Goal: Task Accomplishment & Management: Use online tool/utility

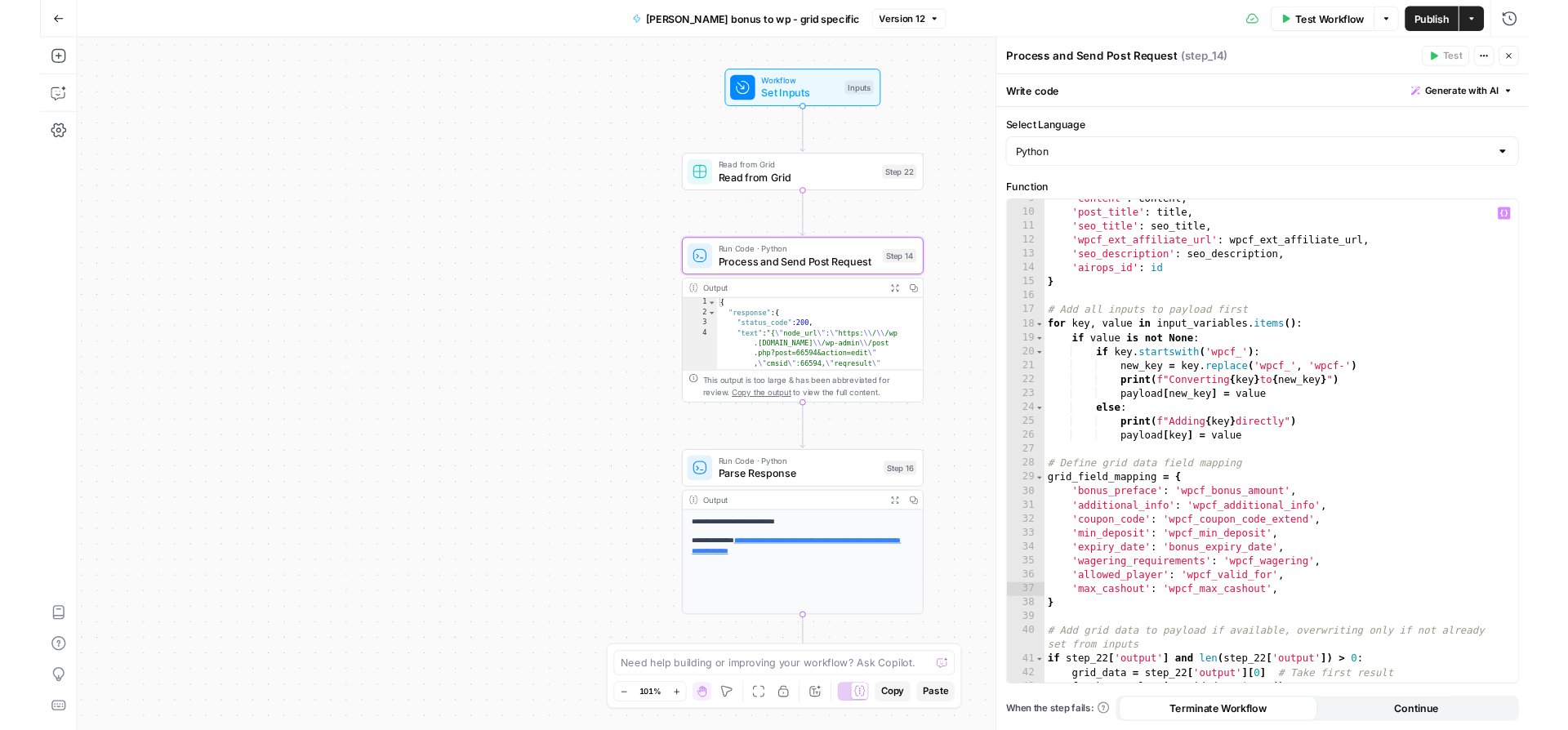
scroll to position [196, 0]
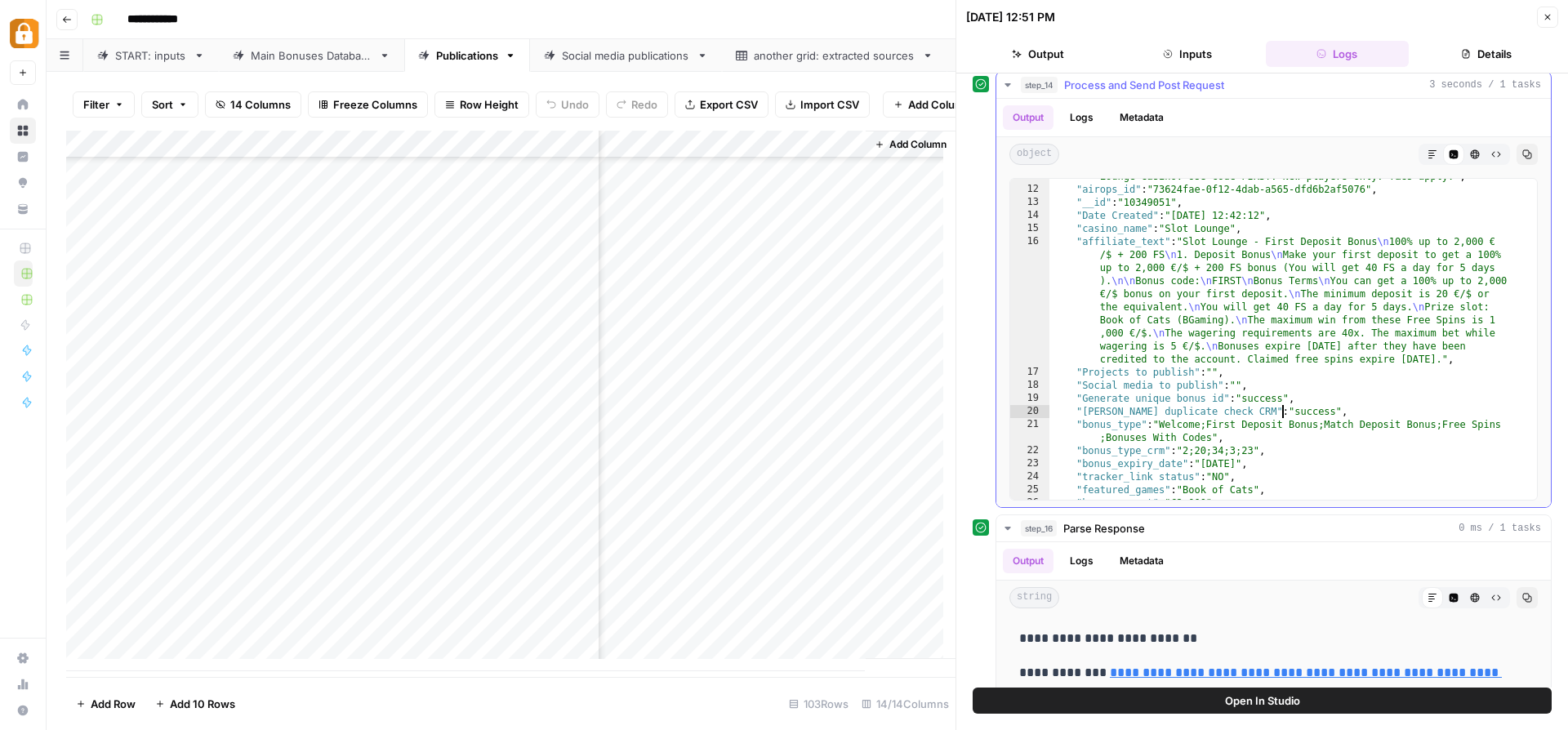
scroll to position [362, 0]
click at [1551, 19] on icon "button" at bounding box center [1547, 17] width 10 height 10
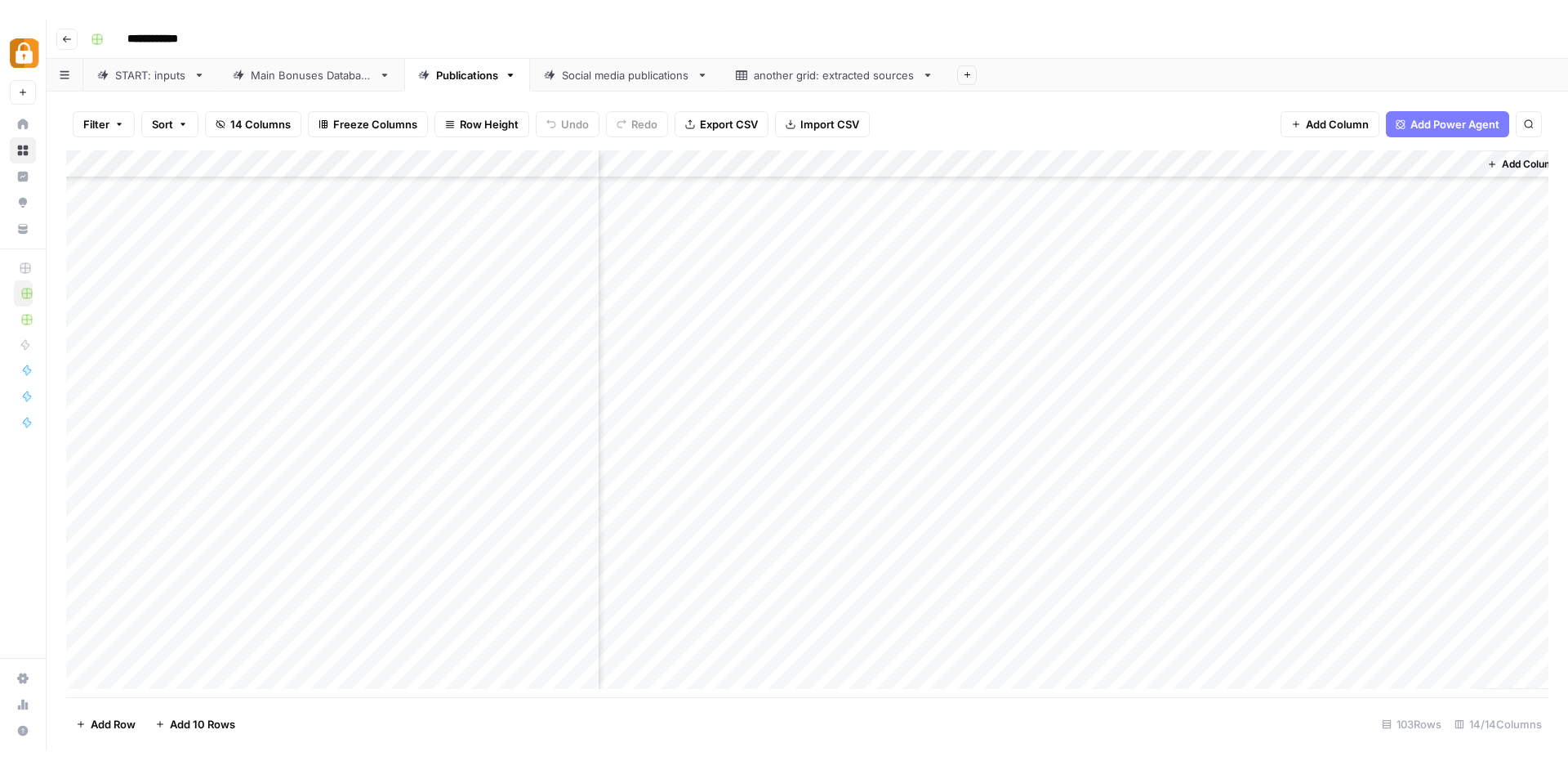
scroll to position [2377, 1337]
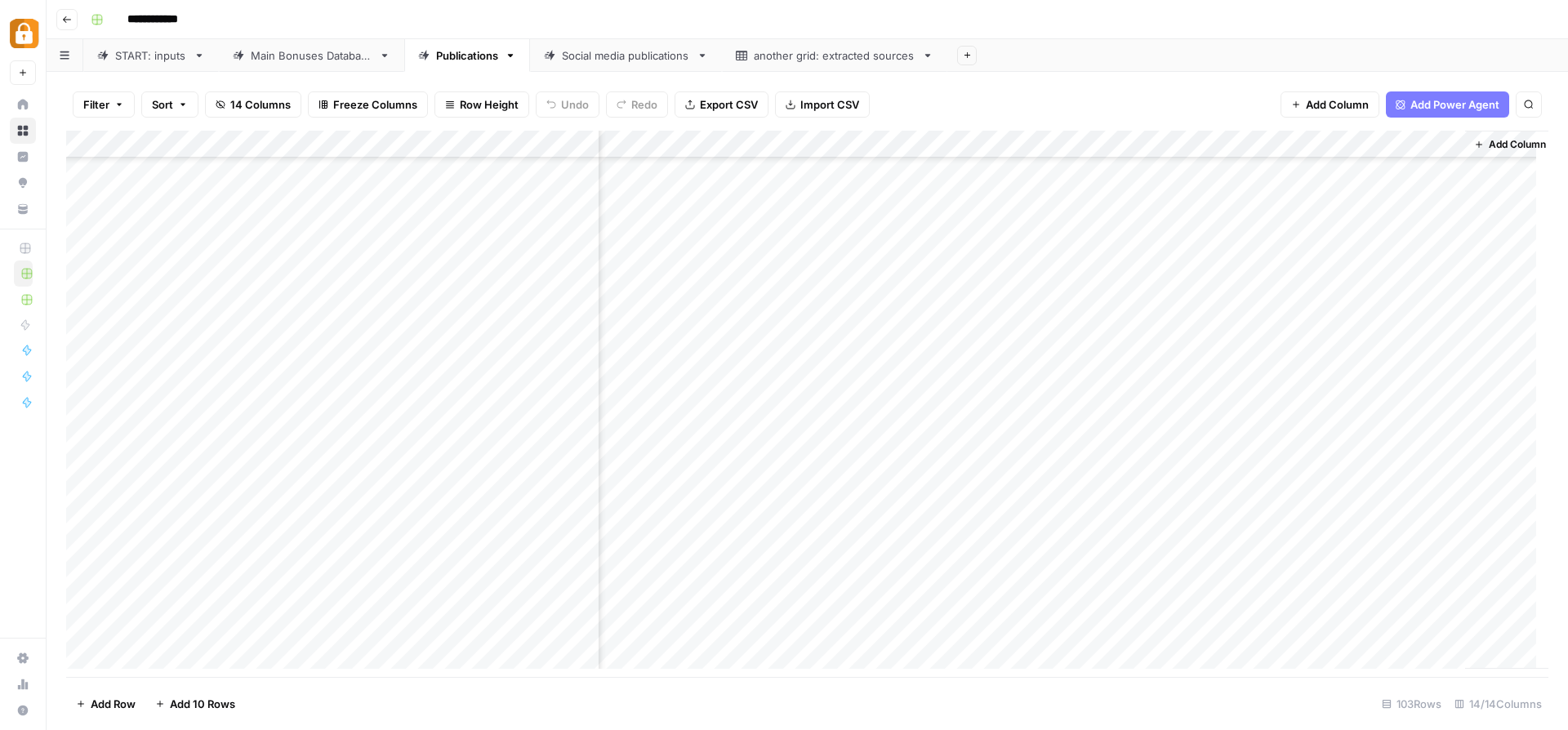
click at [811, 140] on div "Add Column" at bounding box center [807, 405] width 1483 height 550
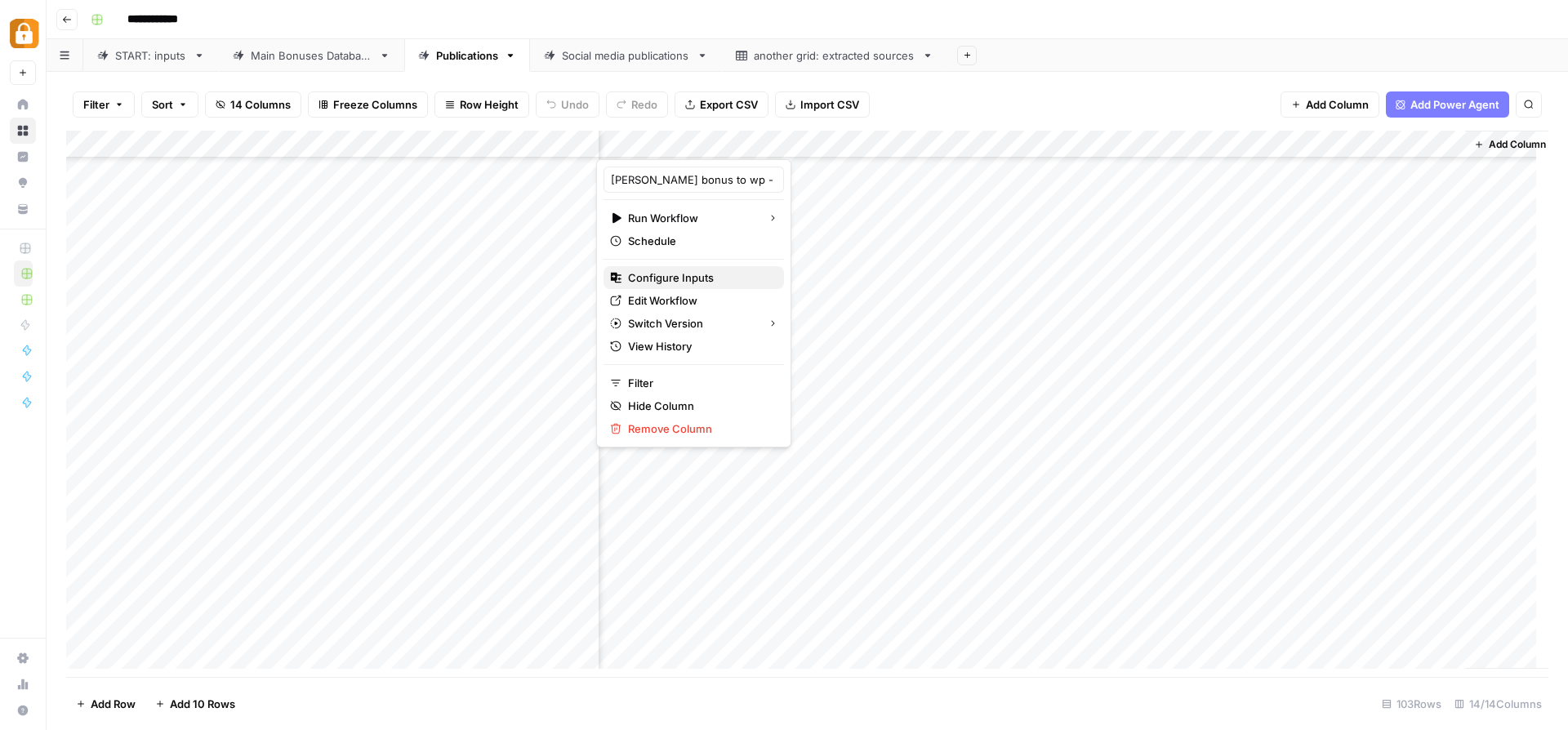
click at [704, 282] on span "Configure Inputs" at bounding box center [699, 277] width 143 height 16
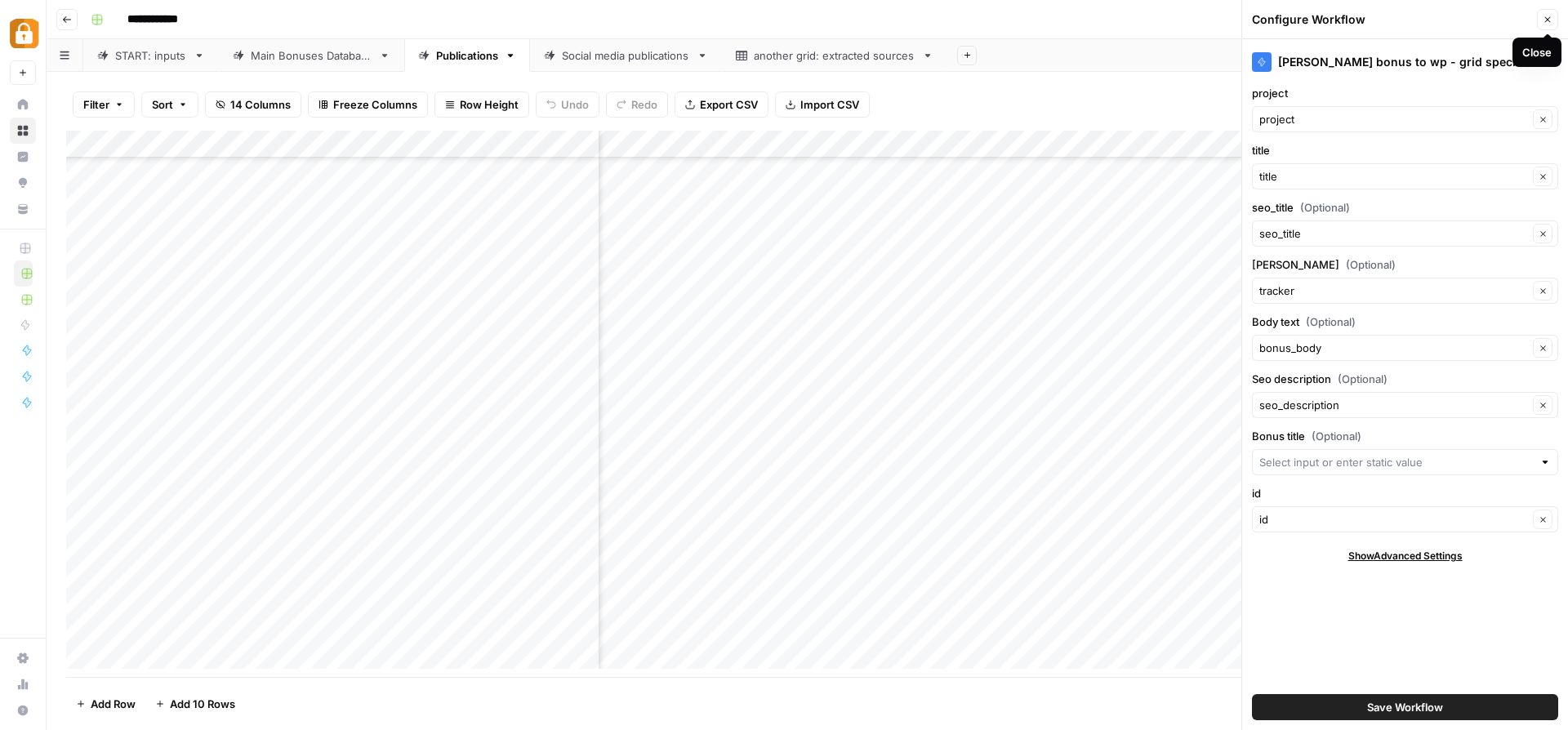
click at [1547, 22] on icon "button" at bounding box center [1547, 20] width 10 height 10
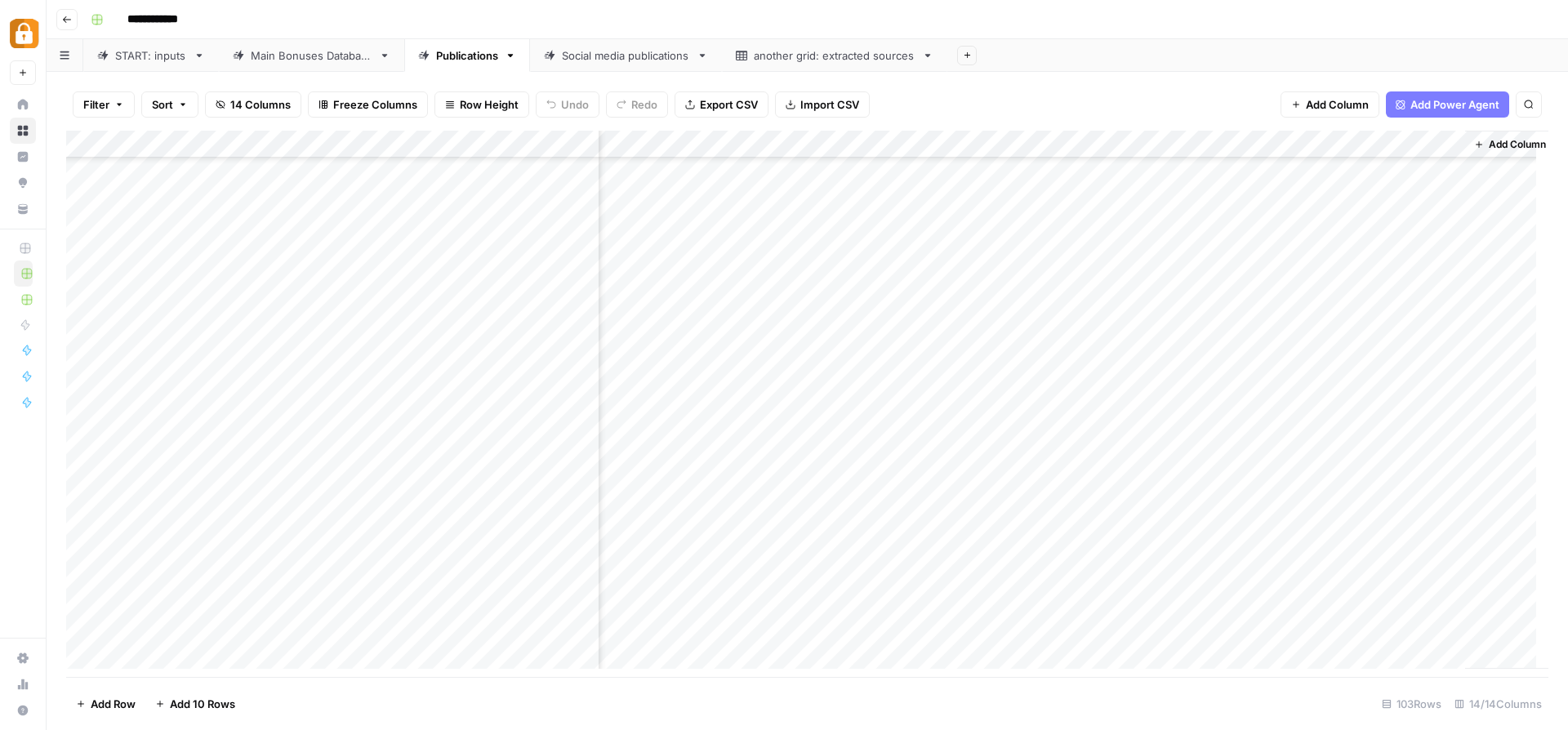
click at [811, 138] on div "Add Column" at bounding box center [807, 405] width 1483 height 550
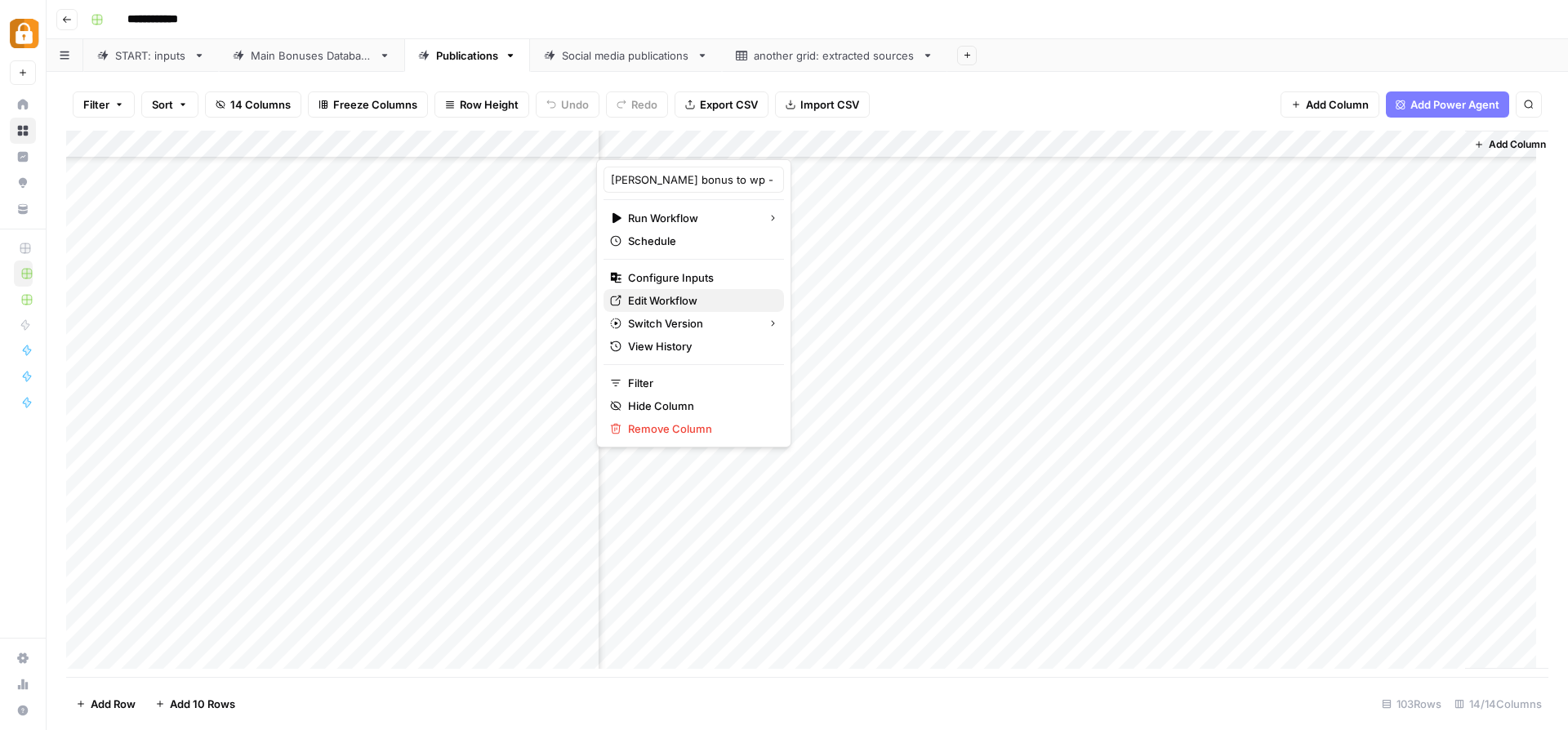
click at [656, 294] on span "Edit Workflow" at bounding box center [699, 300] width 143 height 16
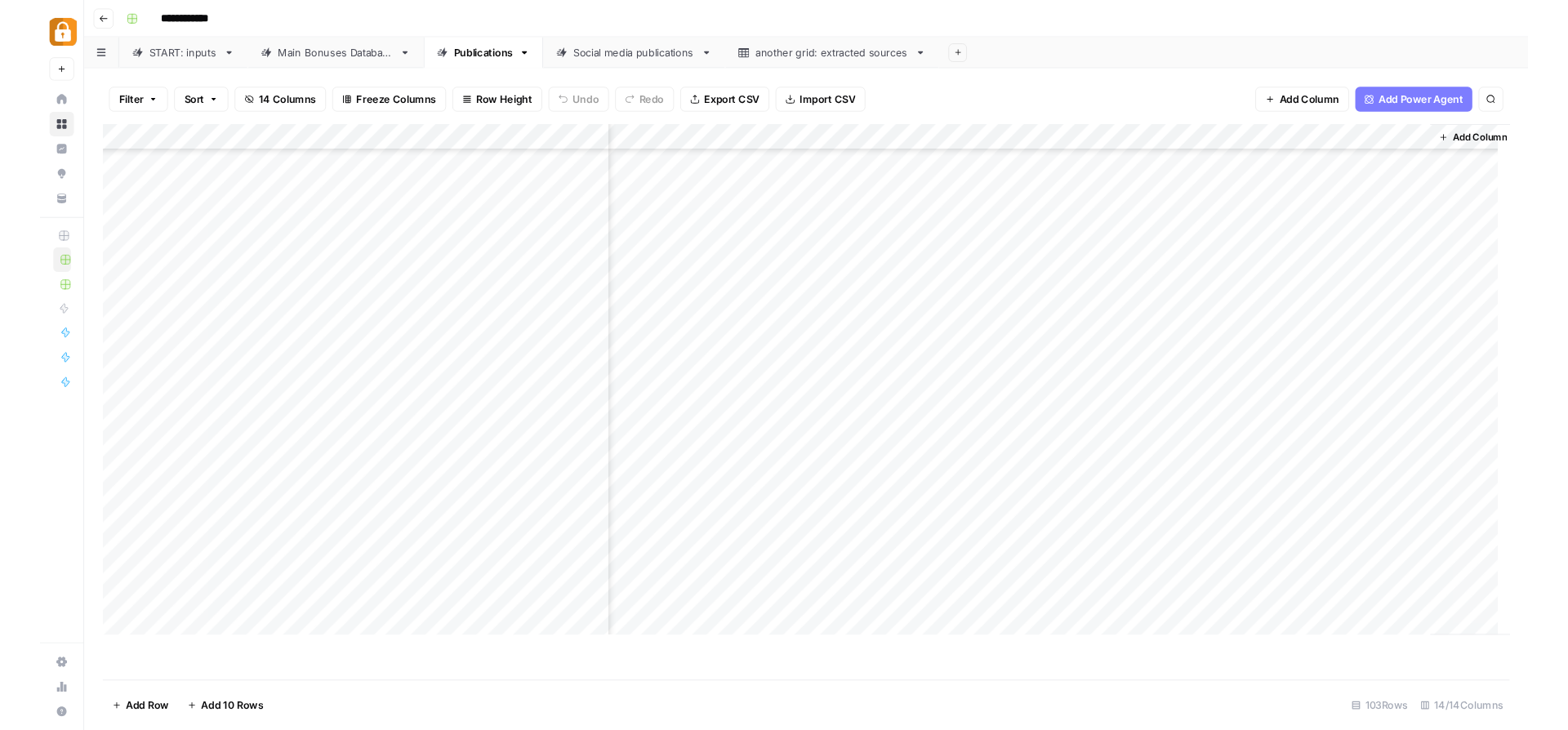
scroll to position [2336, 1337]
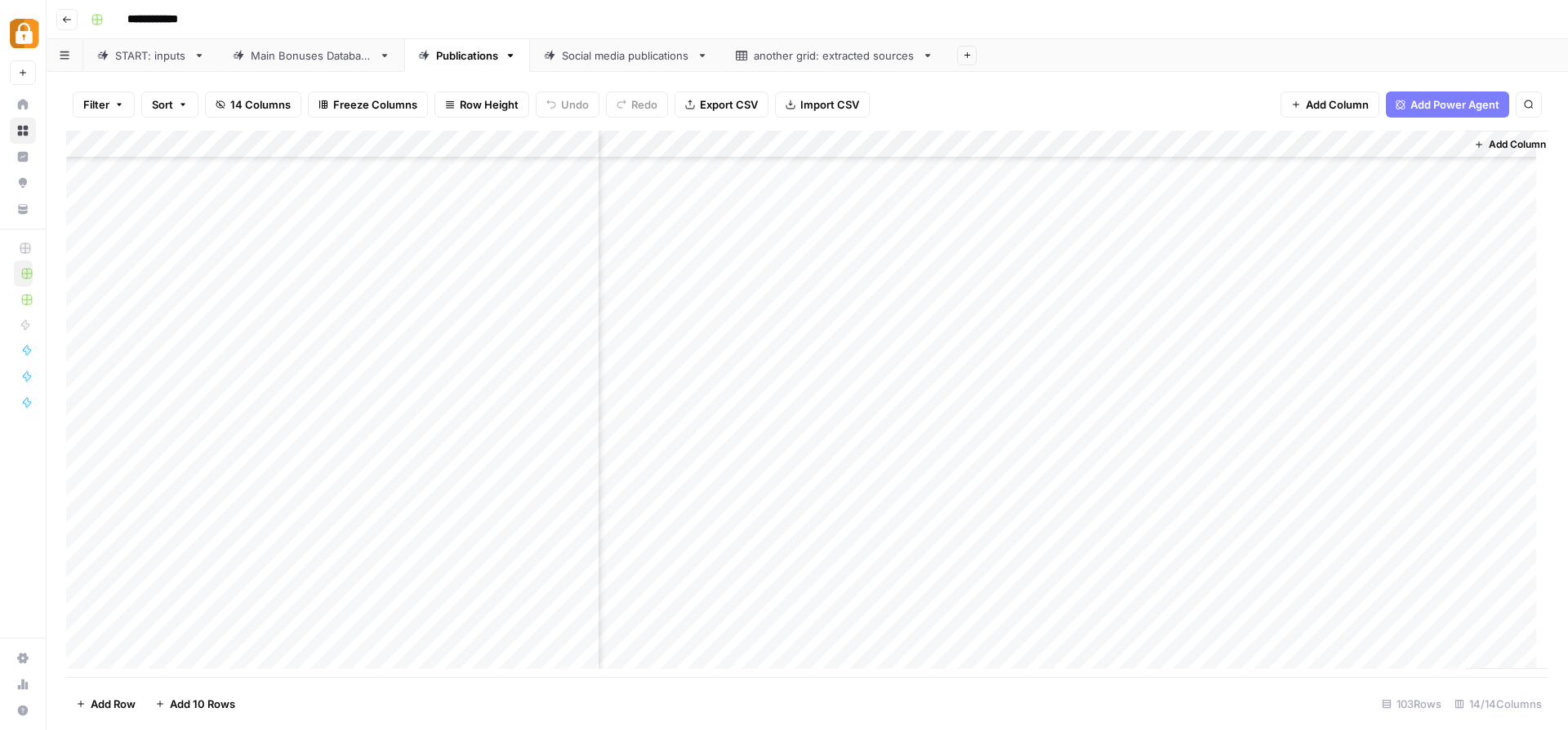
click at [295, 66] on link "Main Bonuses Database" at bounding box center [312, 56] width 185 height 33
click at [896, 148] on div "Add Column" at bounding box center [807, 405] width 1483 height 550
click at [817, 182] on input "bonus_type" at bounding box center [869, 180] width 166 height 16
click at [821, 183] on input "bonus_type" at bounding box center [869, 180] width 166 height 16
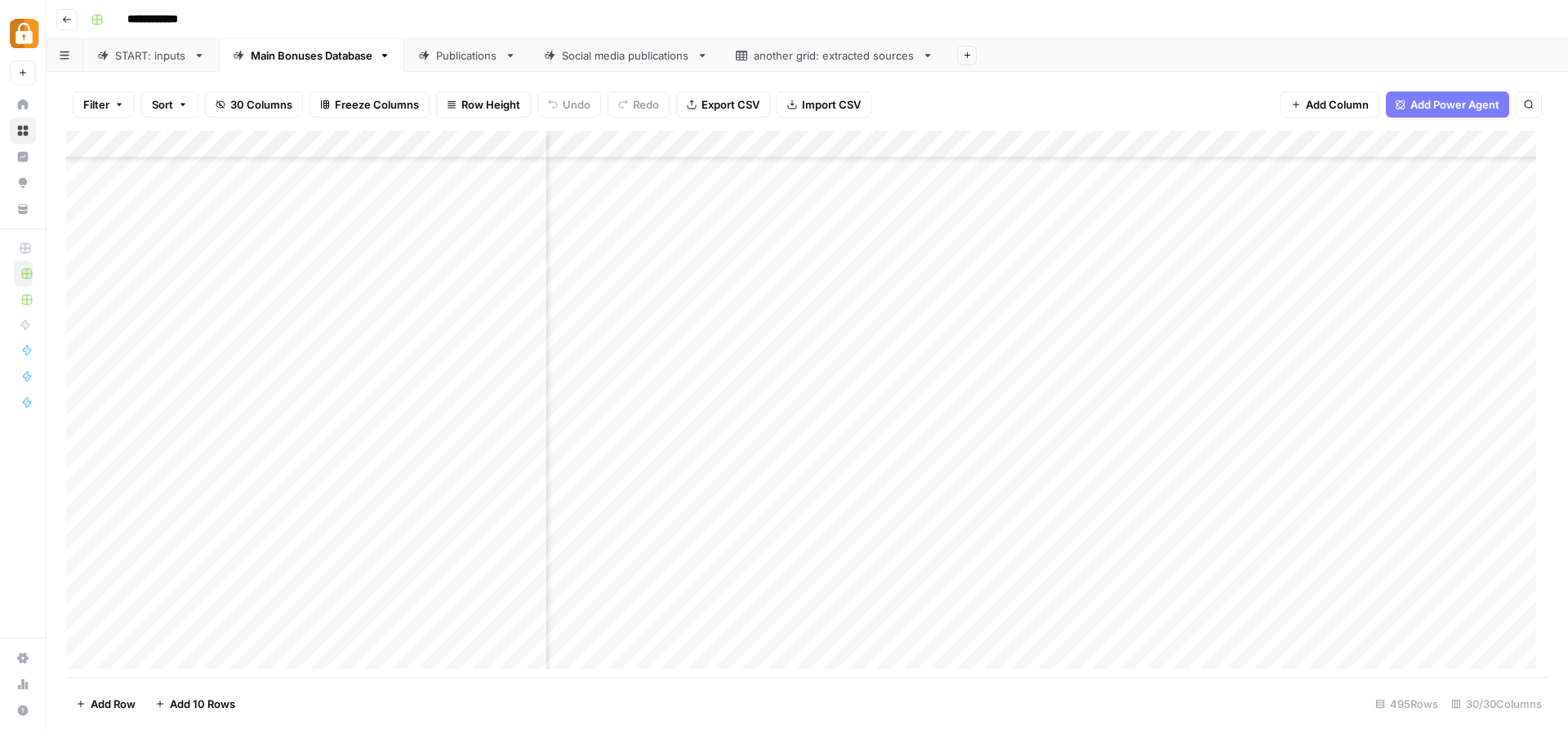
click at [636, 67] on link "Social media publications" at bounding box center [626, 56] width 192 height 33
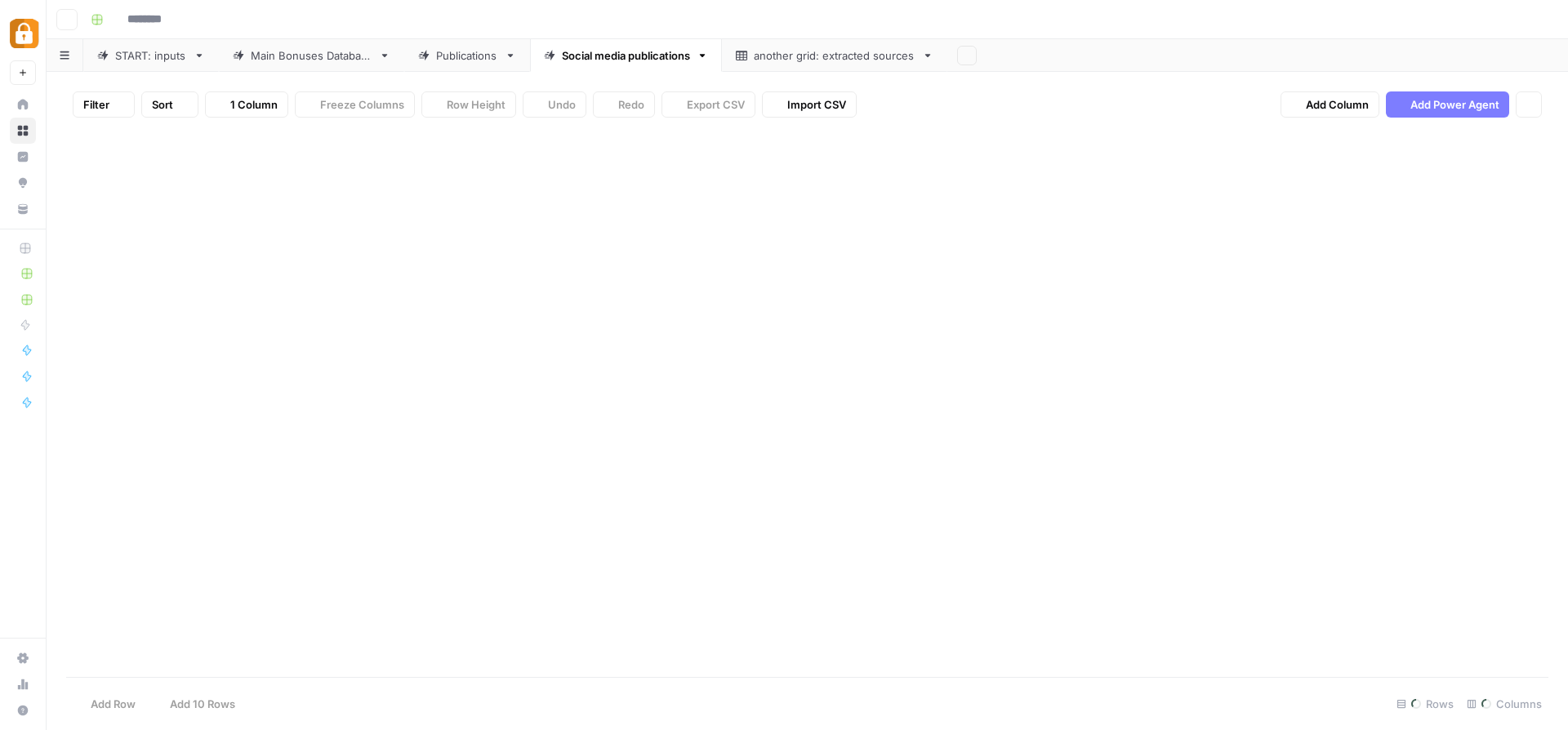
type input "**********"
click at [341, 64] on link "Main Bonuses Database" at bounding box center [312, 56] width 185 height 33
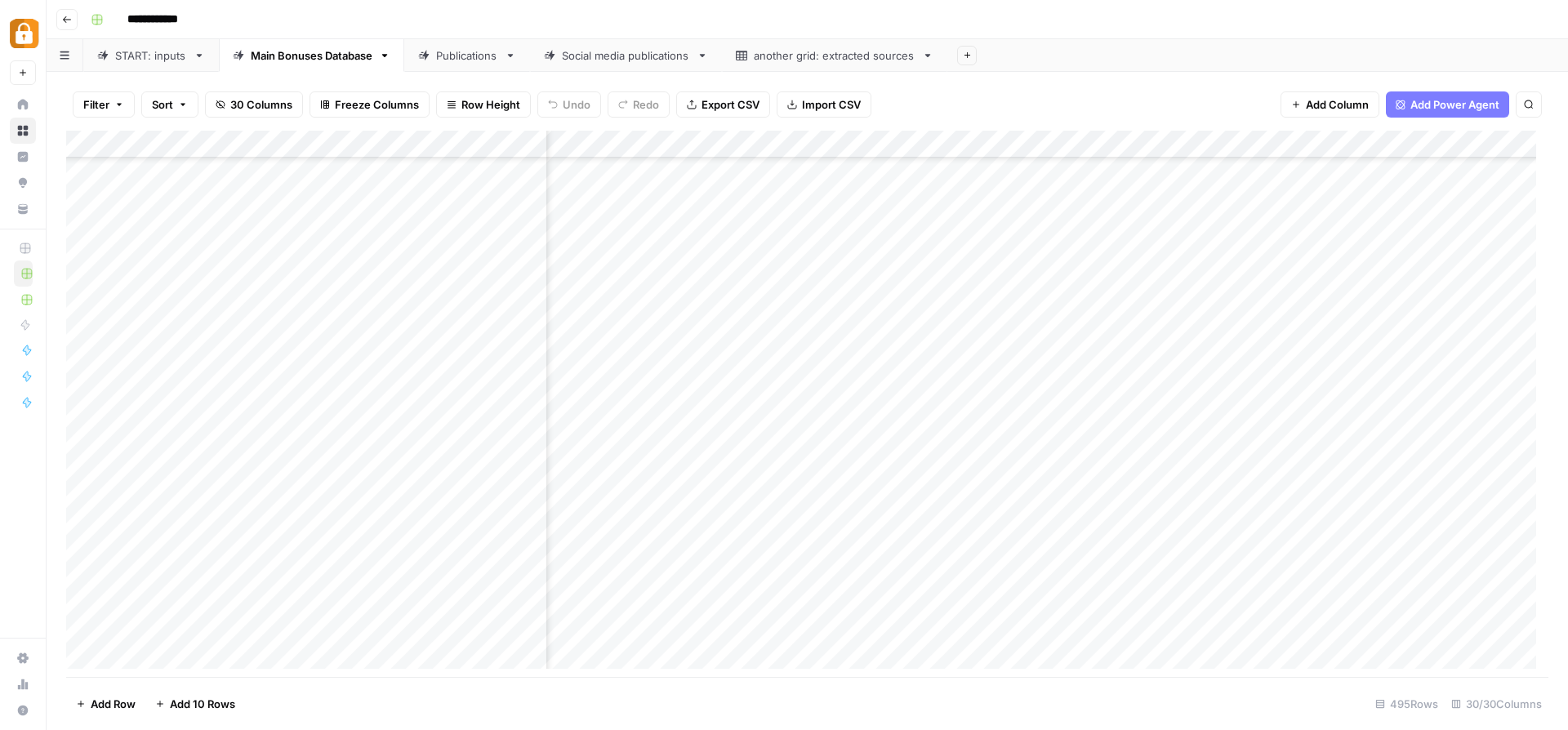
scroll to position [13257, 2093]
click at [613, 54] on div "Social media publications" at bounding box center [626, 56] width 128 height 16
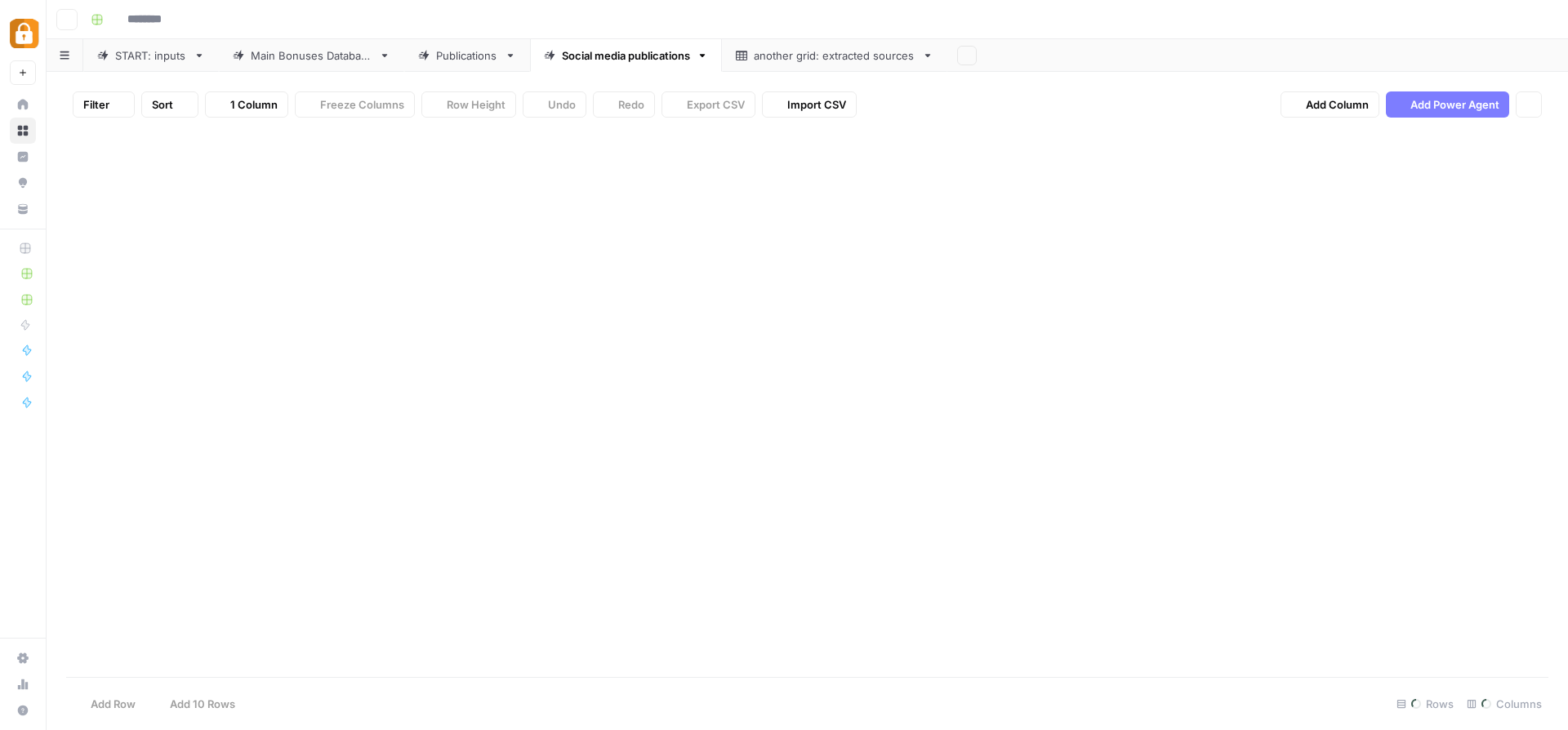
type input "**********"
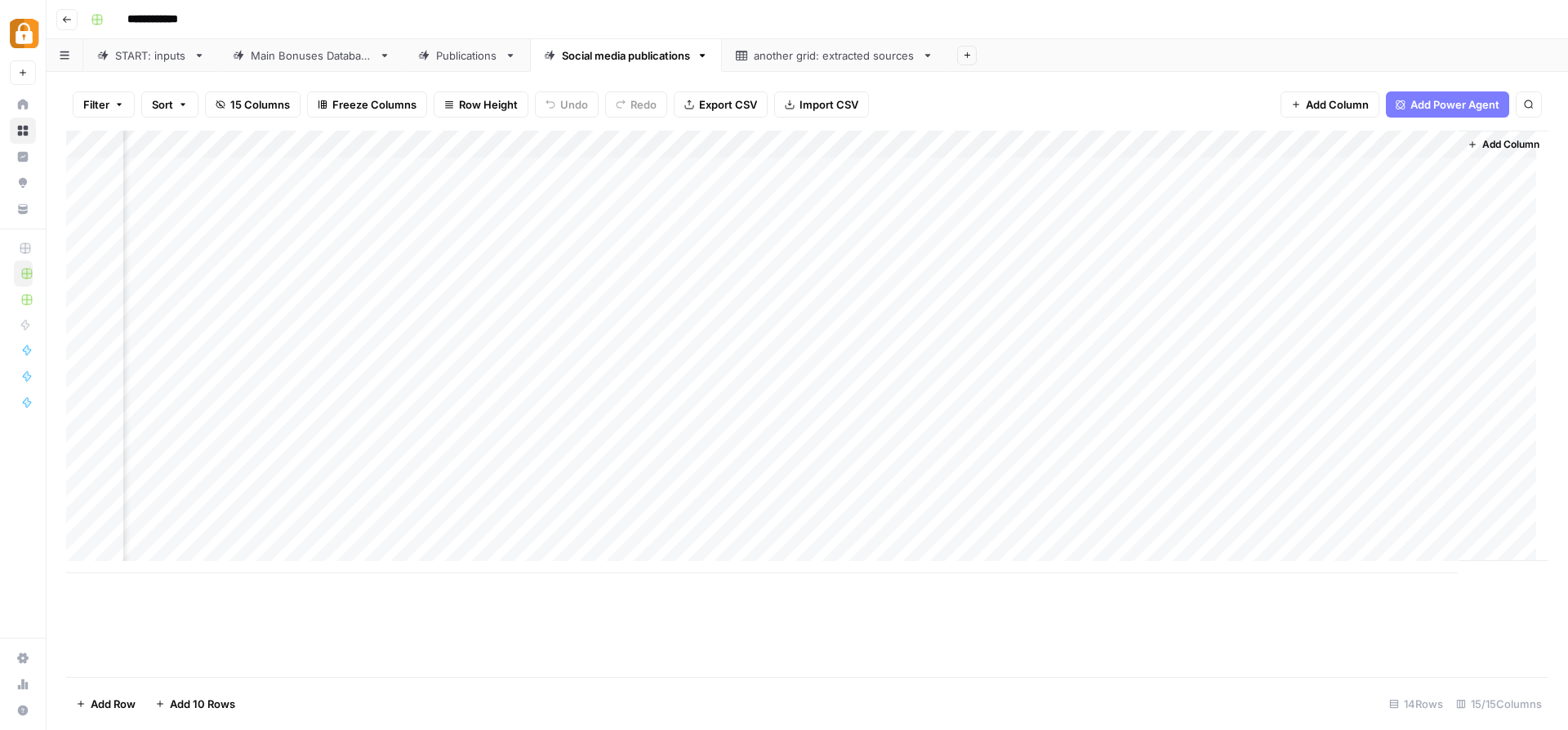
click at [276, 57] on div "Main Bonuses Database" at bounding box center [312, 56] width 121 height 16
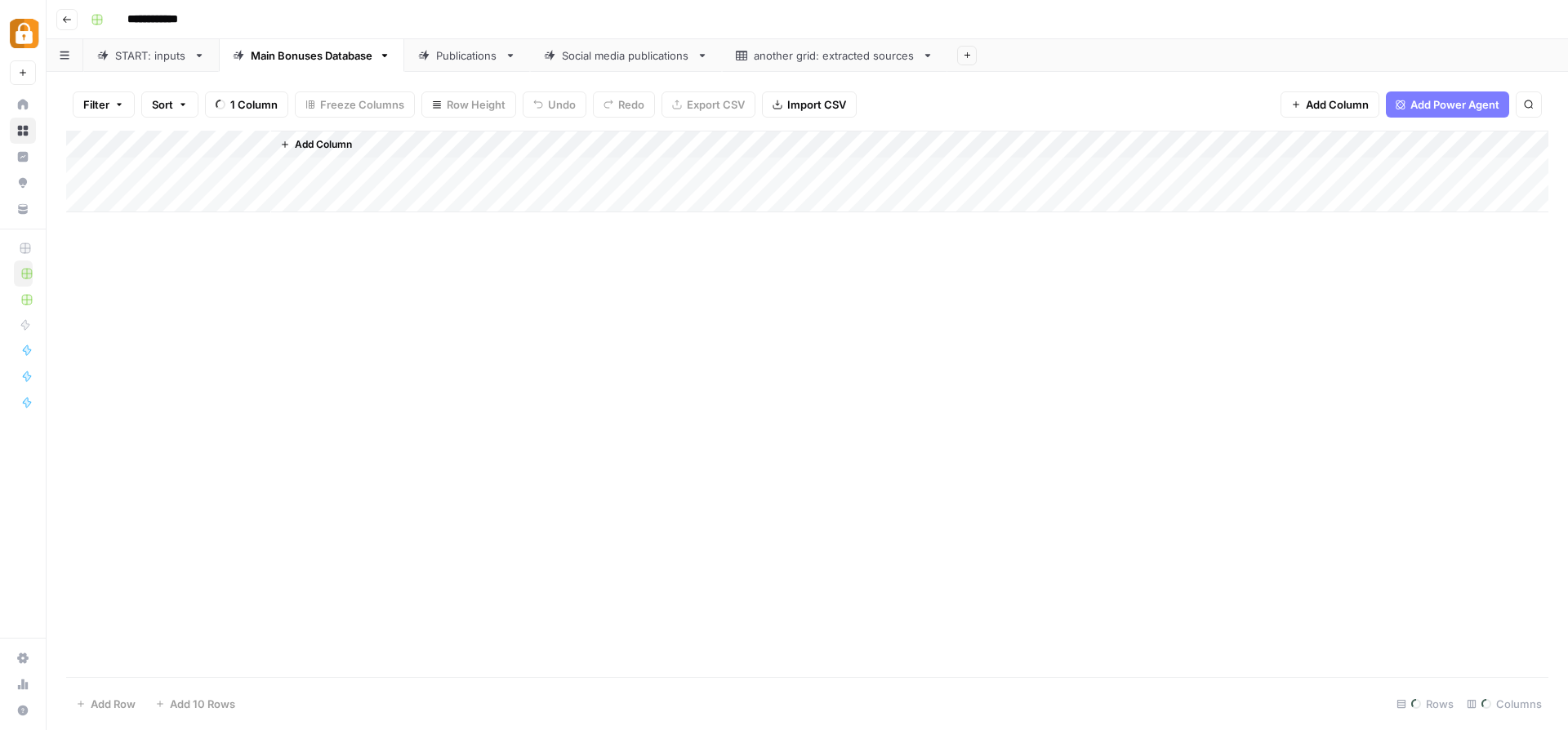
click at [276, 57] on div "Main Bonuses Database" at bounding box center [312, 56] width 121 height 16
click at [446, 65] on link "Publications" at bounding box center [467, 56] width 126 height 33
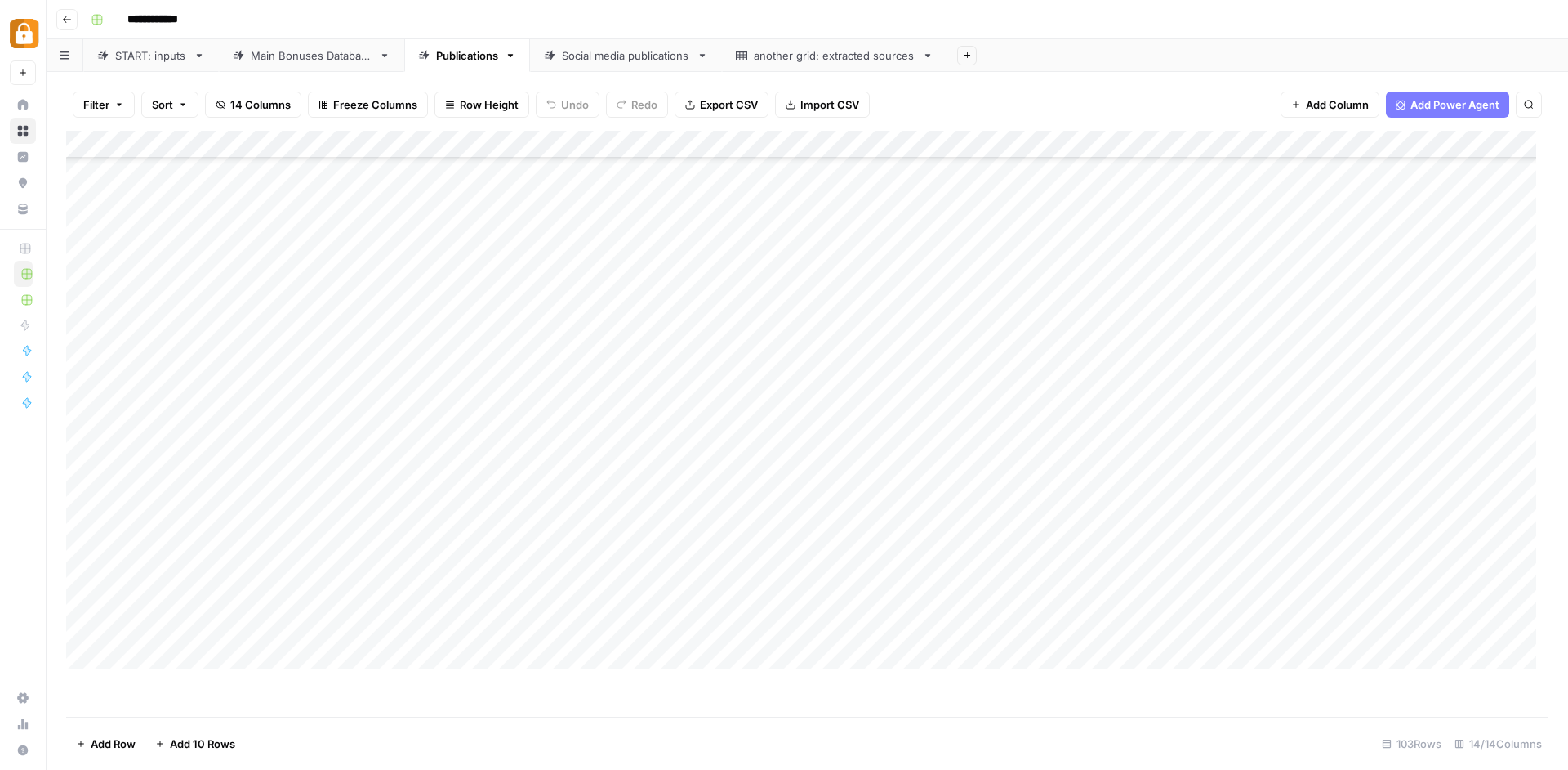
scroll to position [2338, 0]
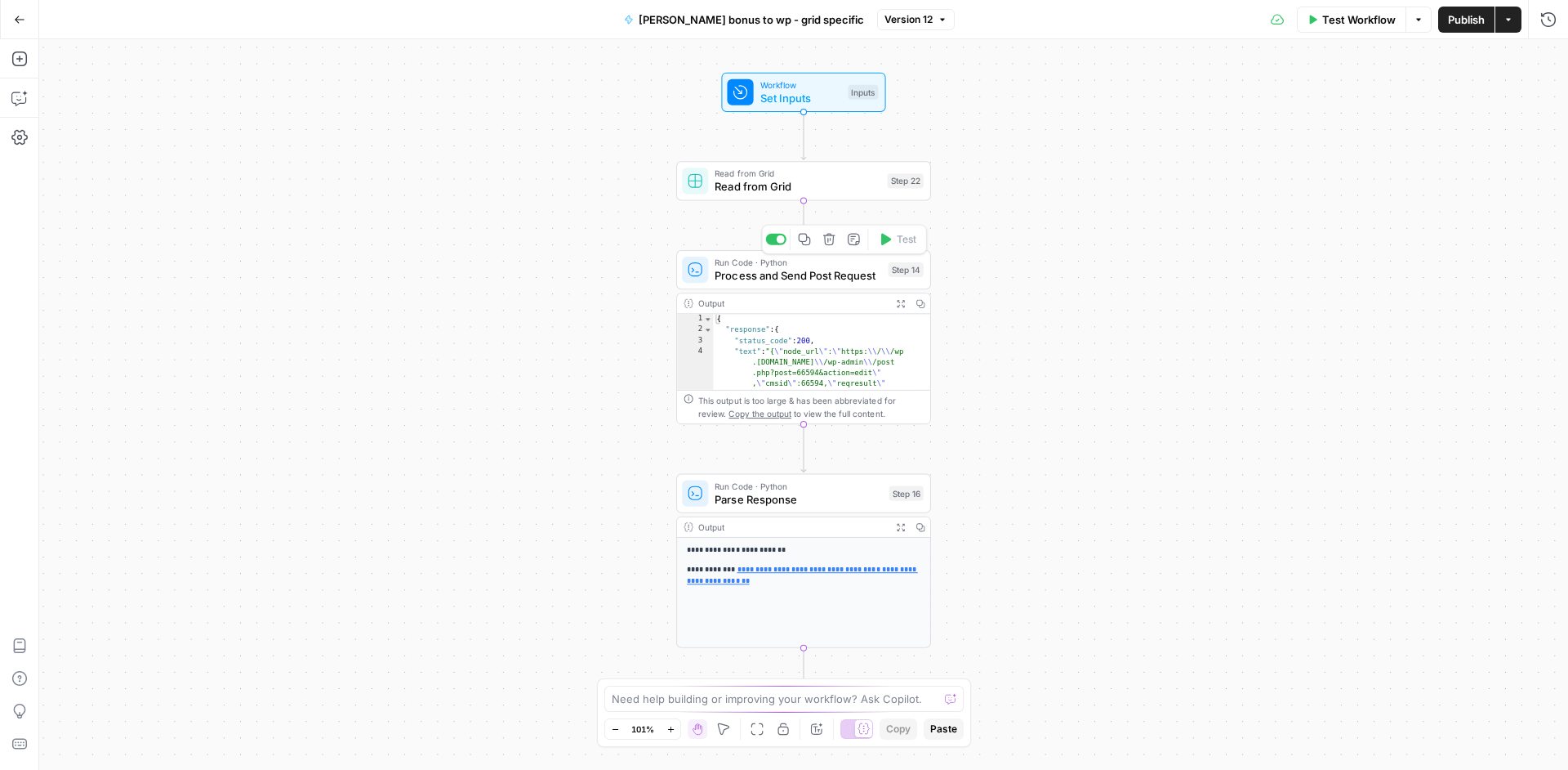
click at [834, 281] on span "Process and Send Post Request" at bounding box center [798, 276] width 167 height 16
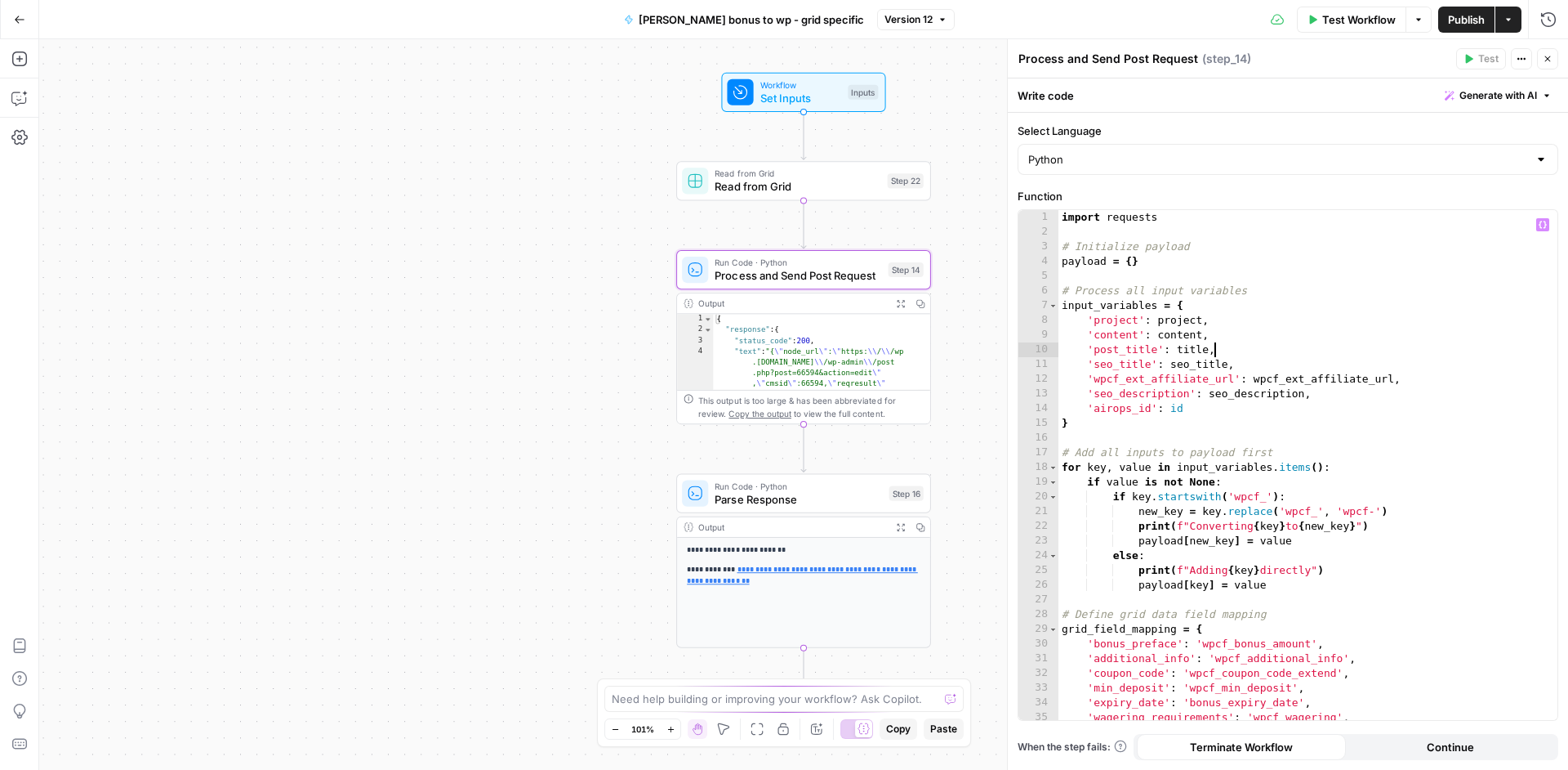
click at [1325, 347] on div "import requests # Initialize payload payload = { } # Process all input variable…" at bounding box center [1301, 479] width 487 height 539
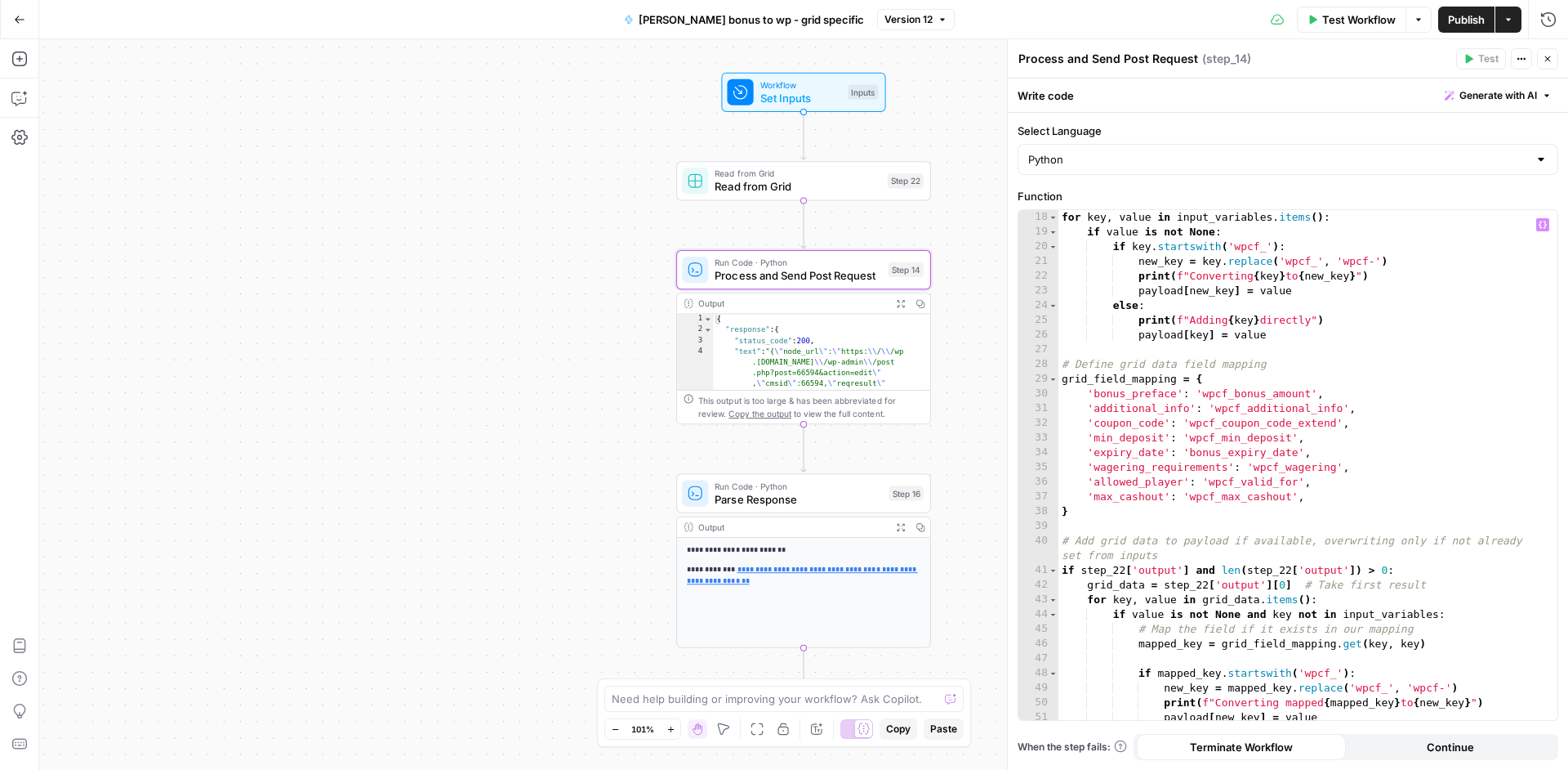
scroll to position [195, 0]
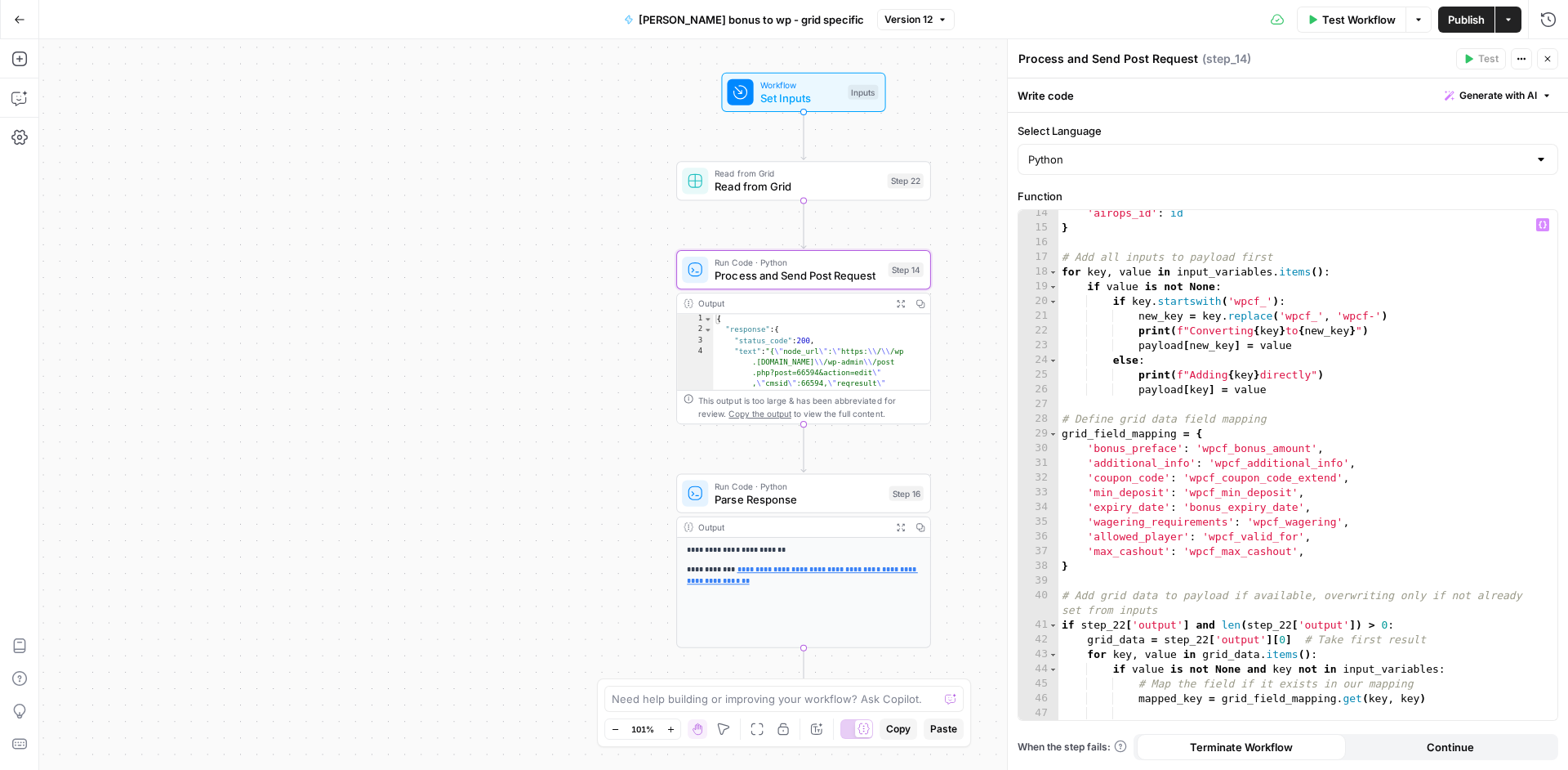
click at [1388, 387] on div "'airops_id' : id } # Add all inputs to payload first for key , value in input_v…" at bounding box center [1301, 475] width 487 height 539
type textarea "**********"
type input "*"
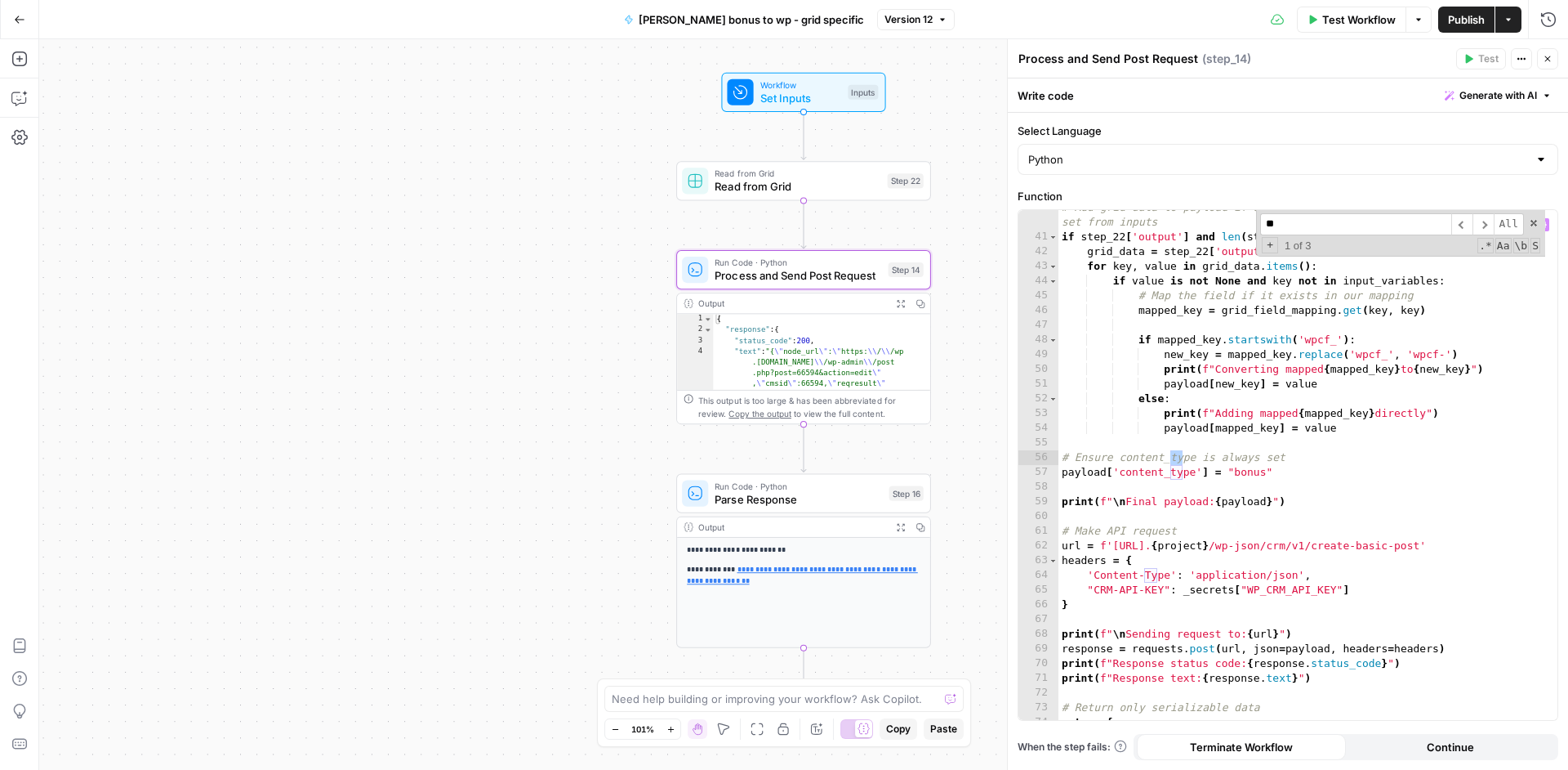
scroll to position [584, 0]
type input "****"
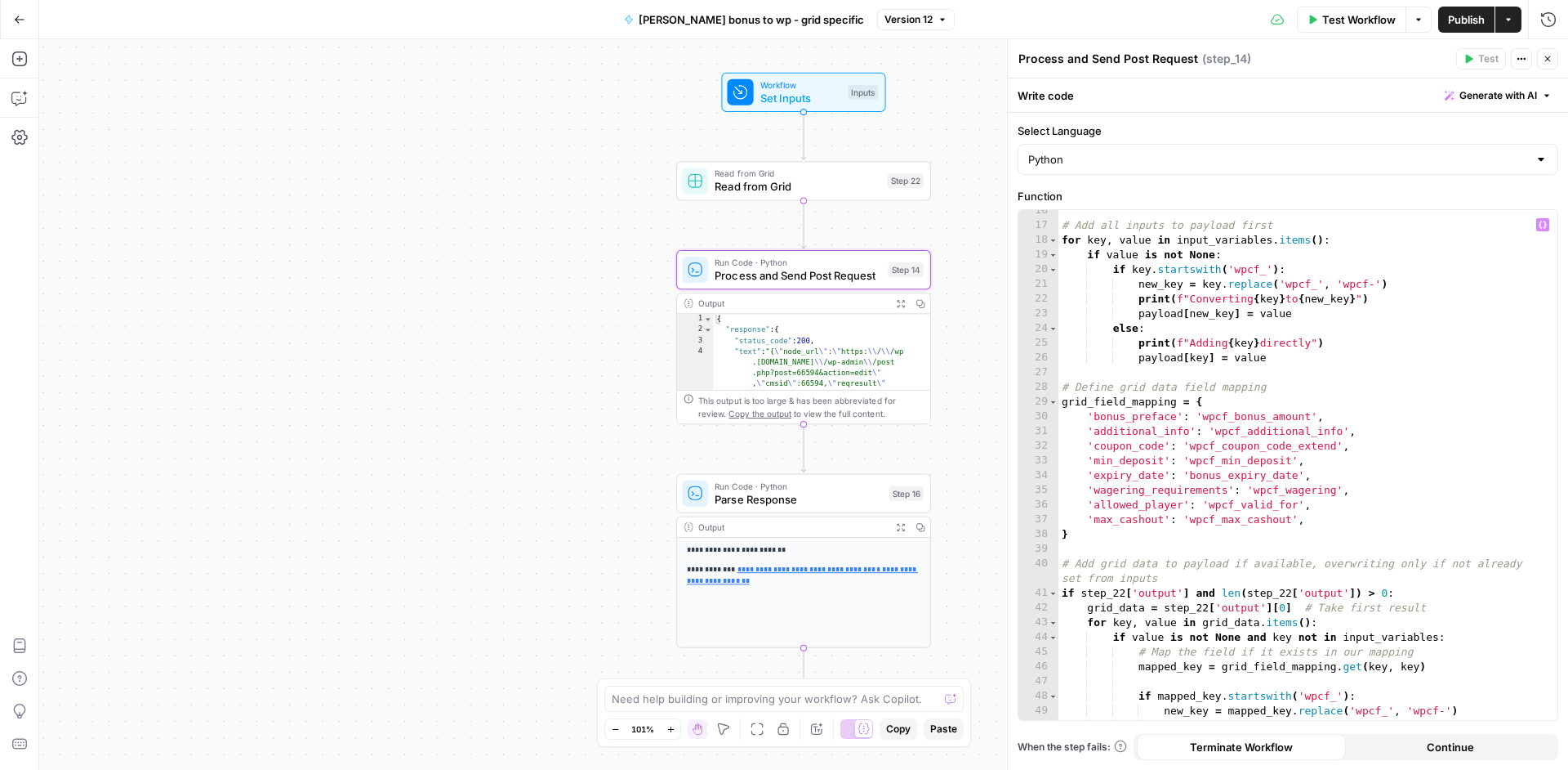
scroll to position [227, 0]
click at [1321, 525] on div "# Add all inputs to payload first for key , value in input_variables . items ( …" at bounding box center [1301, 473] width 487 height 539
type textarea "**********"
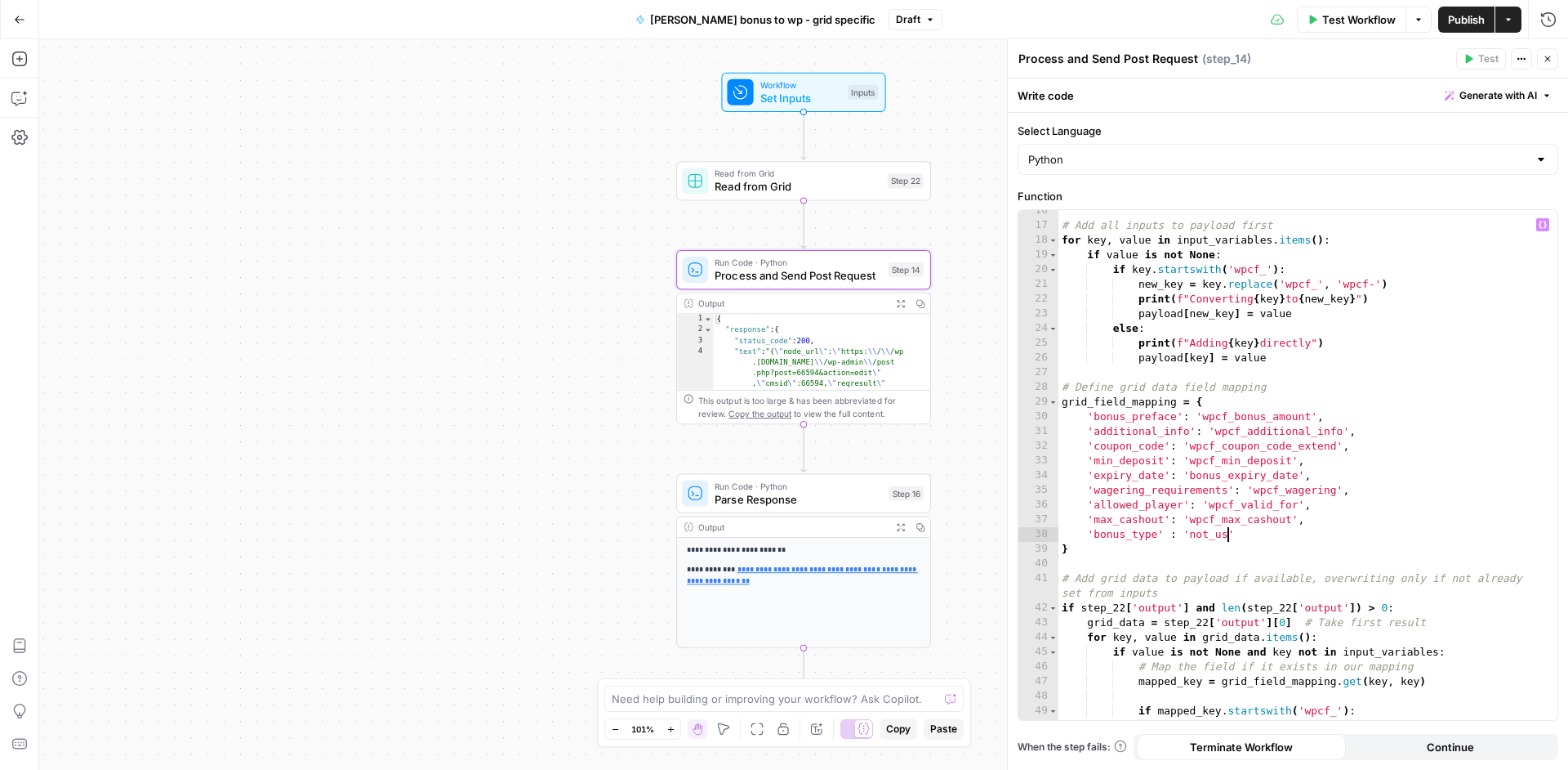
scroll to position [0, 13]
click at [1465, 15] on span "Publish" at bounding box center [1466, 20] width 37 height 16
click at [1355, 584] on div "# Add all inputs to payload first for key , value in input_variables . items ( …" at bounding box center [1301, 473] width 487 height 539
click at [1374, 554] on div "# Add all inputs to payload first for key , value in input_variables . items ( …" at bounding box center [1301, 473] width 487 height 539
type textarea "*"
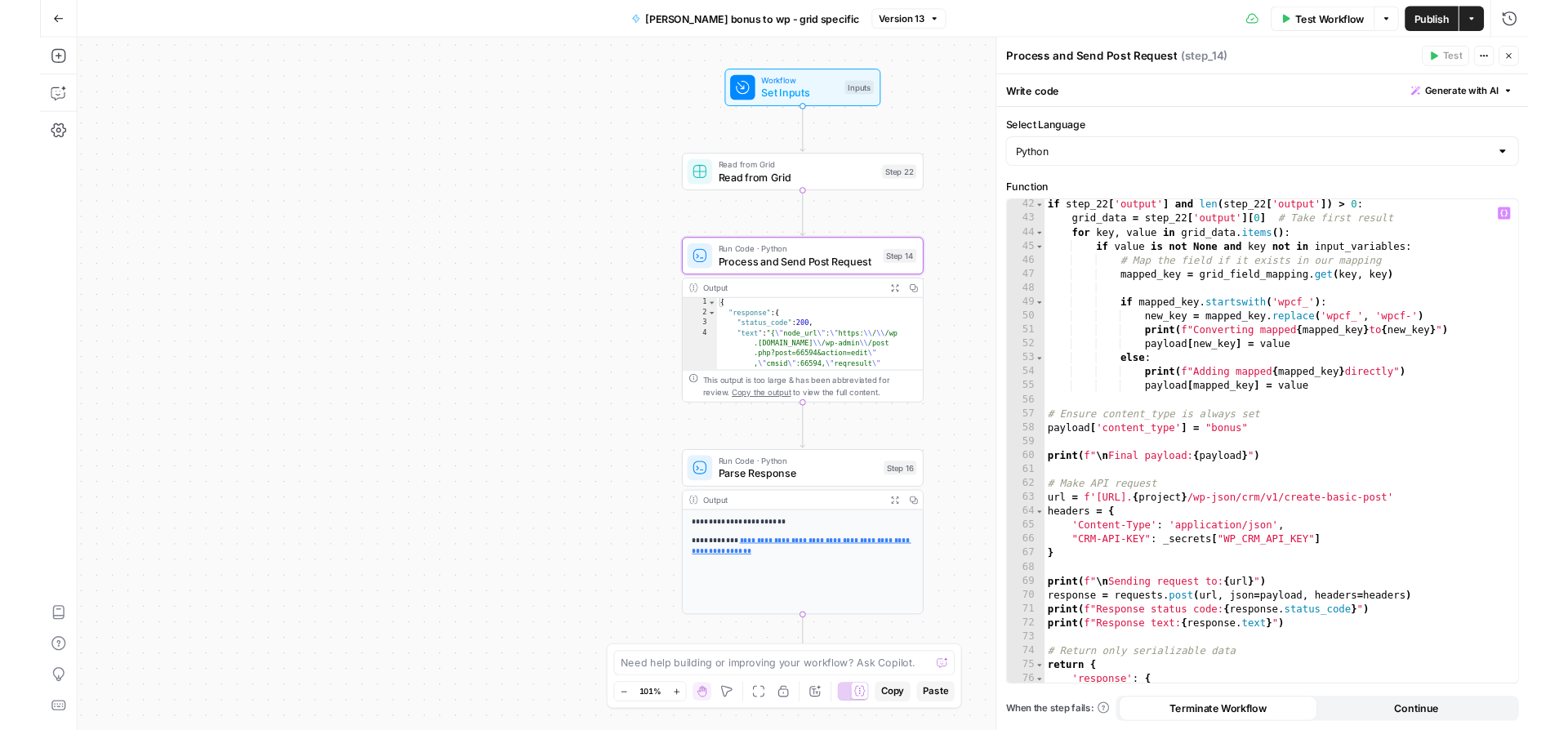
scroll to position [696, 0]
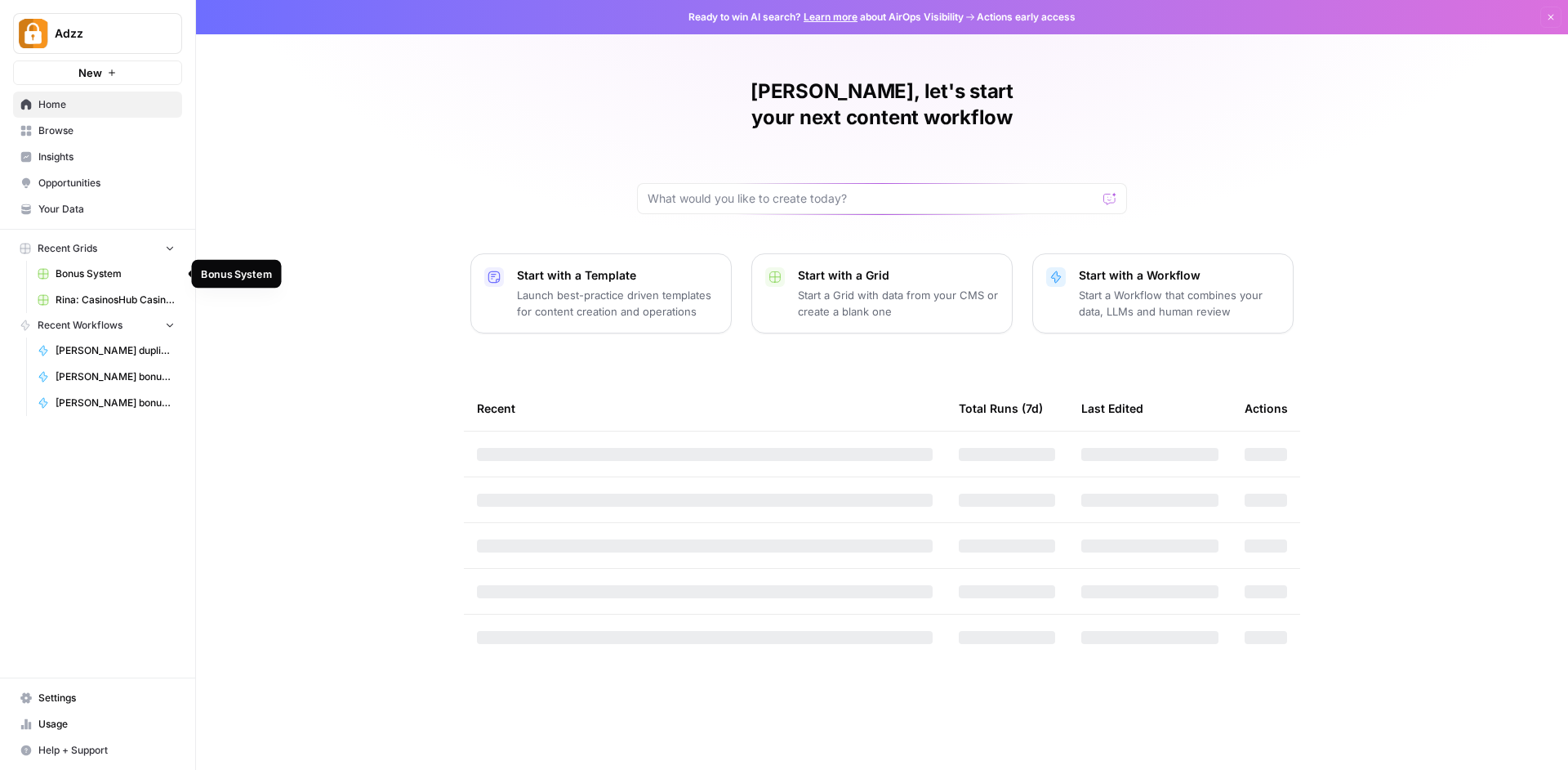
click at [107, 283] on link "Bonus System" at bounding box center [106, 274] width 152 height 26
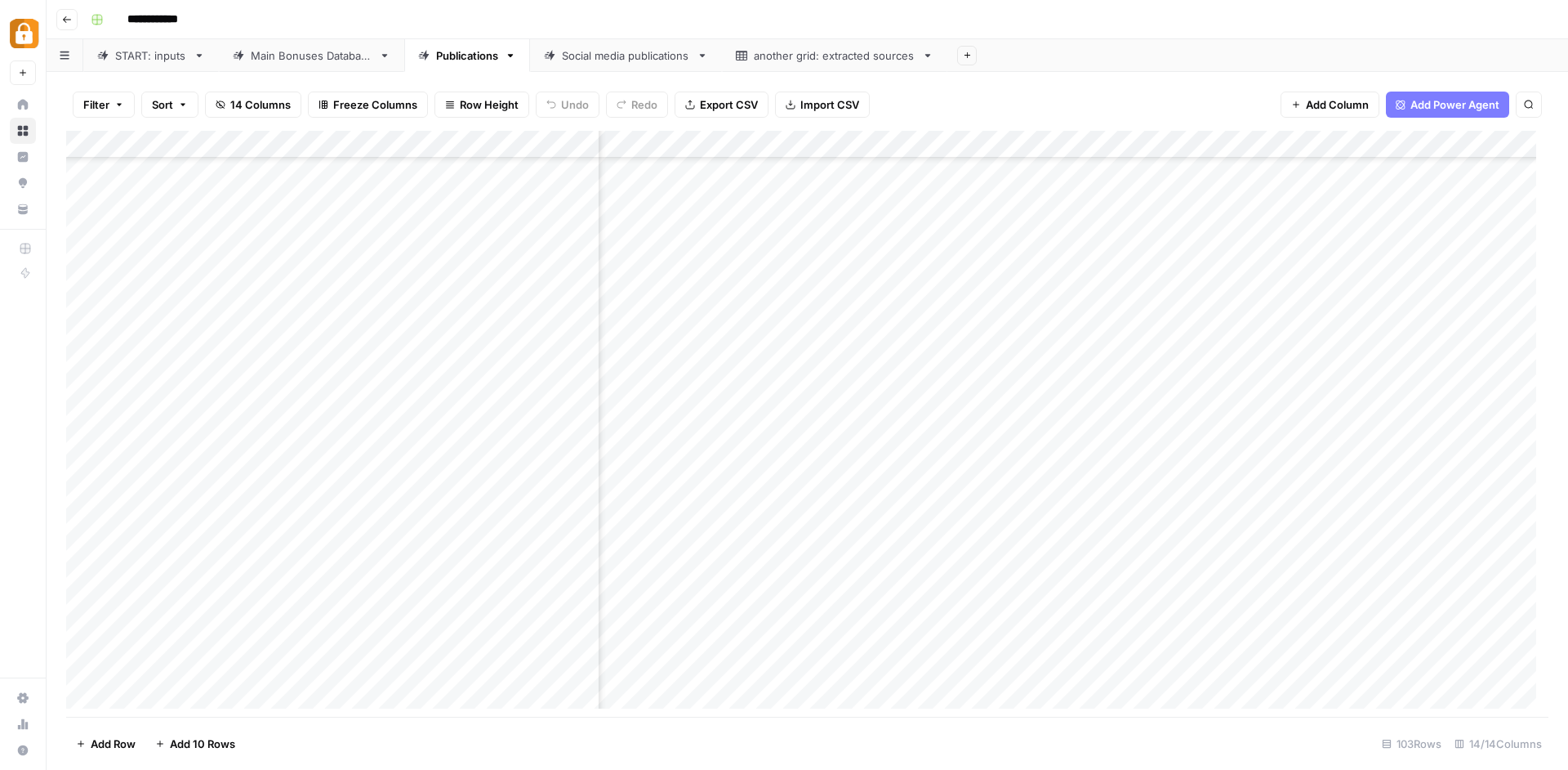
scroll to position [2338, 1356]
click at [792, 635] on div "Add Column" at bounding box center [807, 425] width 1483 height 590
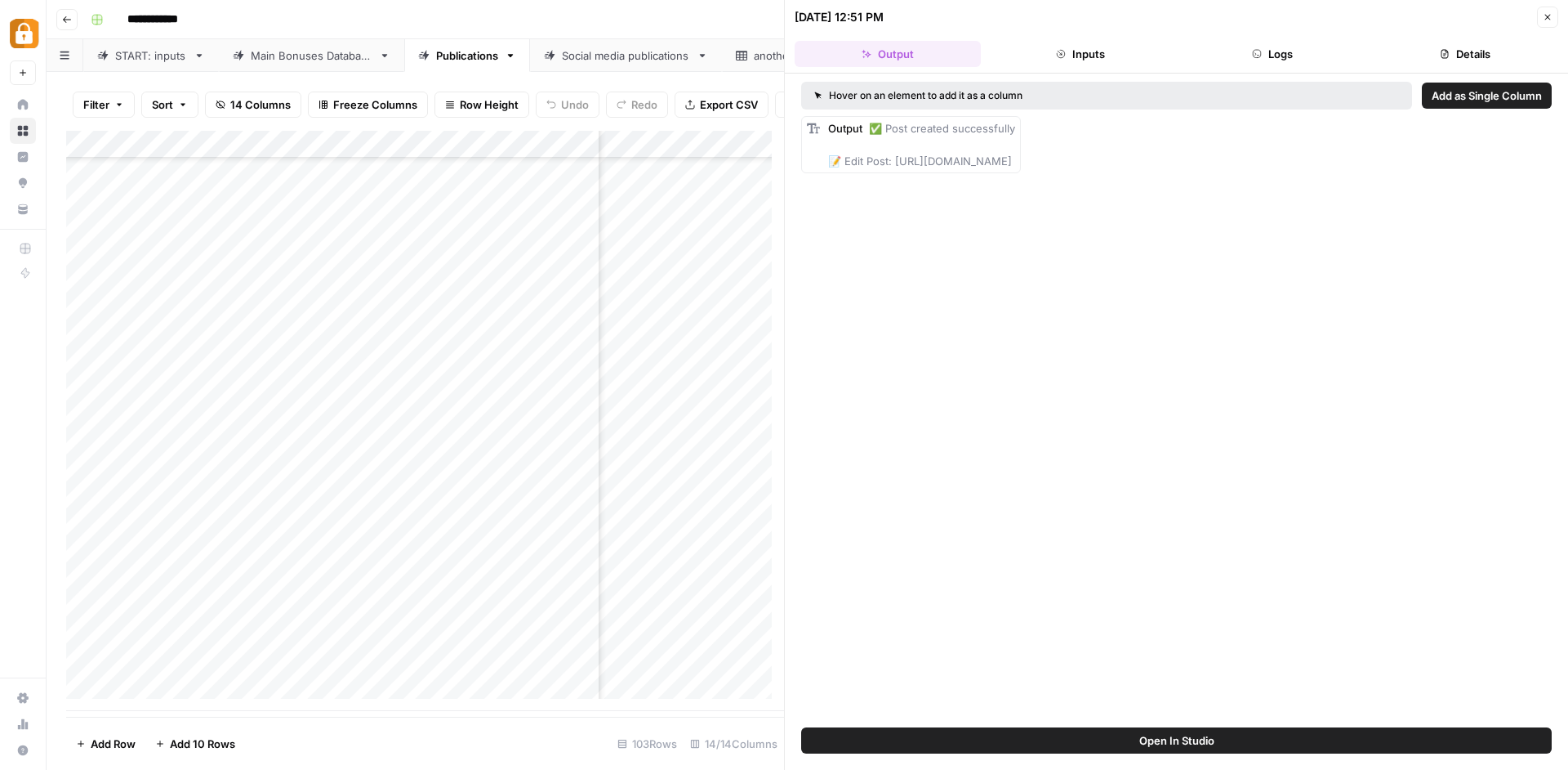
click at [1282, 55] on button "Logs" at bounding box center [1273, 54] width 186 height 26
click at [1279, 55] on button "Logs" at bounding box center [1273, 54] width 186 height 26
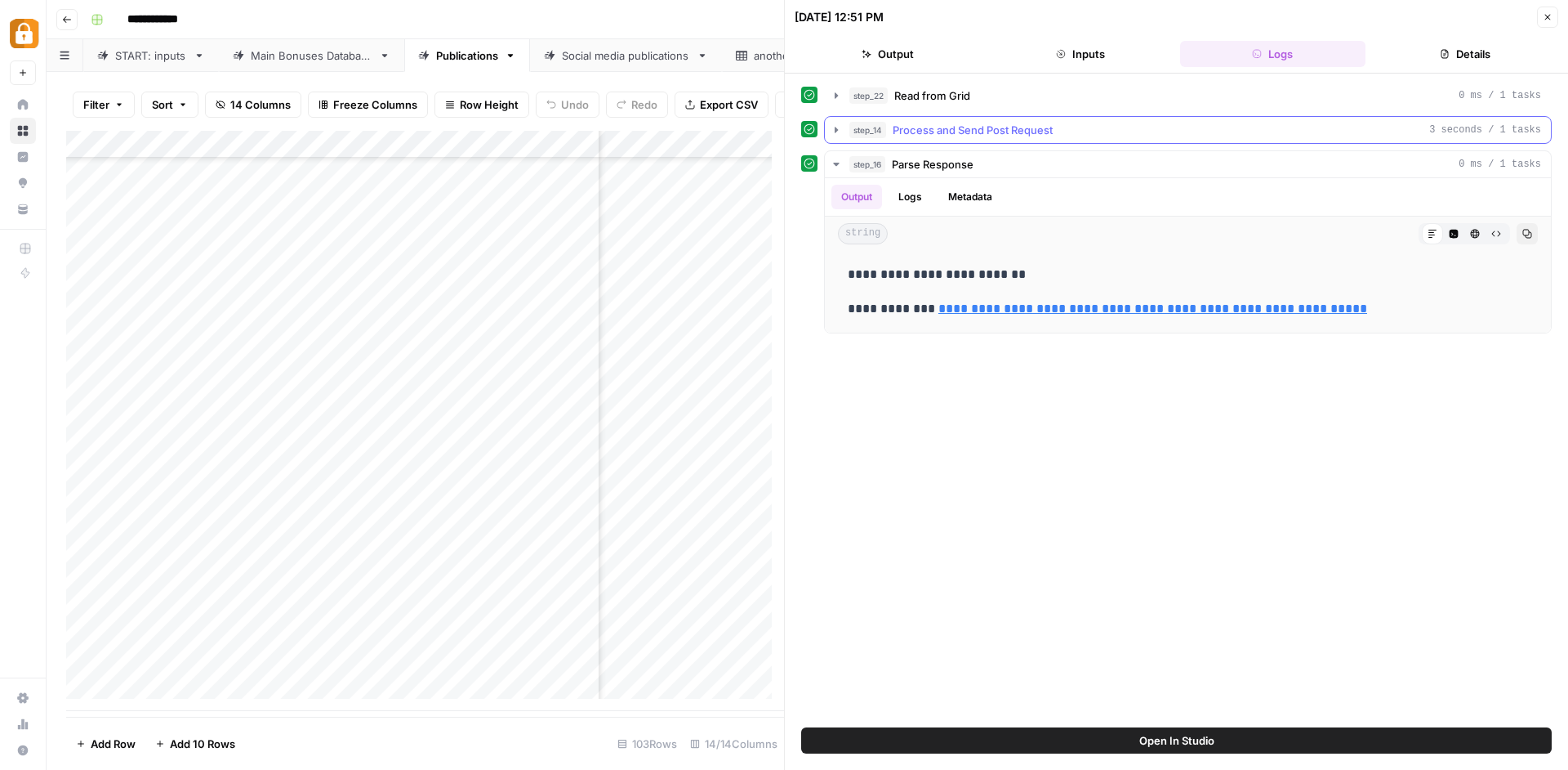
click at [834, 126] on icon "button" at bounding box center [836, 130] width 13 height 13
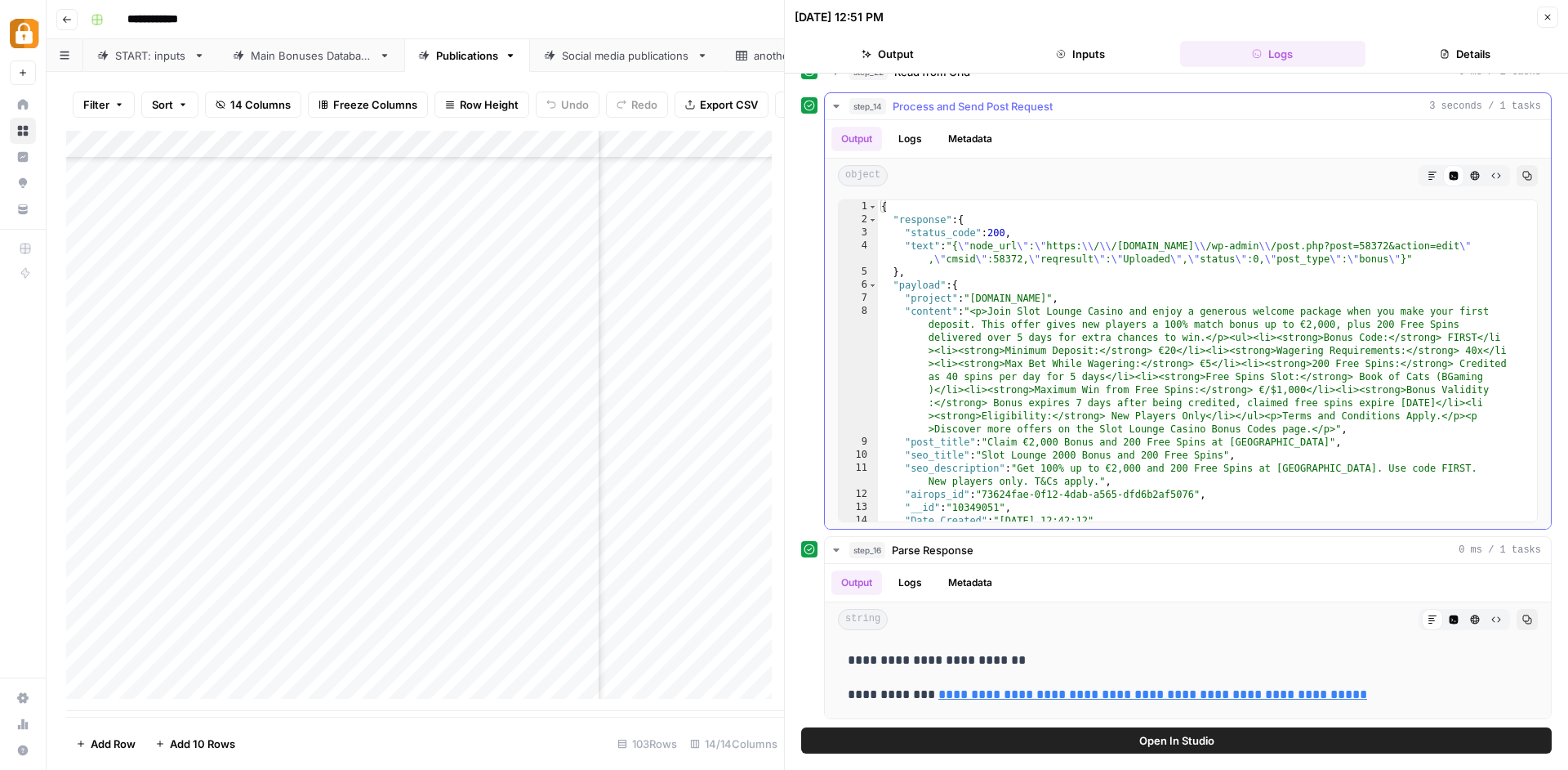
click at [1522, 176] on icon "button" at bounding box center [1527, 176] width 10 height 10
click at [917, 142] on button "Logs" at bounding box center [910, 139] width 43 height 25
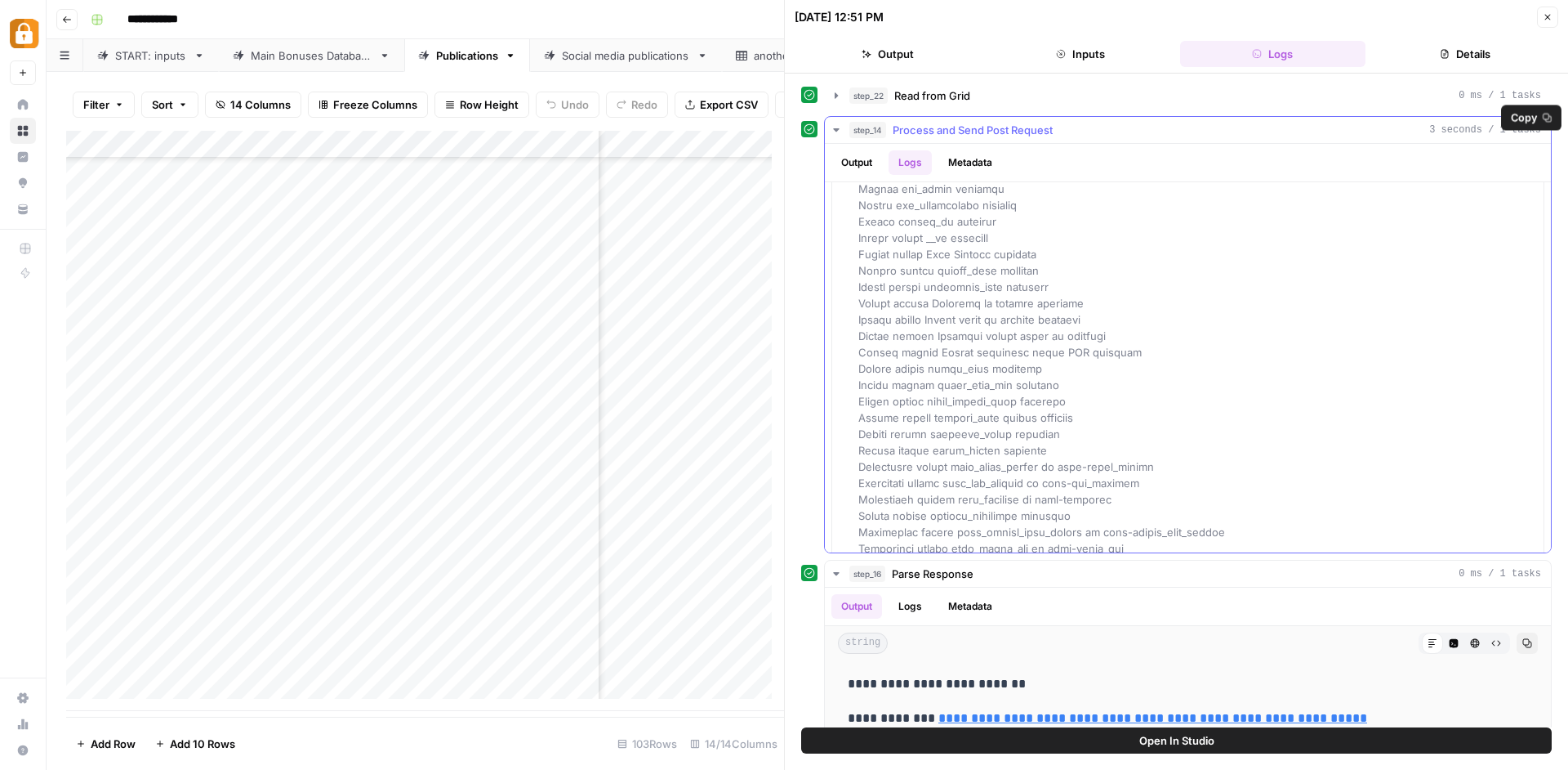
scroll to position [111, 0]
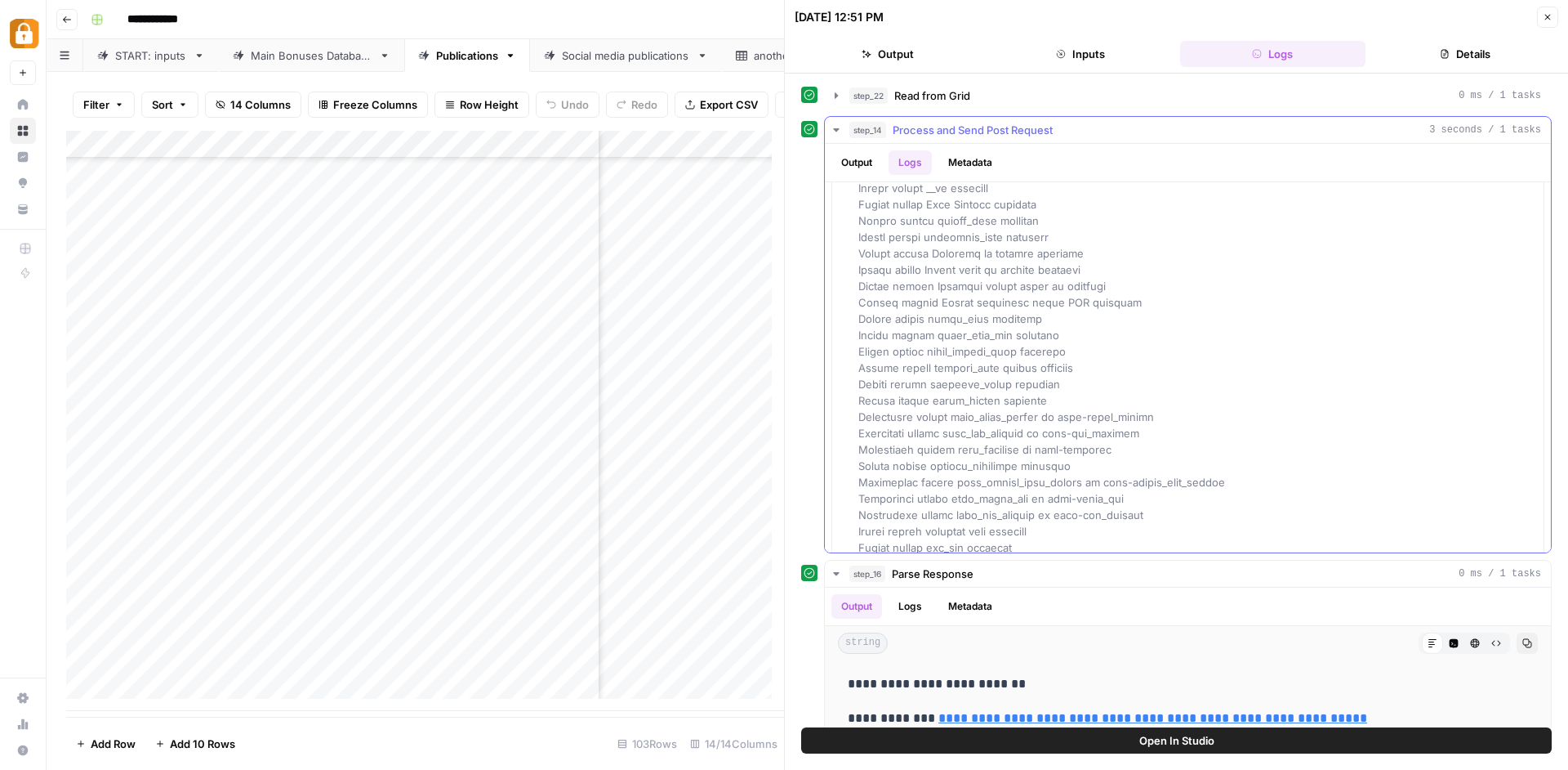
click at [854, 161] on button "Output" at bounding box center [857, 163] width 51 height 25
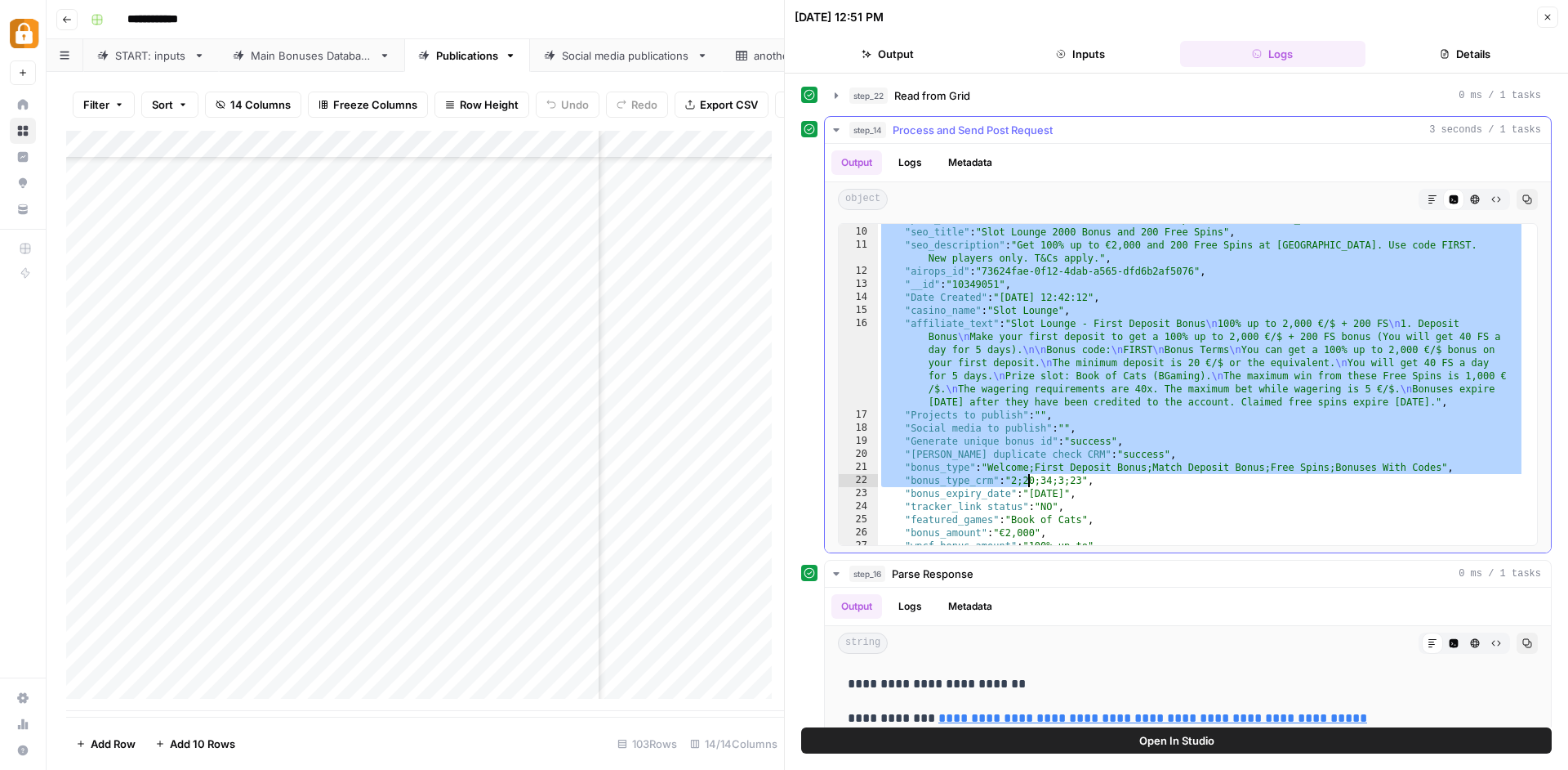
scroll to position [542, 0]
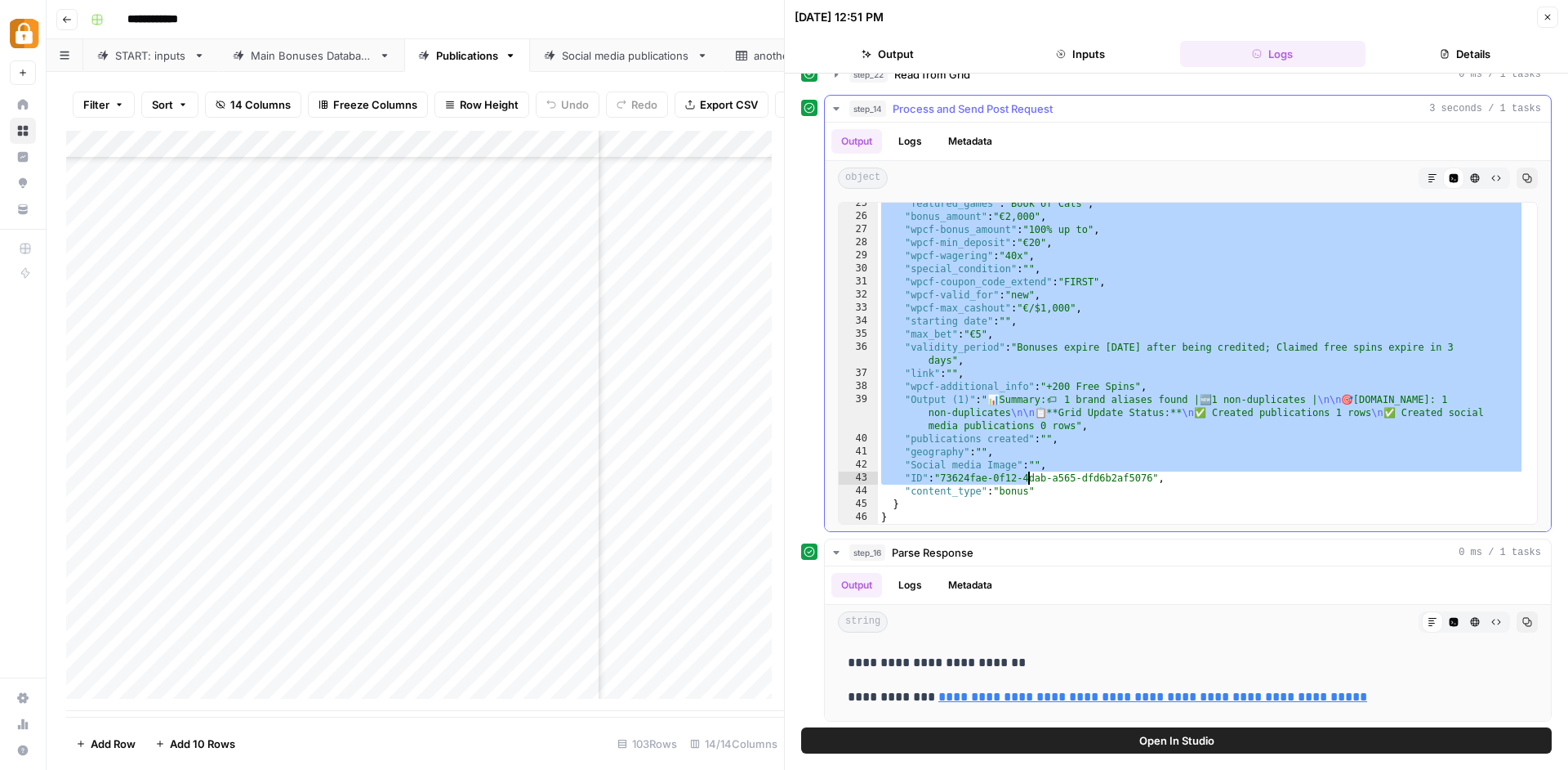
drag, startPoint x: 966, startPoint y: 312, endPoint x: 1026, endPoint y: 474, distance: 172.8
click at [1026, 475] on div ""featured_games" : "Book of Cats" , "bonus_amount" : "€2,000" , "wpcf-bonus_amo…" at bounding box center [1201, 370] width 647 height 347
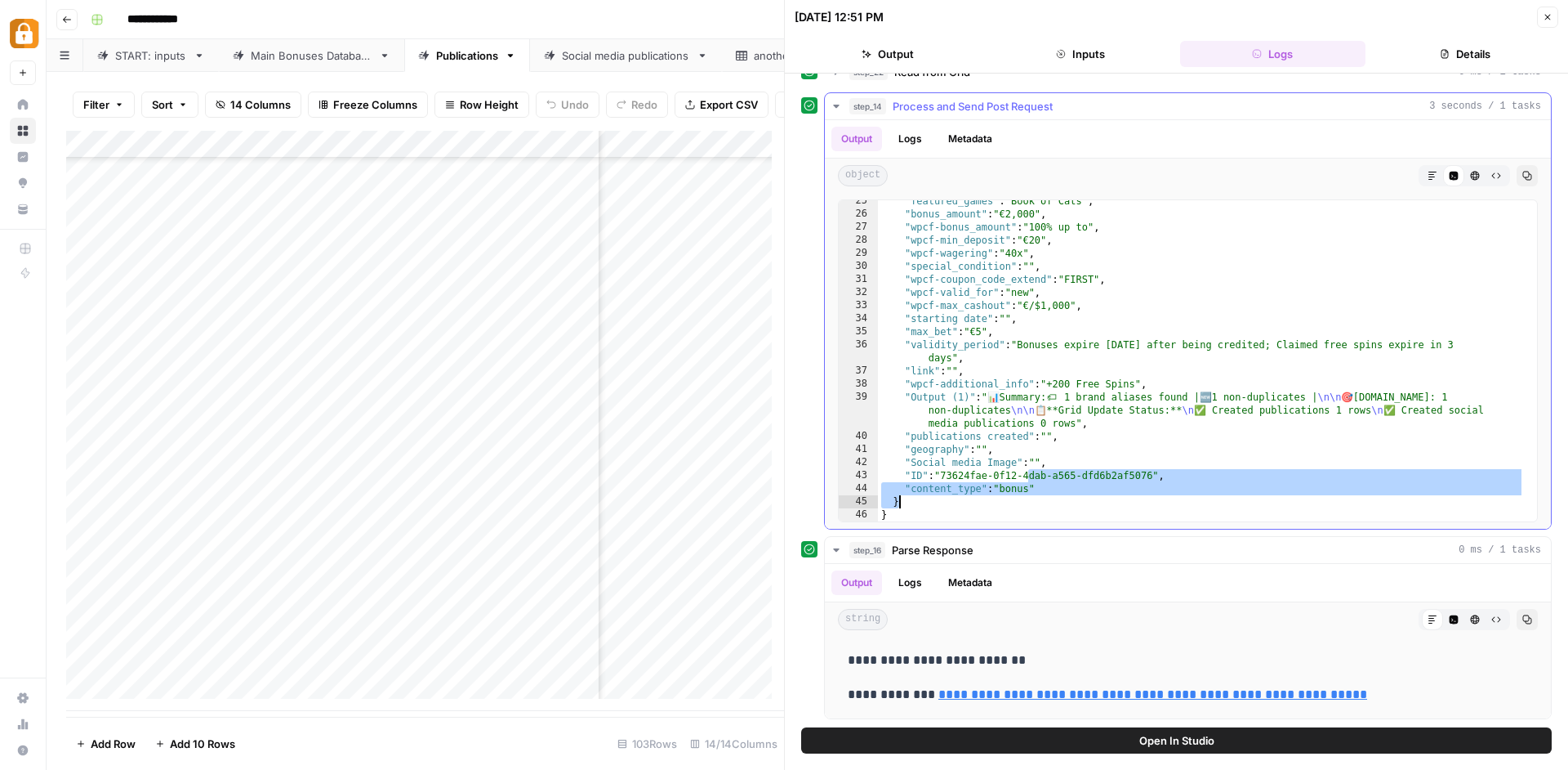
drag, startPoint x: 1026, startPoint y: 474, endPoint x: 1007, endPoint y: 500, distance: 32.2
click at [1007, 500] on div ""featured_games" : "Book of Cats" , "bonus_amount" : "€2,000" , "wpcf-bonus_amo…" at bounding box center [1201, 368] width 647 height 347
click at [1005, 500] on div ""featured_games" : "Book of Cats" , "bonus_amount" : "€2,000" , "wpcf-bonus_amo…" at bounding box center [1201, 368] width 647 height 347
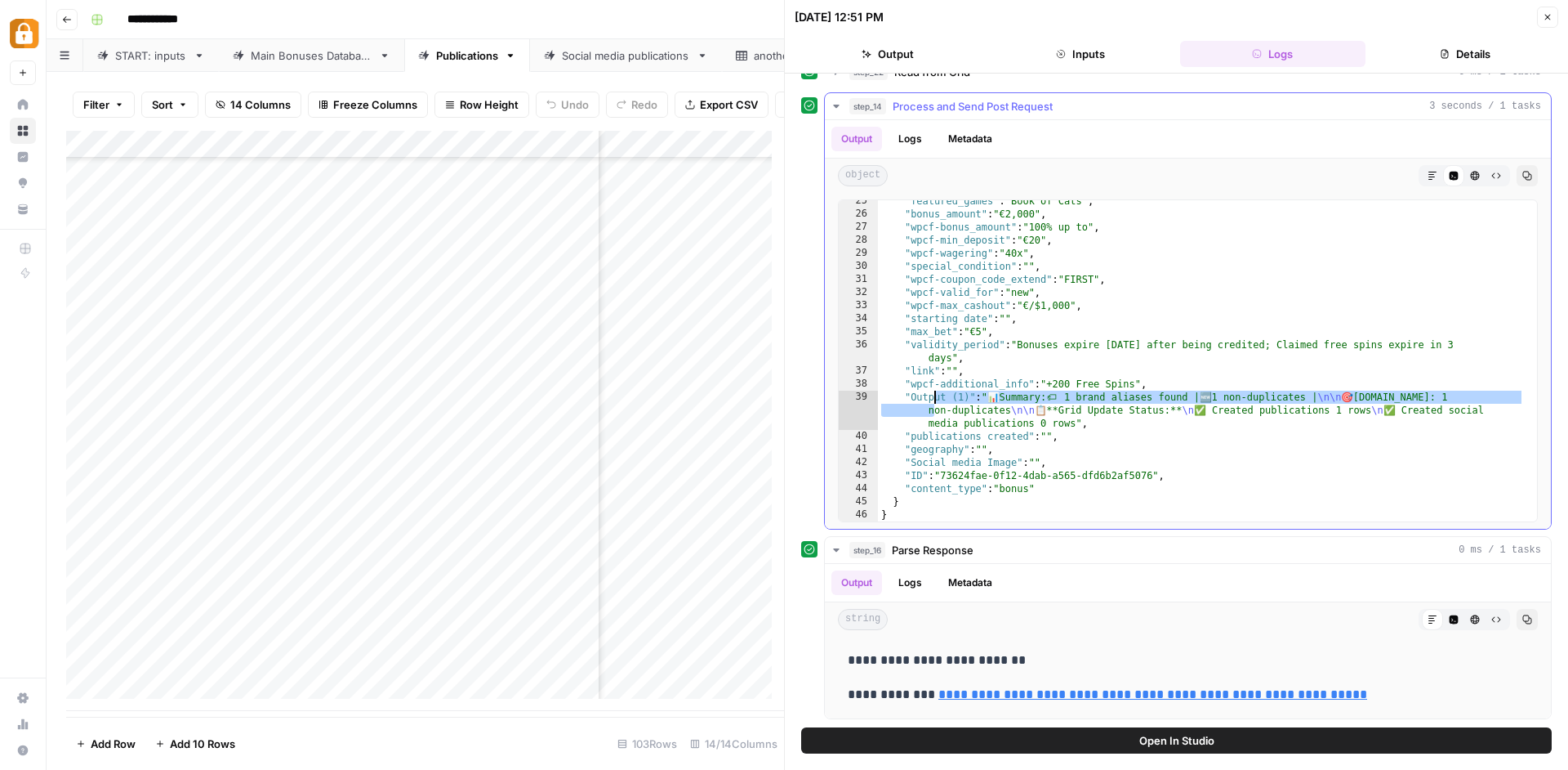
click at [932, 399] on div ""featured_games" : "Book of Cats" , "bonus_amount" : "€2,000" , "wpcf-bonus_amo…" at bounding box center [1201, 368] width 647 height 347
drag, startPoint x: 930, startPoint y: 460, endPoint x: 929, endPoint y: 451, distance: 9.1
click at [929, 451] on div ""featured_games" : "Book of Cats" , "bonus_amount" : "€2,000" , "wpcf-bonus_amo…" at bounding box center [1201, 368] width 647 height 347
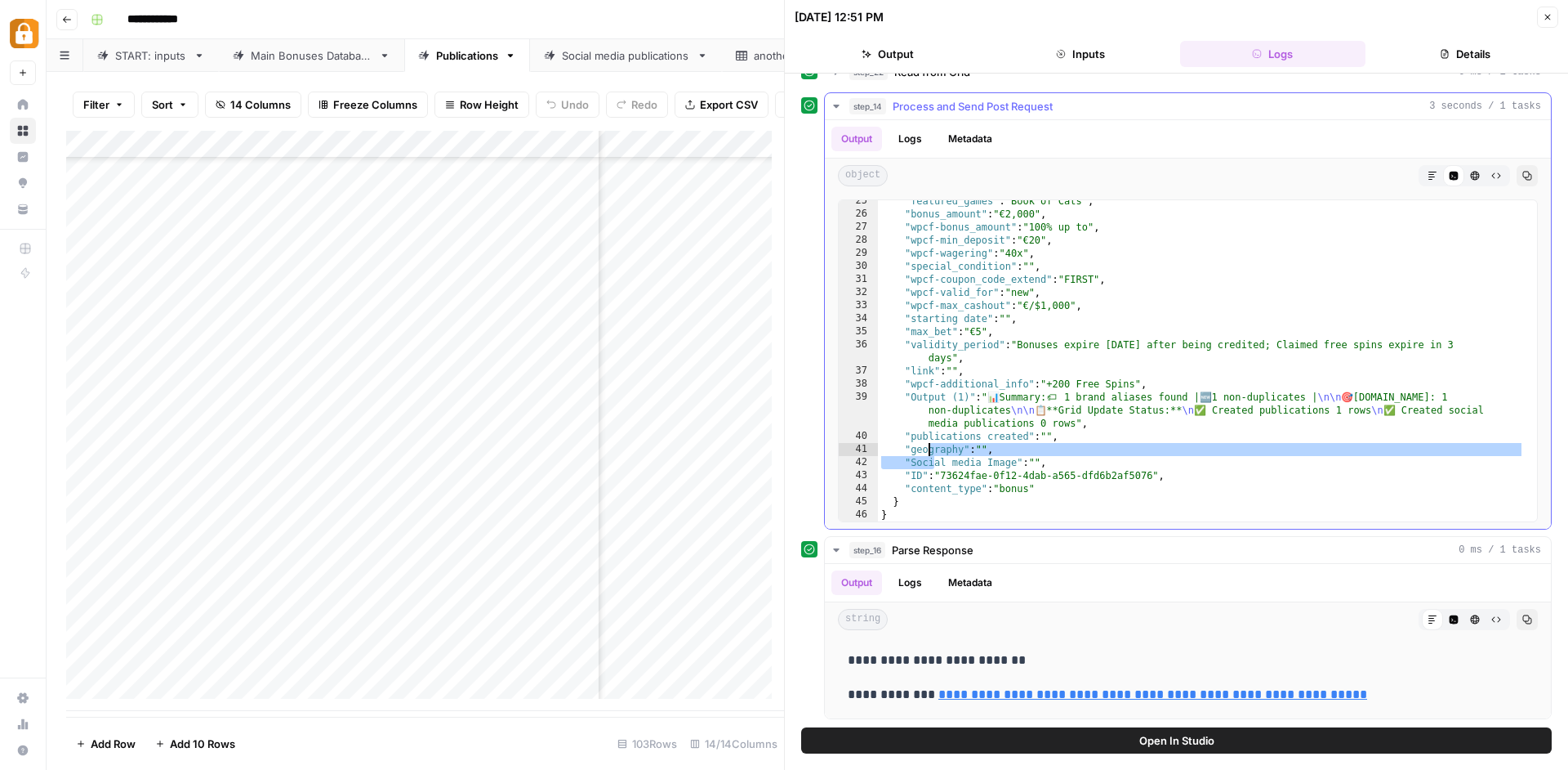
click at [919, 497] on div ""featured_games" : "Book of Cats" , "bonus_amount" : "€2,000" , "wpcf-bonus_amo…" at bounding box center [1201, 368] width 647 height 347
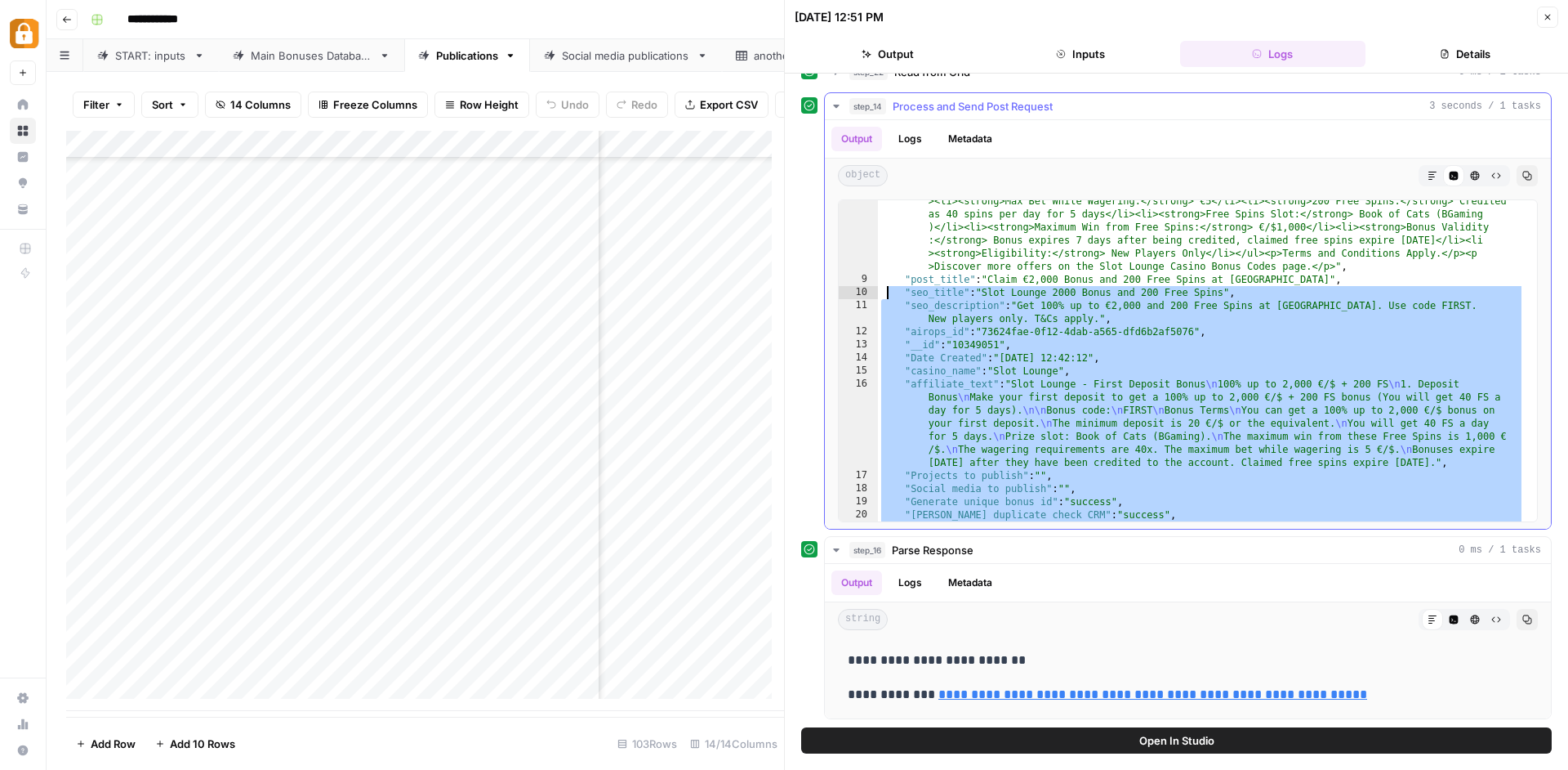
scroll to position [0, 0]
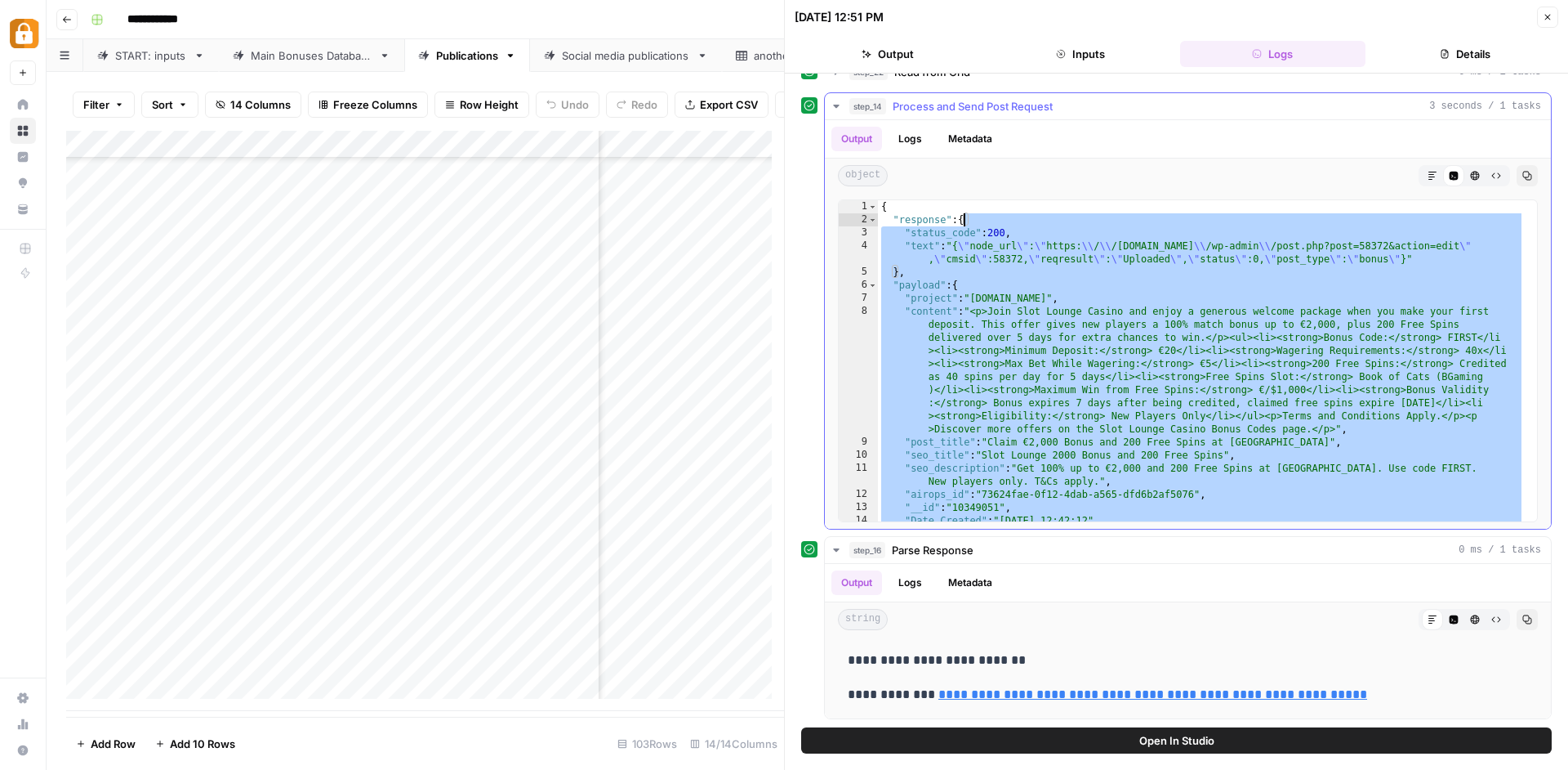
drag, startPoint x: 917, startPoint y: 504, endPoint x: 966, endPoint y: 220, distance: 288.2
click at [966, 220] on div "{ "response" : { "status_code" : 200 , "text" : "{ \" node_url \" : \" https: \…" at bounding box center [1201, 374] width 647 height 347
type textarea "**********"
drag, startPoint x: 14, startPoint y: 362, endPoint x: 1026, endPoint y: 373, distance: 1012.1
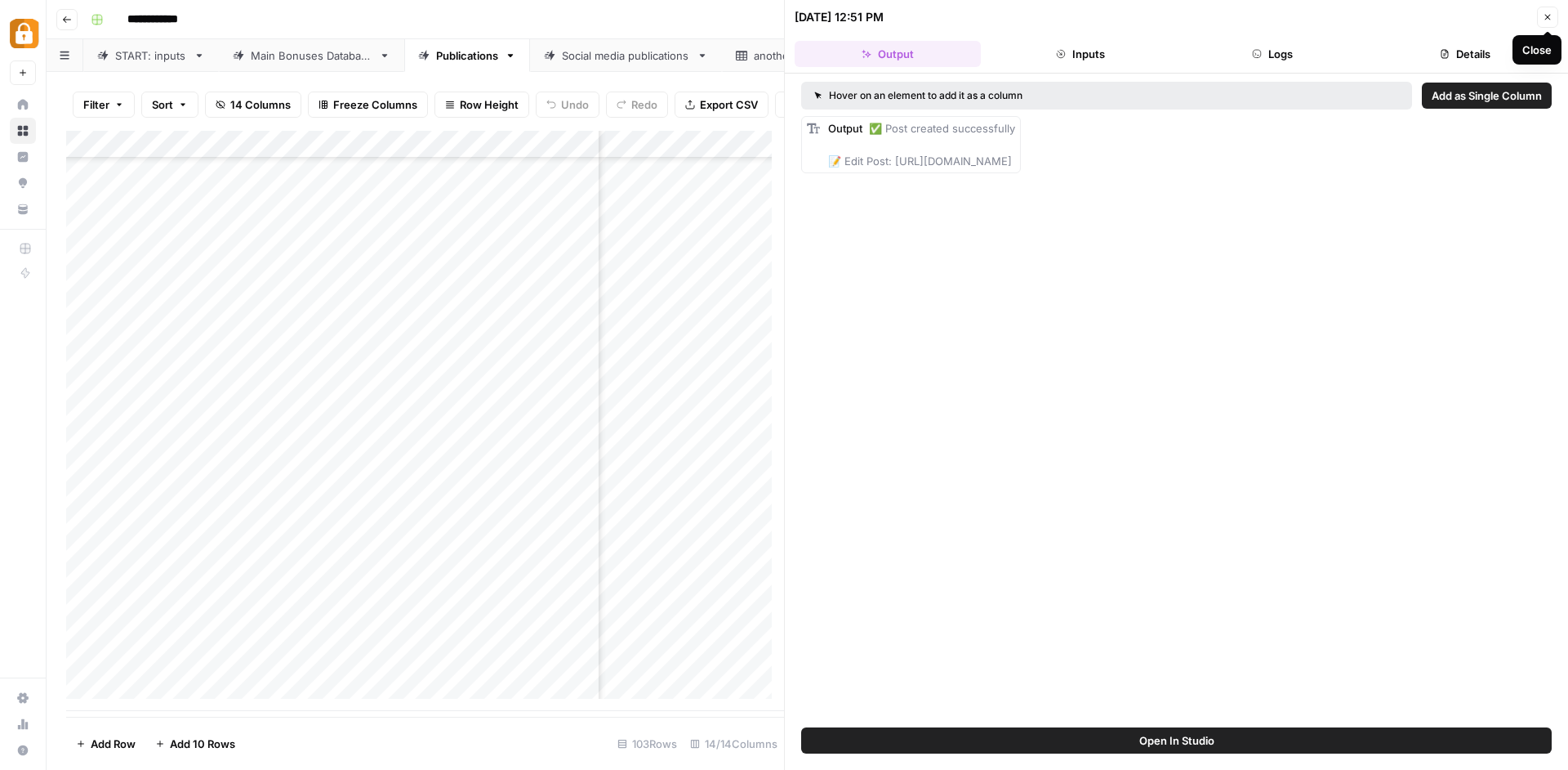
scroll to position [2348, 1314]
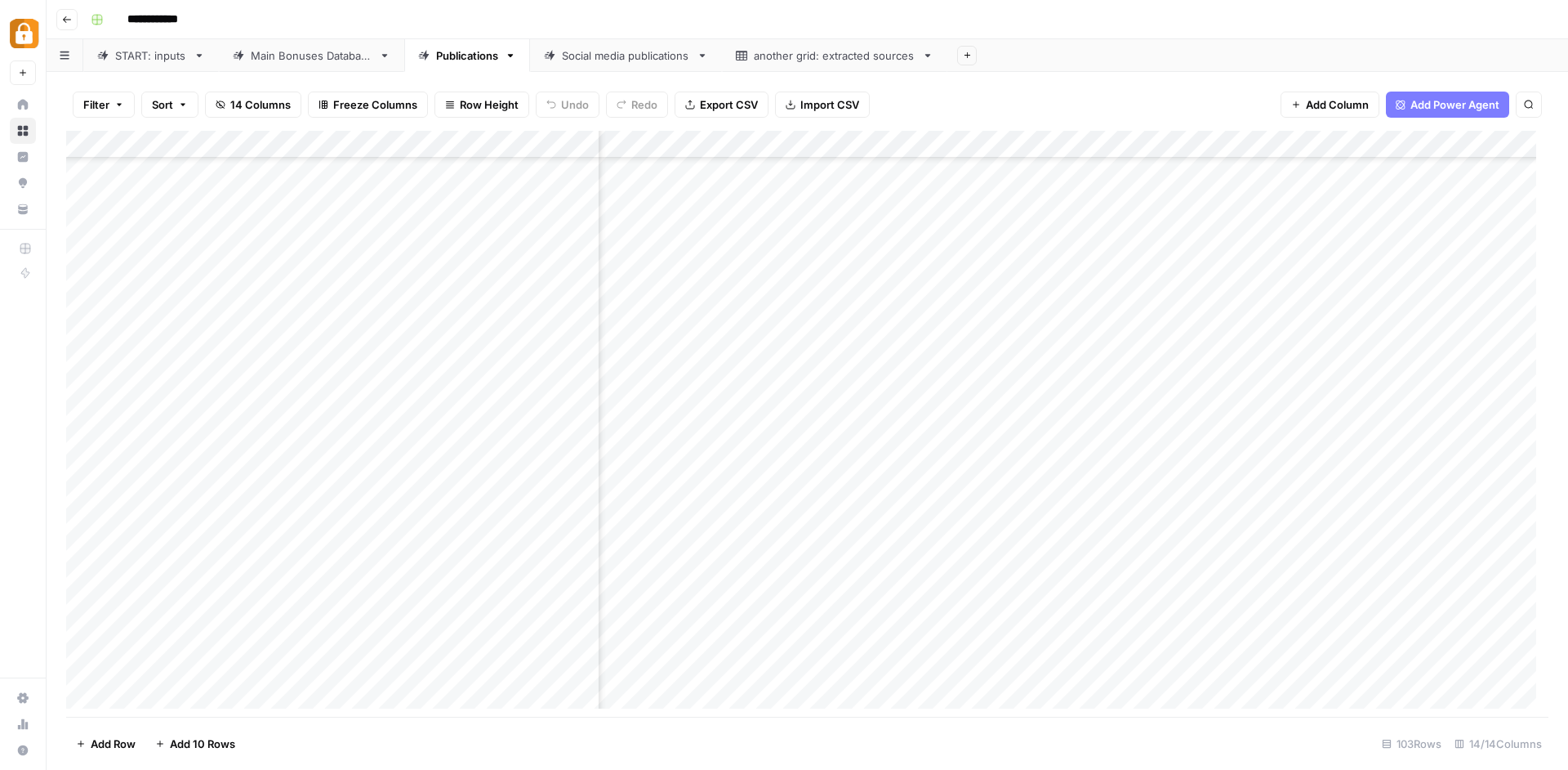
scroll to position [2338, 1133]
click at [954, 637] on div "Add Column" at bounding box center [807, 425] width 1483 height 590
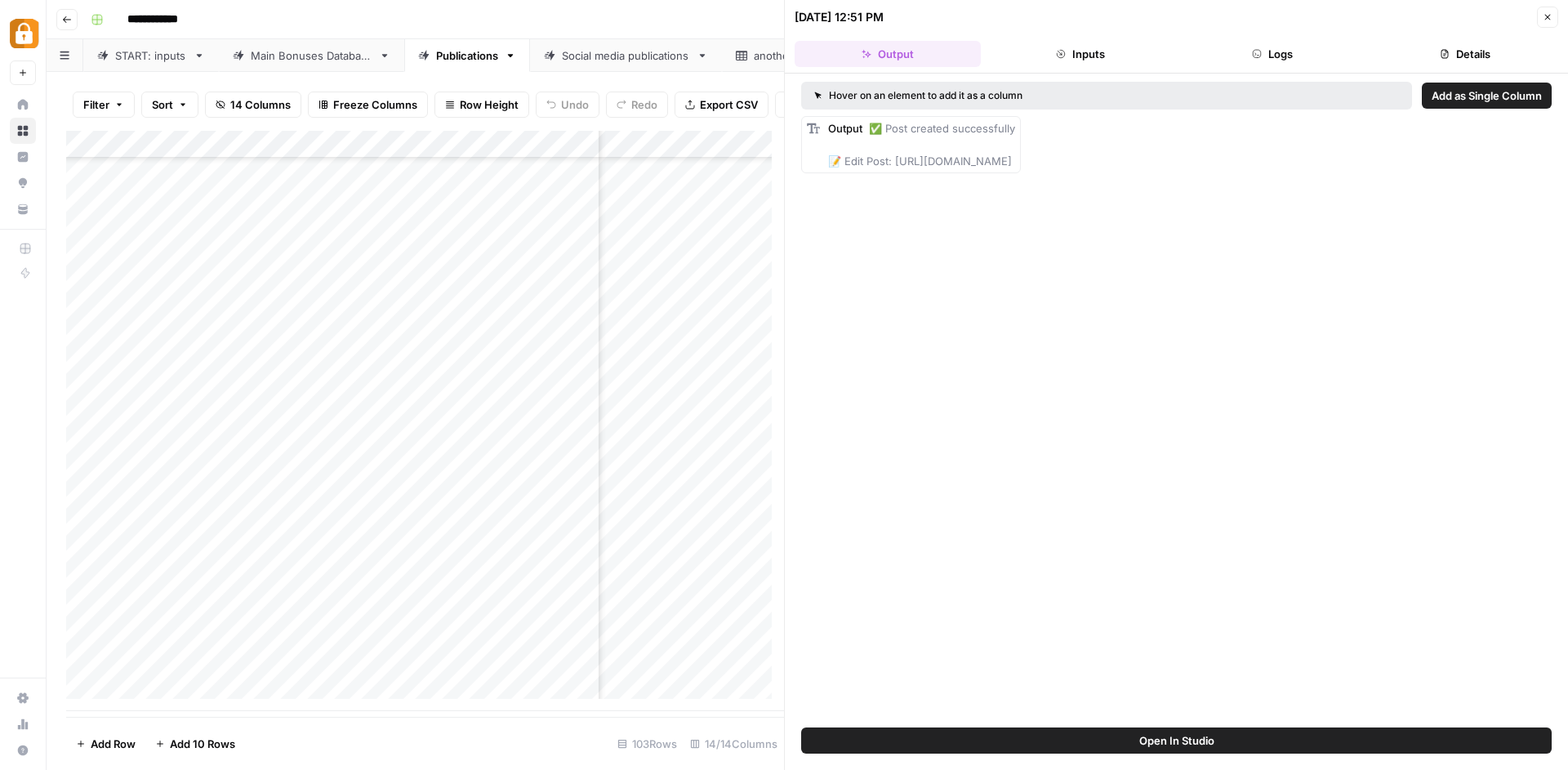
click at [1287, 55] on button "Logs" at bounding box center [1273, 54] width 186 height 26
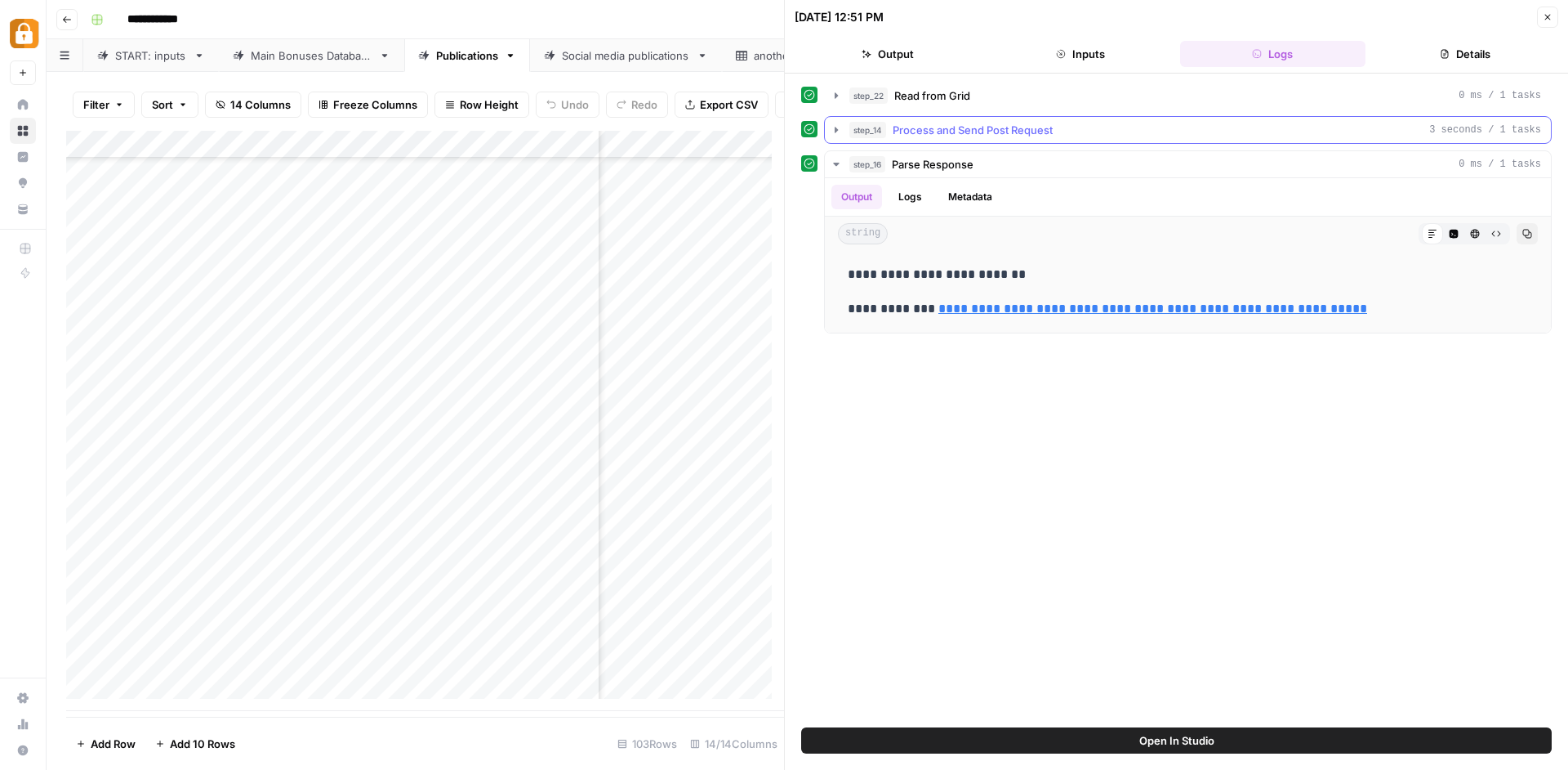
click at [1135, 126] on div "step_14 Process and Send Post Request 3 seconds / 1 tasks" at bounding box center [1195, 130] width 692 height 16
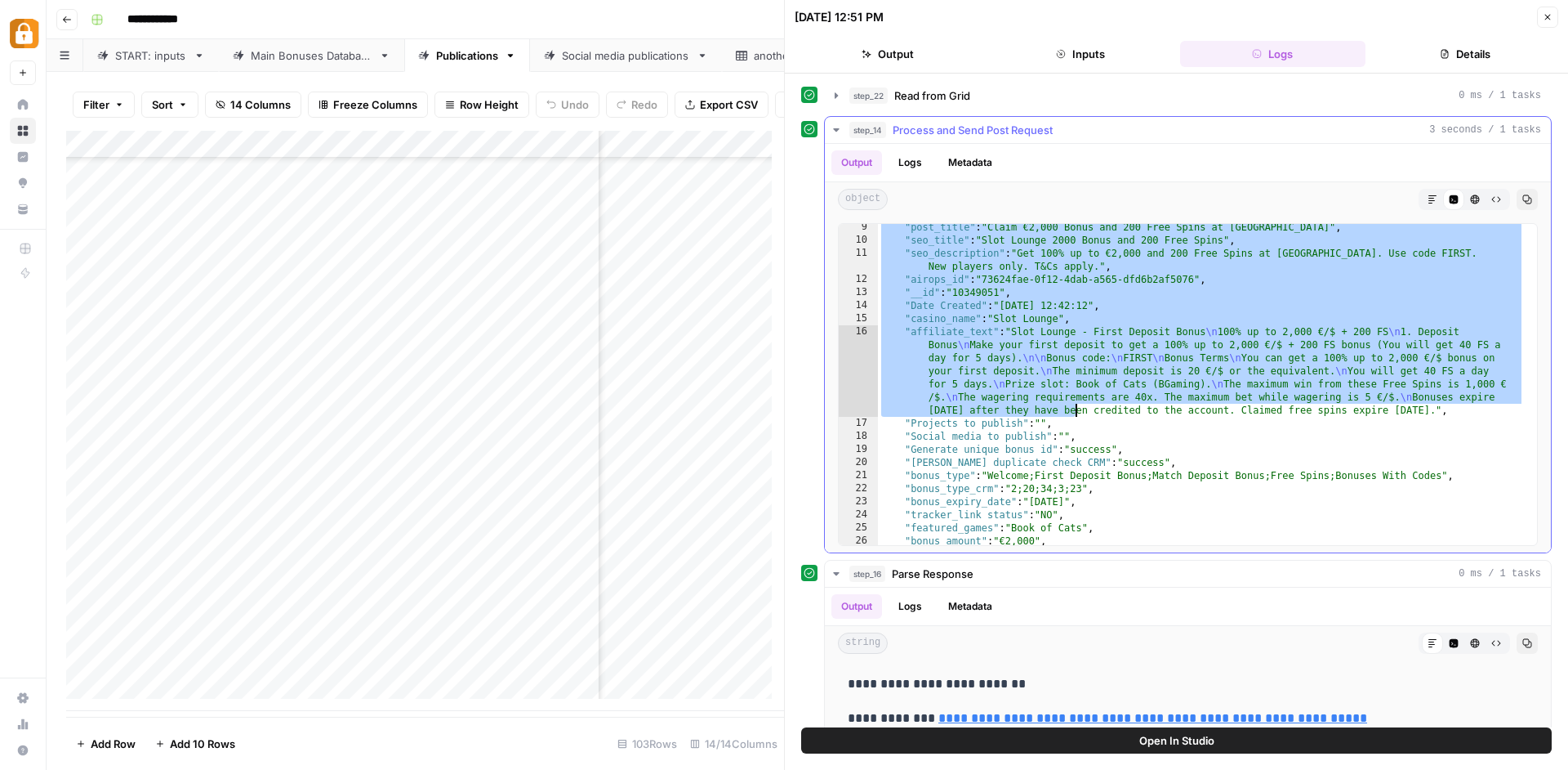
drag, startPoint x: 955, startPoint y: 327, endPoint x: 1072, endPoint y: 419, distance: 148.8
click at [1072, 416] on div ""post_title" : "Claim €2,000 Bonus and 200 Free Spins at Slot Lounge" , "seo_ti…" at bounding box center [1201, 394] width 647 height 347
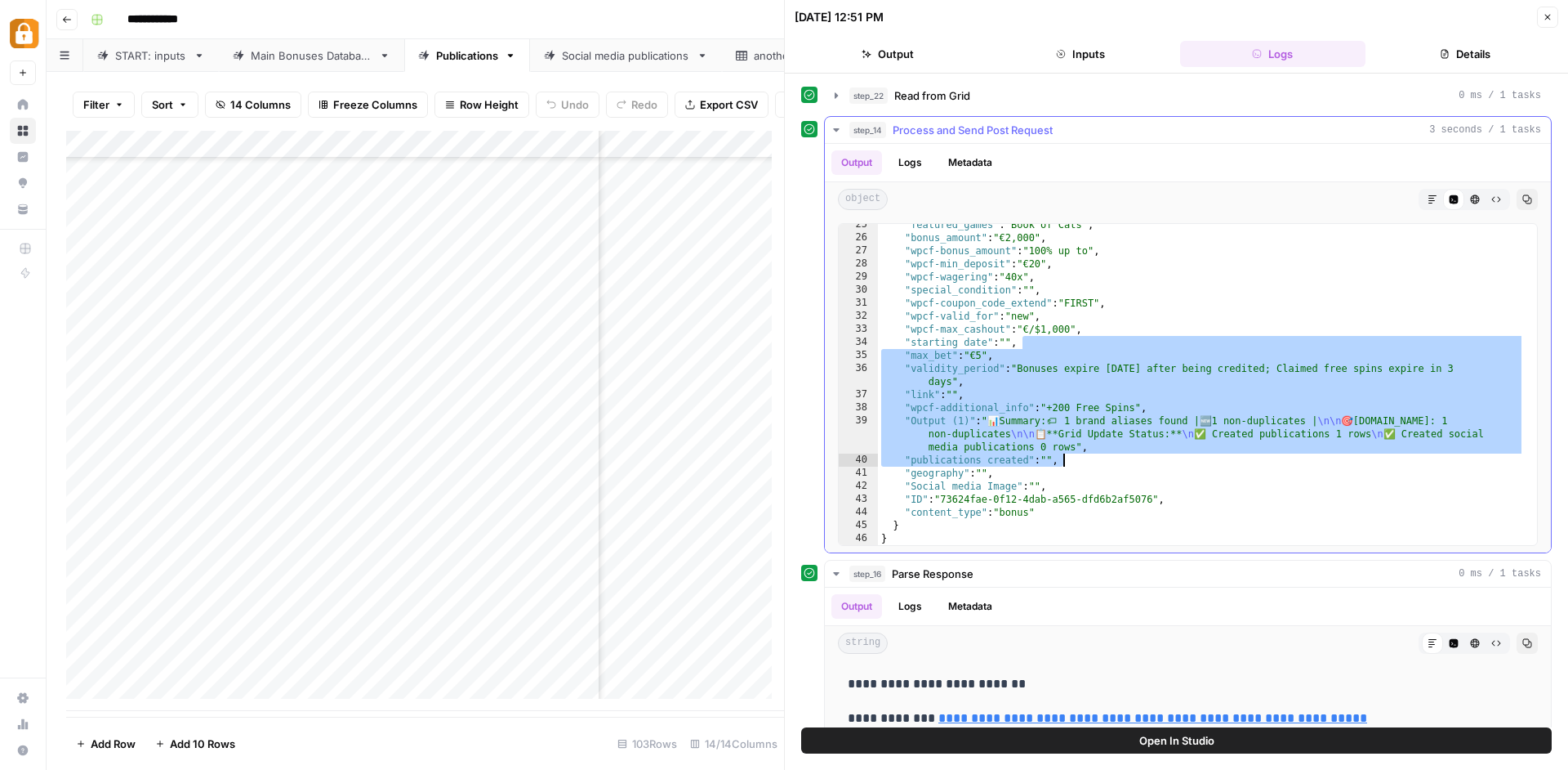
scroll to position [24, 0]
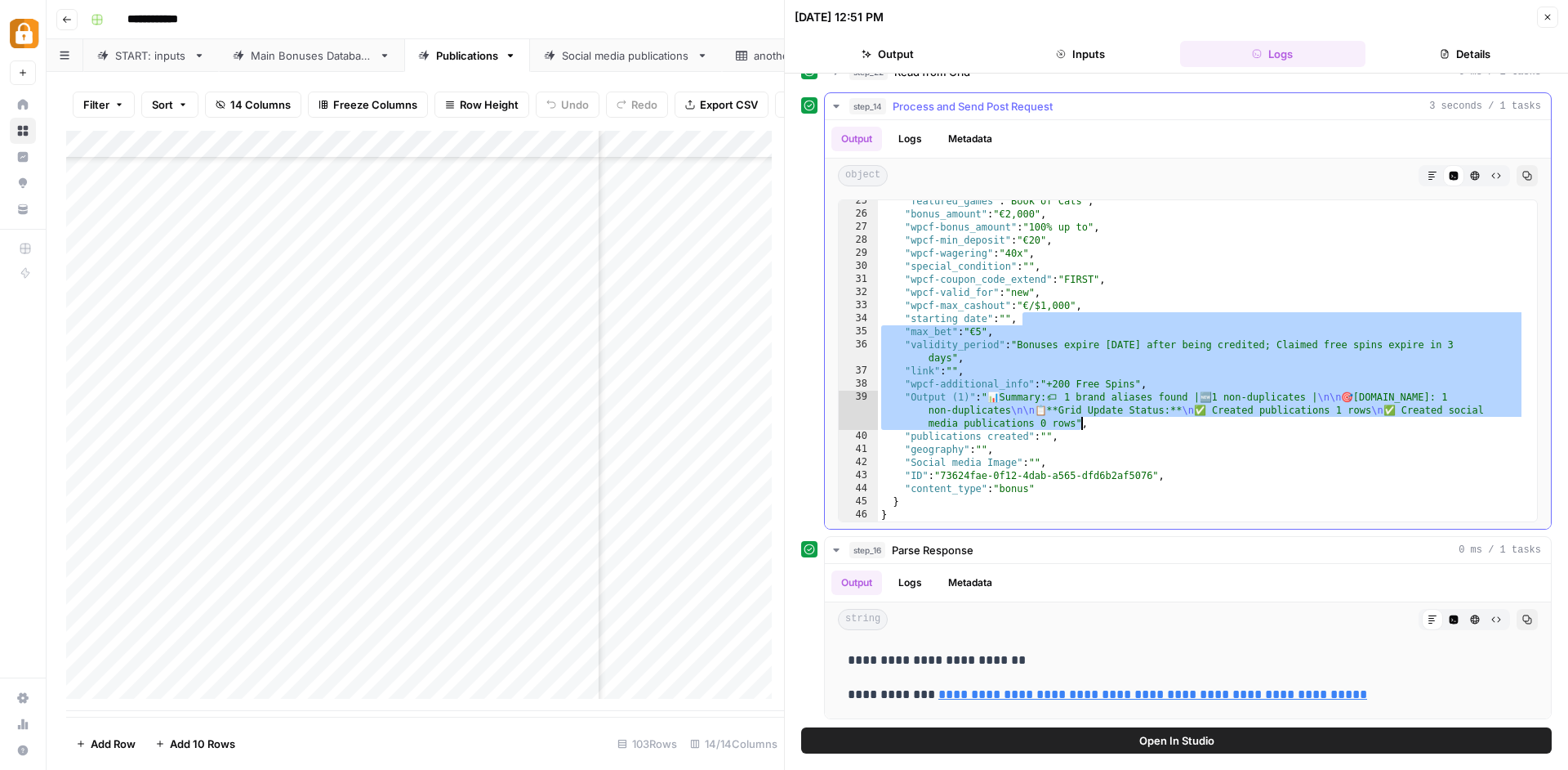
drag, startPoint x: 1072, startPoint y: 419, endPoint x: 1056, endPoint y: 441, distance: 27.2
click at [1081, 423] on div ""featured_games" : "Book of Cats" , "bonus_amount" : "€2,000" , "wpcf-bonus_amo…" at bounding box center [1201, 368] width 647 height 347
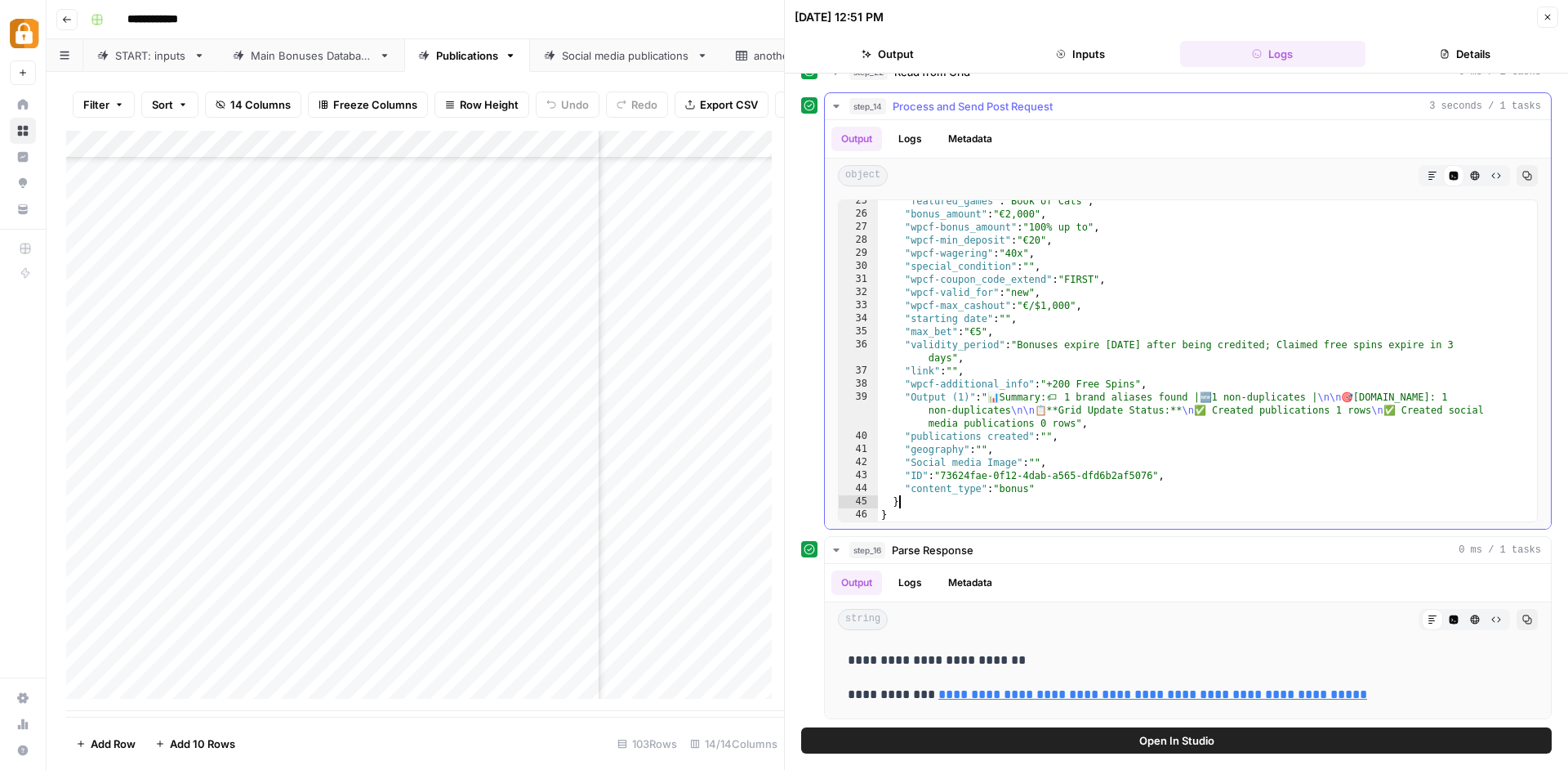
click at [945, 503] on div ""featured_games" : "Book of Cats" , "bonus_amount" : "€2,000" , "wpcf-bonus_amo…" at bounding box center [1201, 368] width 647 height 347
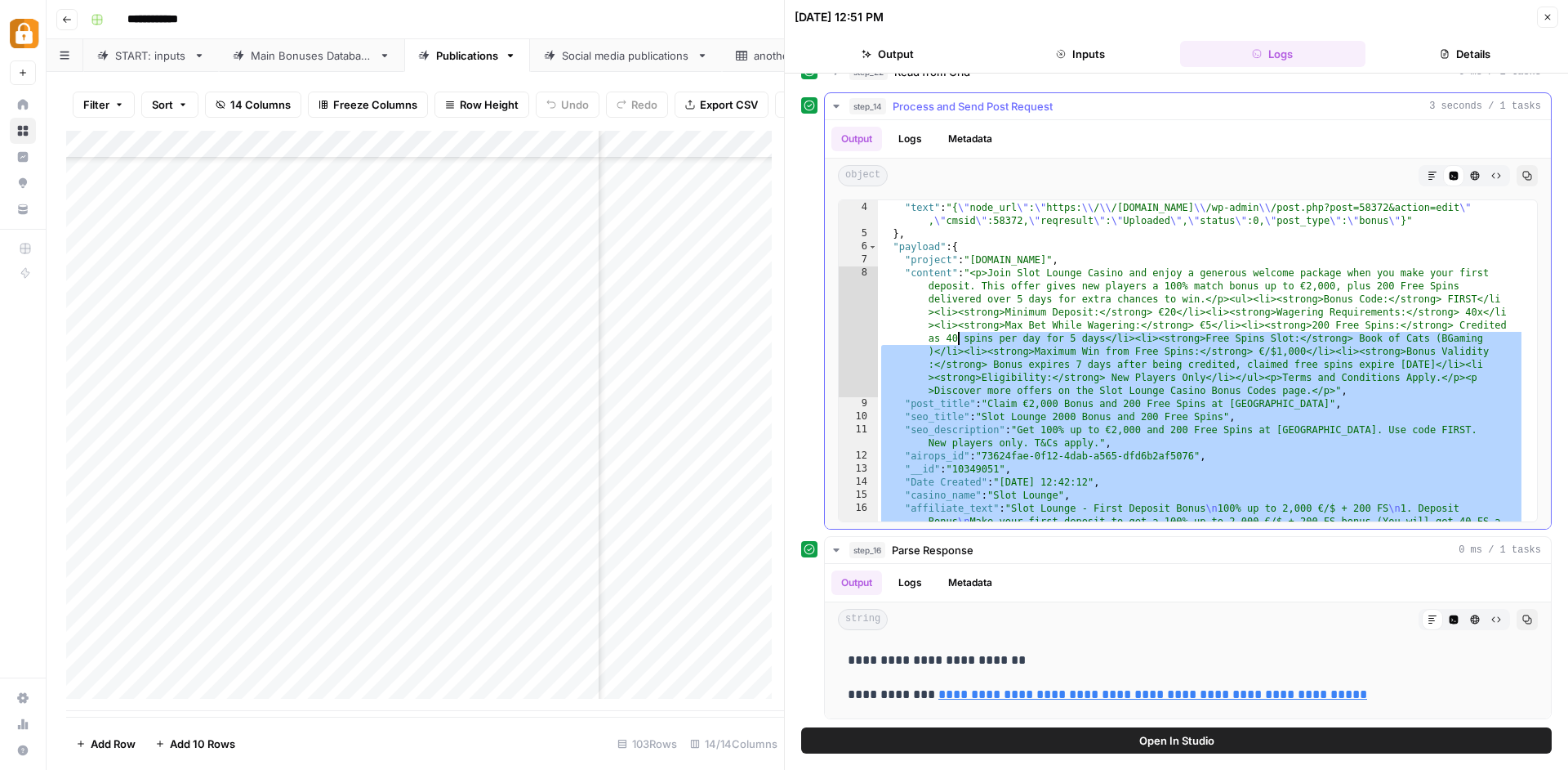
scroll to position [0, 0]
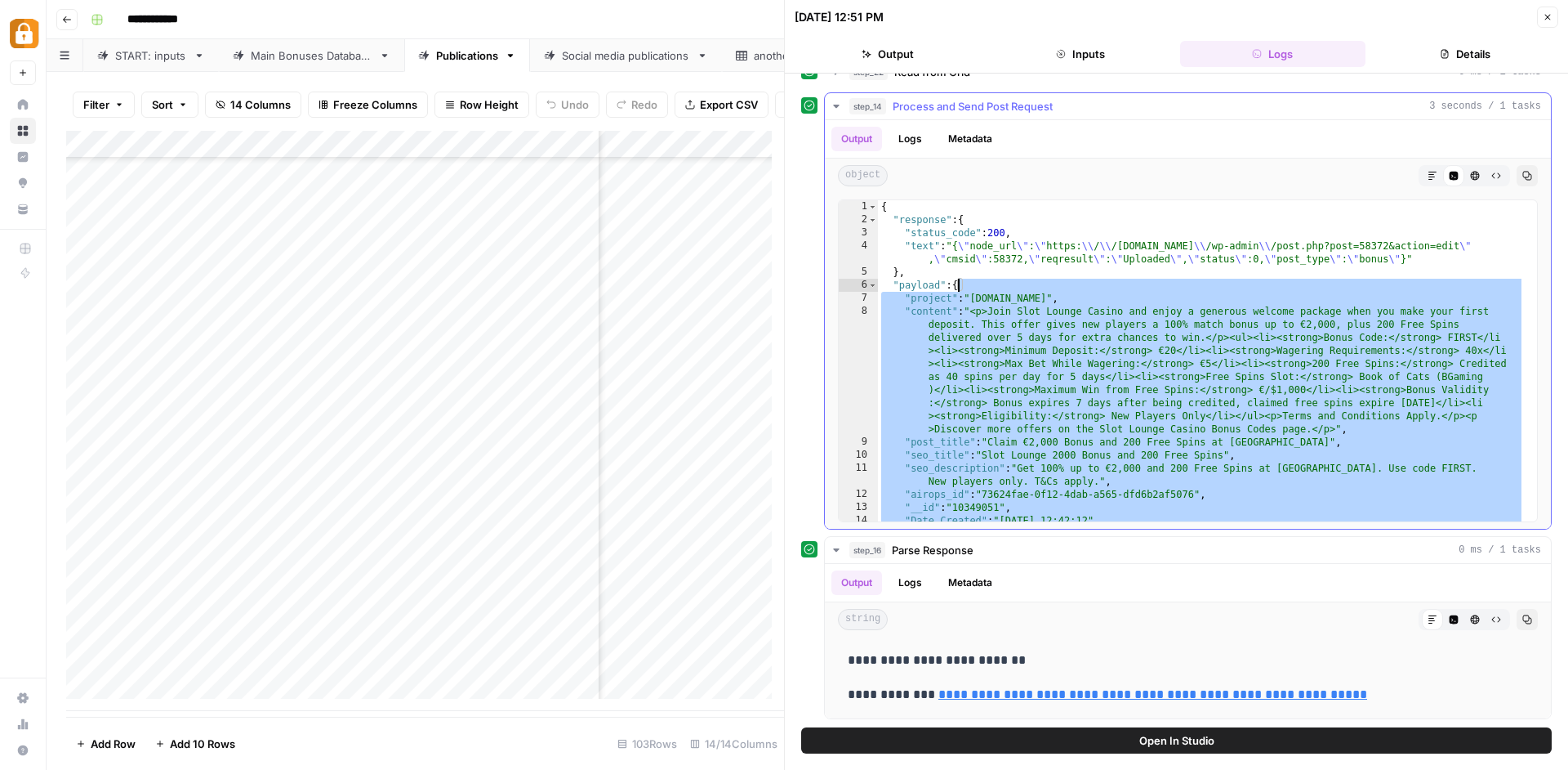
drag, startPoint x: 940, startPoint y: 505, endPoint x: 957, endPoint y: 287, distance: 218.7
click at [957, 287] on div "{ "response" : { "status_code" : 200 , "text" : "{ \" node_url \" : \" https: \…" at bounding box center [1201, 374] width 647 height 347
click at [1119, 307] on div "{ "response" : { "status_code" : 200 , "text" : "{ \" node_url \" : \" https: \…" at bounding box center [1201, 374] width 647 height 347
type textarea "**********"
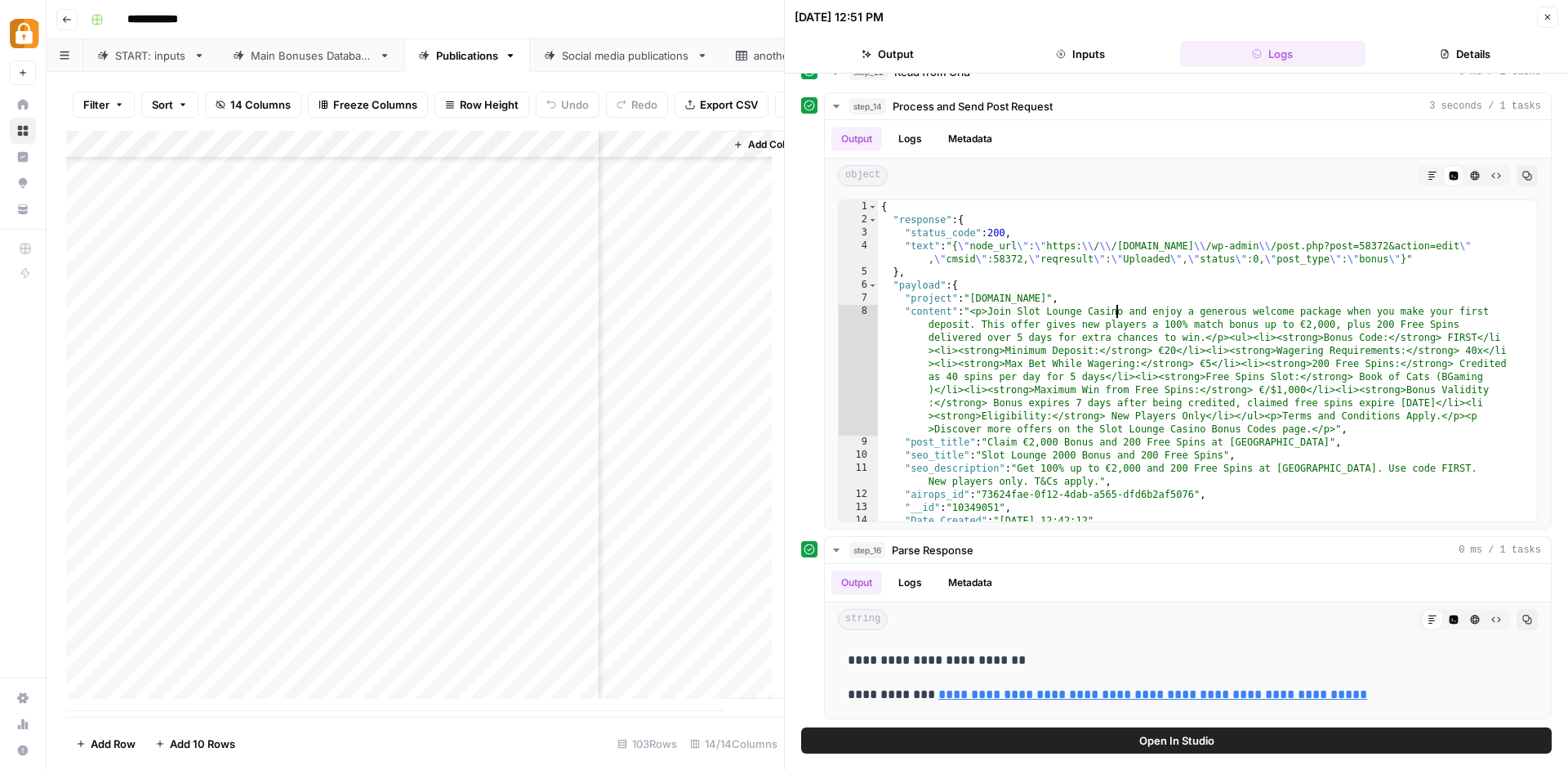
scroll to position [2338, 2121]
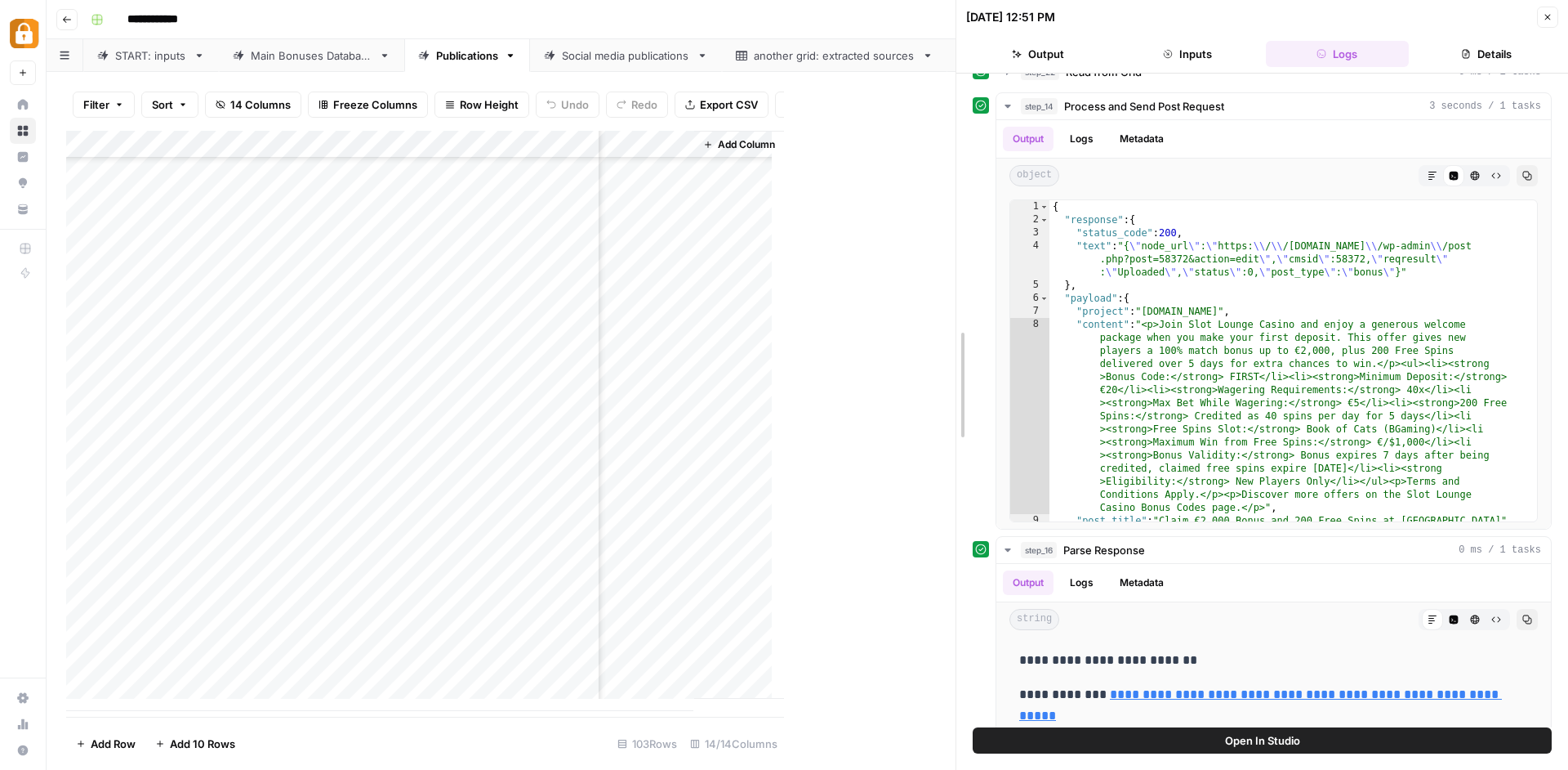
drag, startPoint x: 779, startPoint y: 251, endPoint x: 1112, endPoint y: 238, distance: 333.3
click at [1112, 238] on div "**********" at bounding box center [1262, 385] width 613 height 770
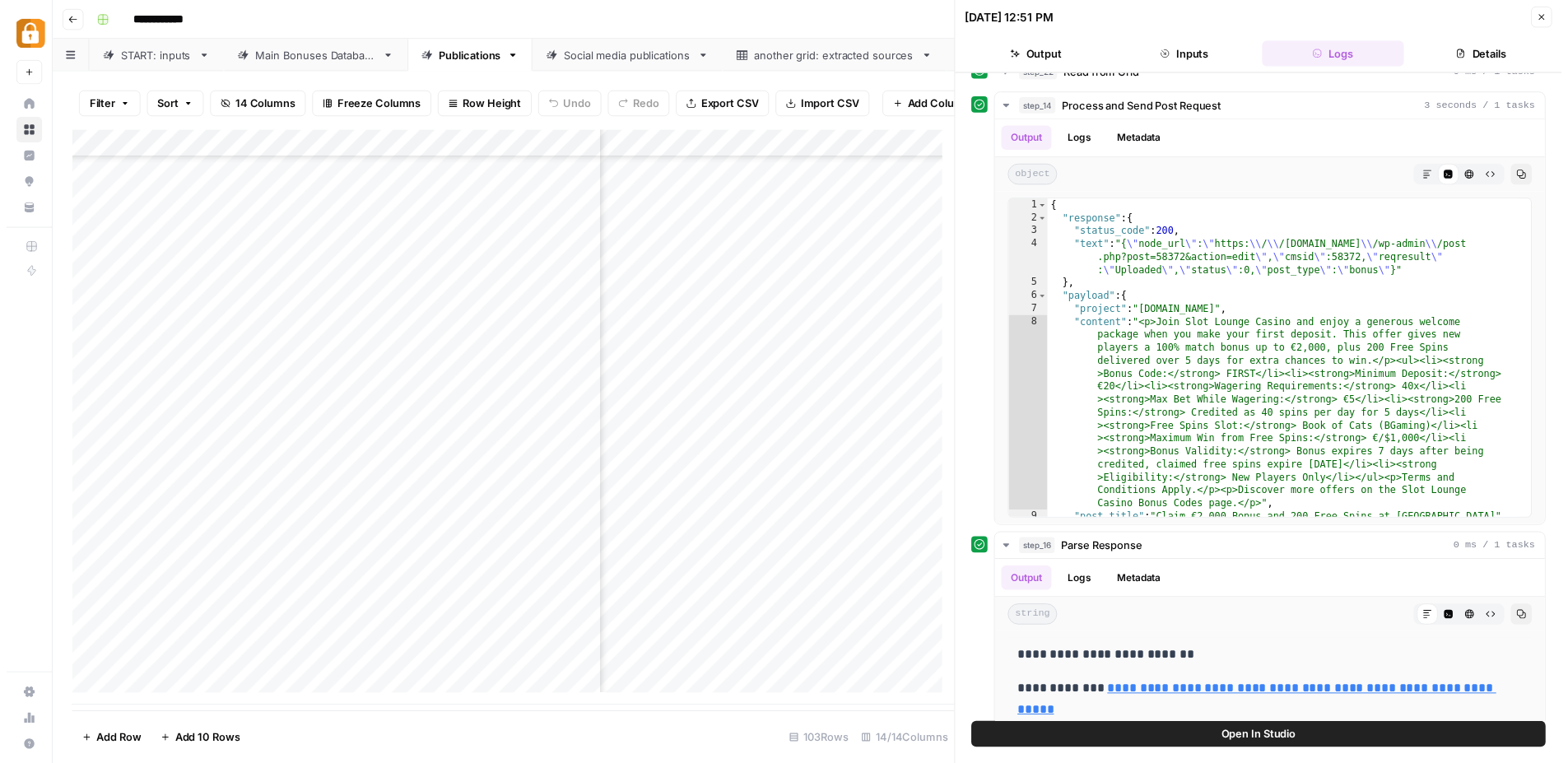
scroll to position [2357, 1839]
click at [1548, 16] on div "09/07/25 at 12:51 PM Close" at bounding box center [1273, 17] width 597 height 21
click at [1555, 16] on icon "button" at bounding box center [1560, 17] width 10 height 10
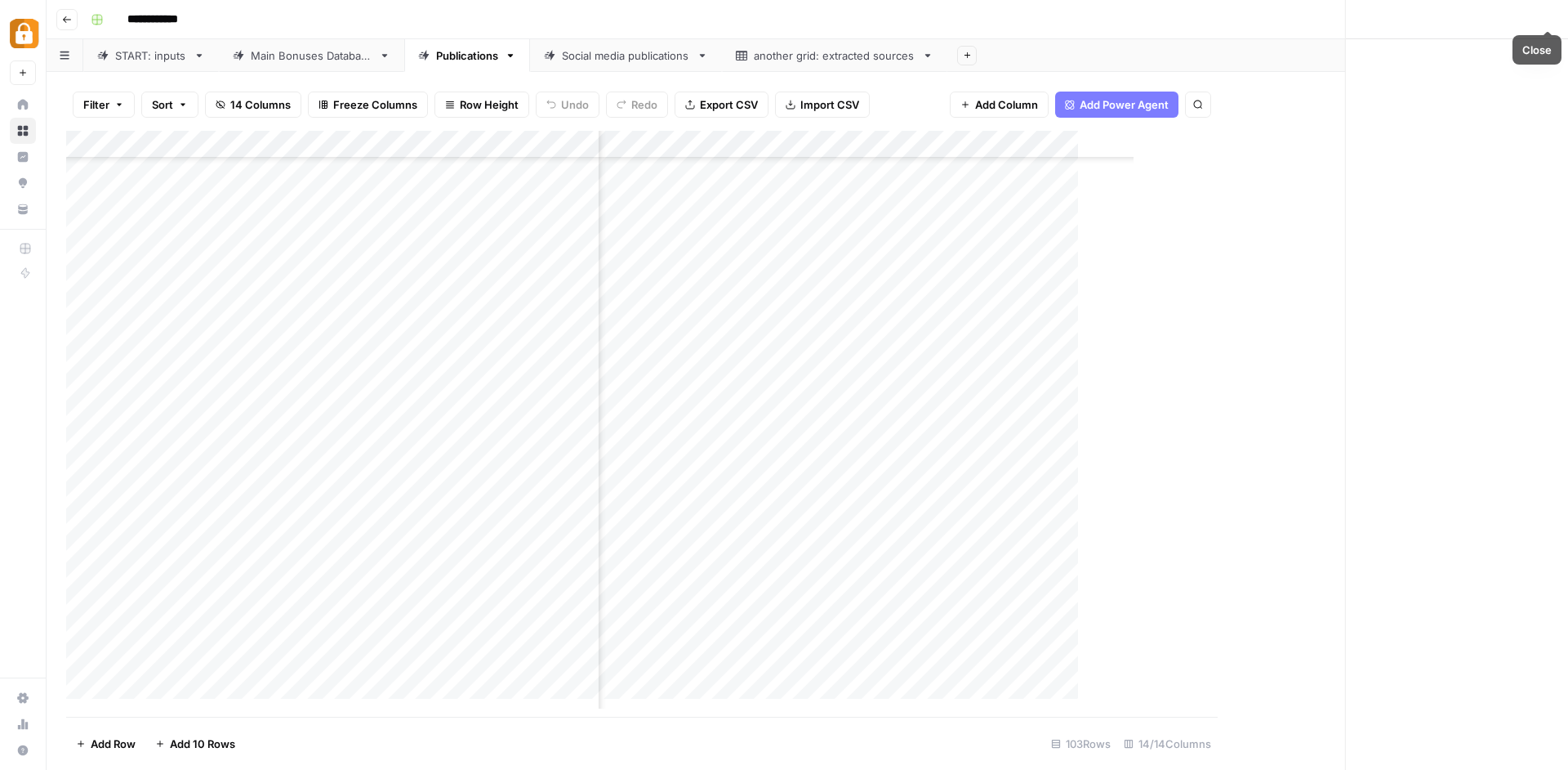
scroll to position [2338, 1337]
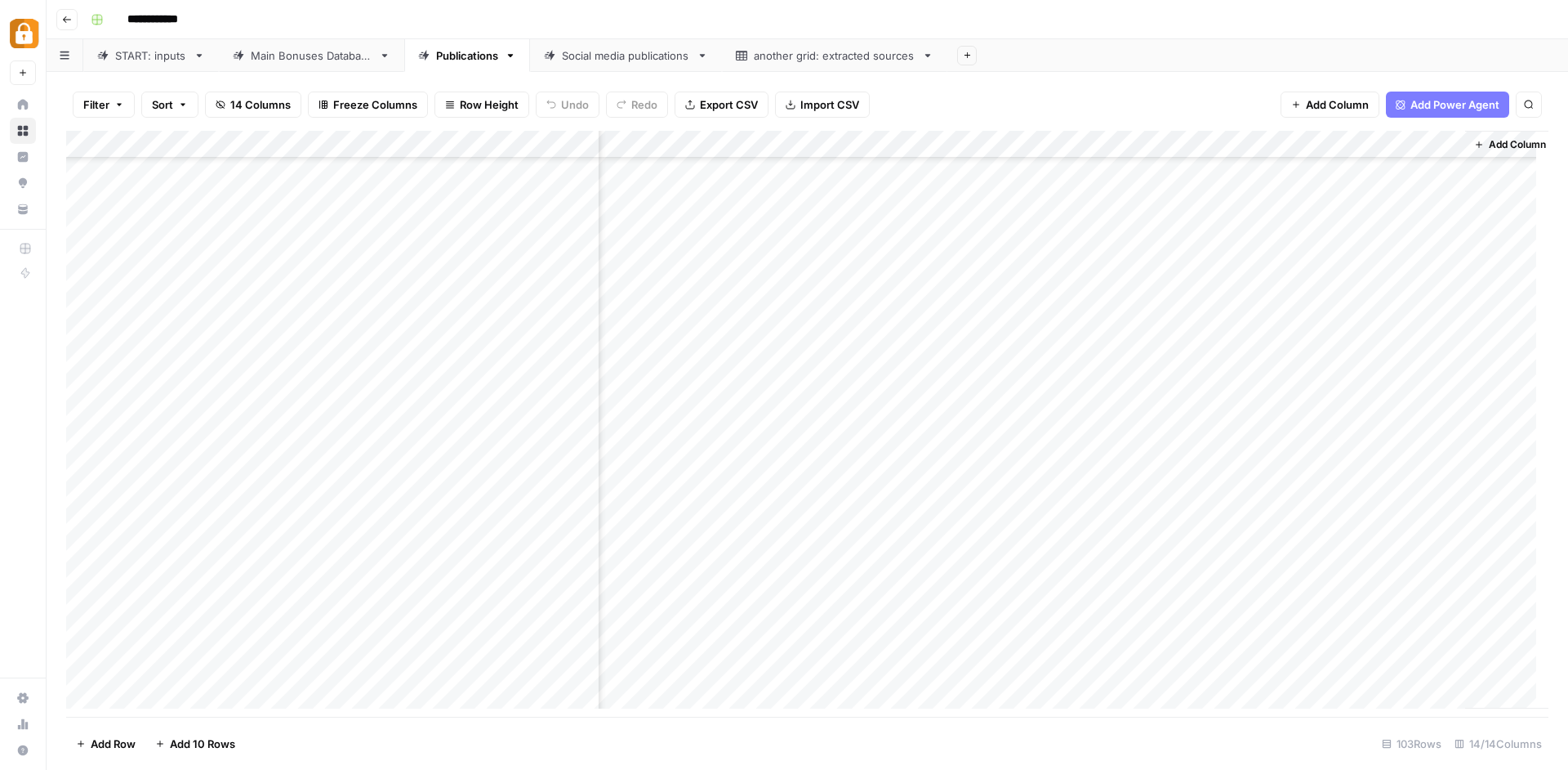
click at [810, 137] on div "Add Column" at bounding box center [807, 425] width 1483 height 590
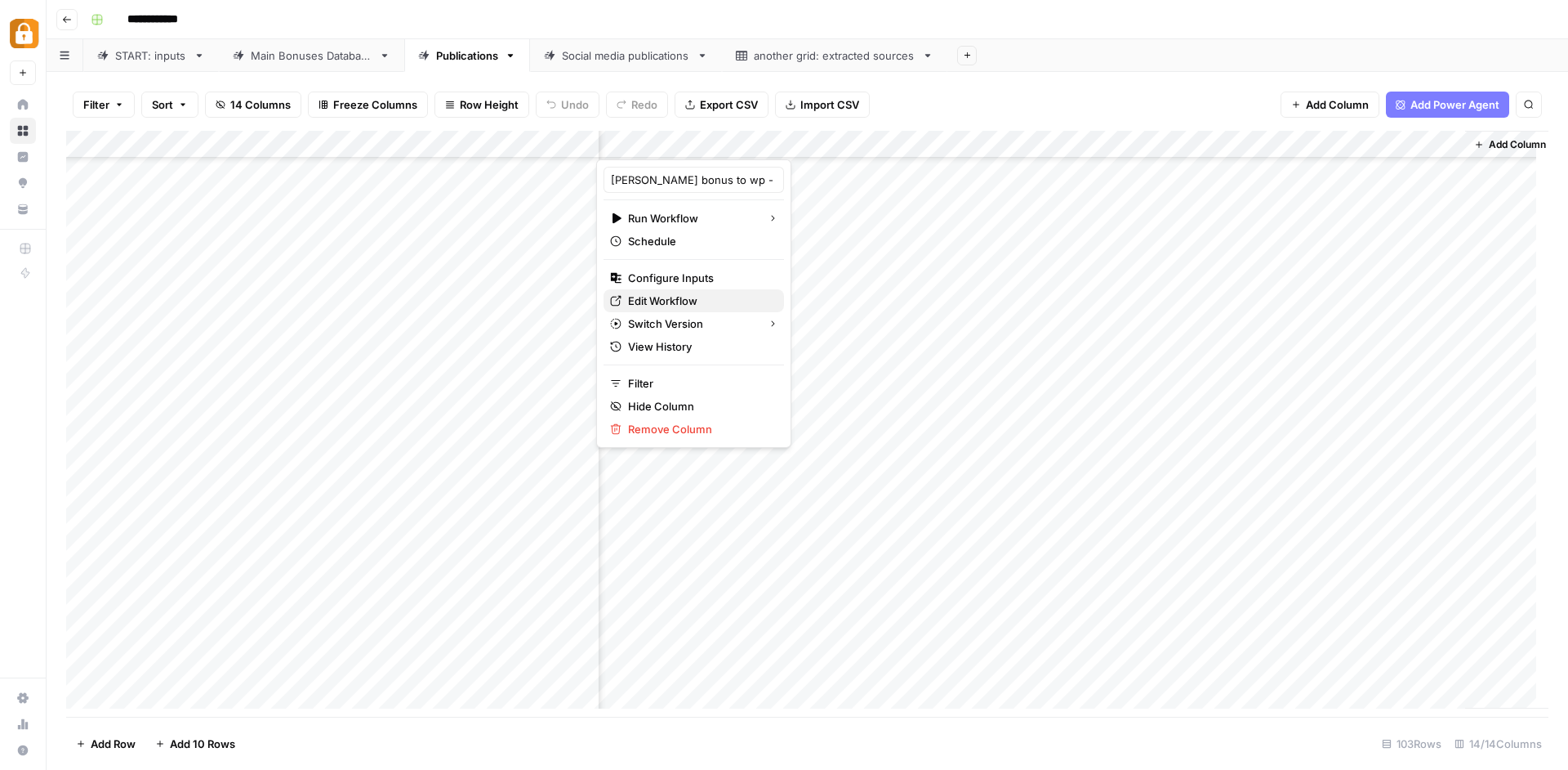
click at [693, 299] on span "Edit Workflow" at bounding box center [699, 300] width 143 height 16
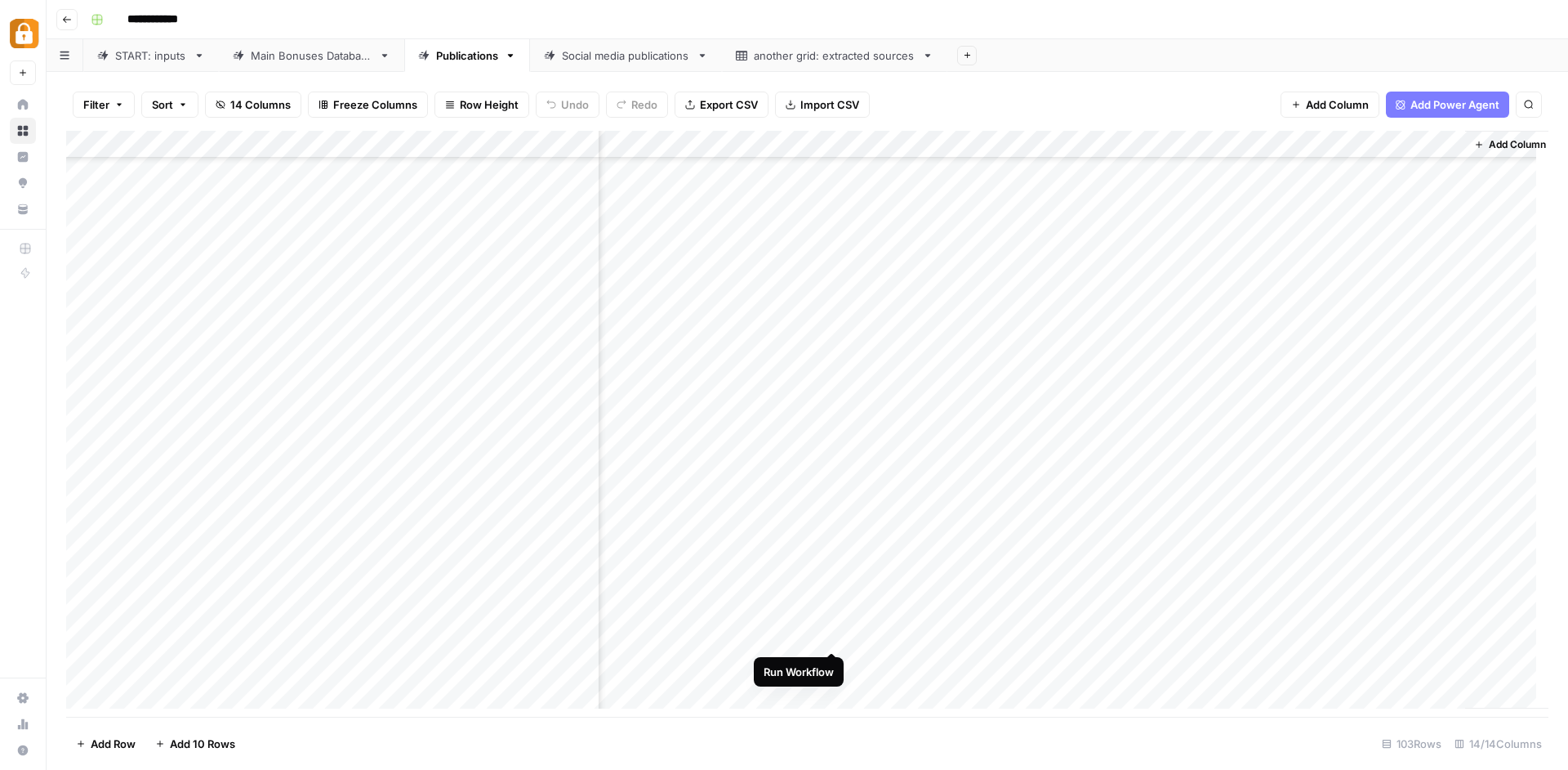
click at [833, 635] on div "Add Column" at bounding box center [807, 425] width 1483 height 590
click at [921, 630] on div "Add Column" at bounding box center [807, 425] width 1483 height 590
click at [924, 623] on div "Add Column" at bounding box center [807, 425] width 1483 height 590
click at [924, 623] on div "**********" at bounding box center [983, 637] width 274 height 33
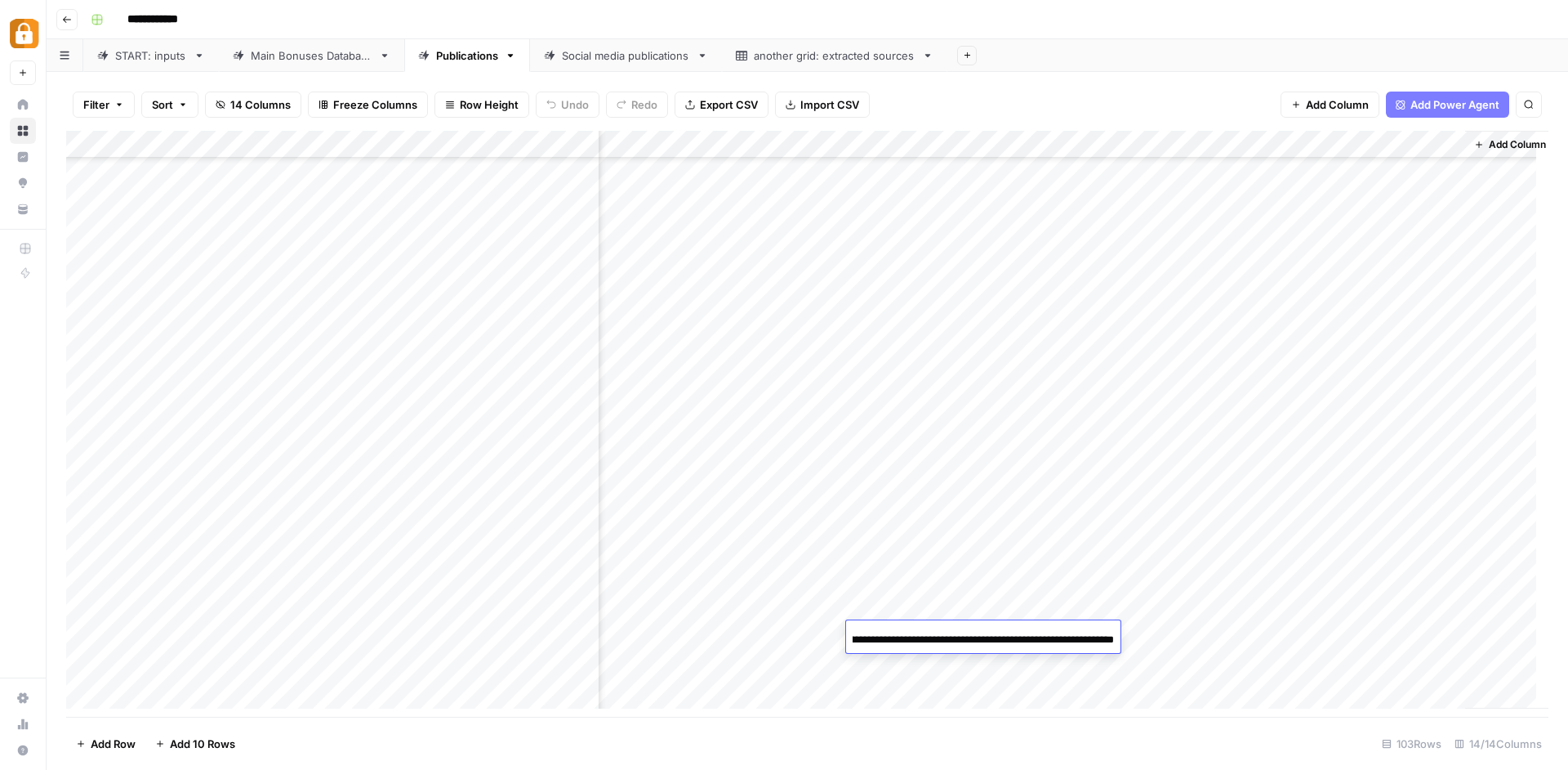
click at [966, 635] on input "**********" at bounding box center [983, 639] width 262 height 20
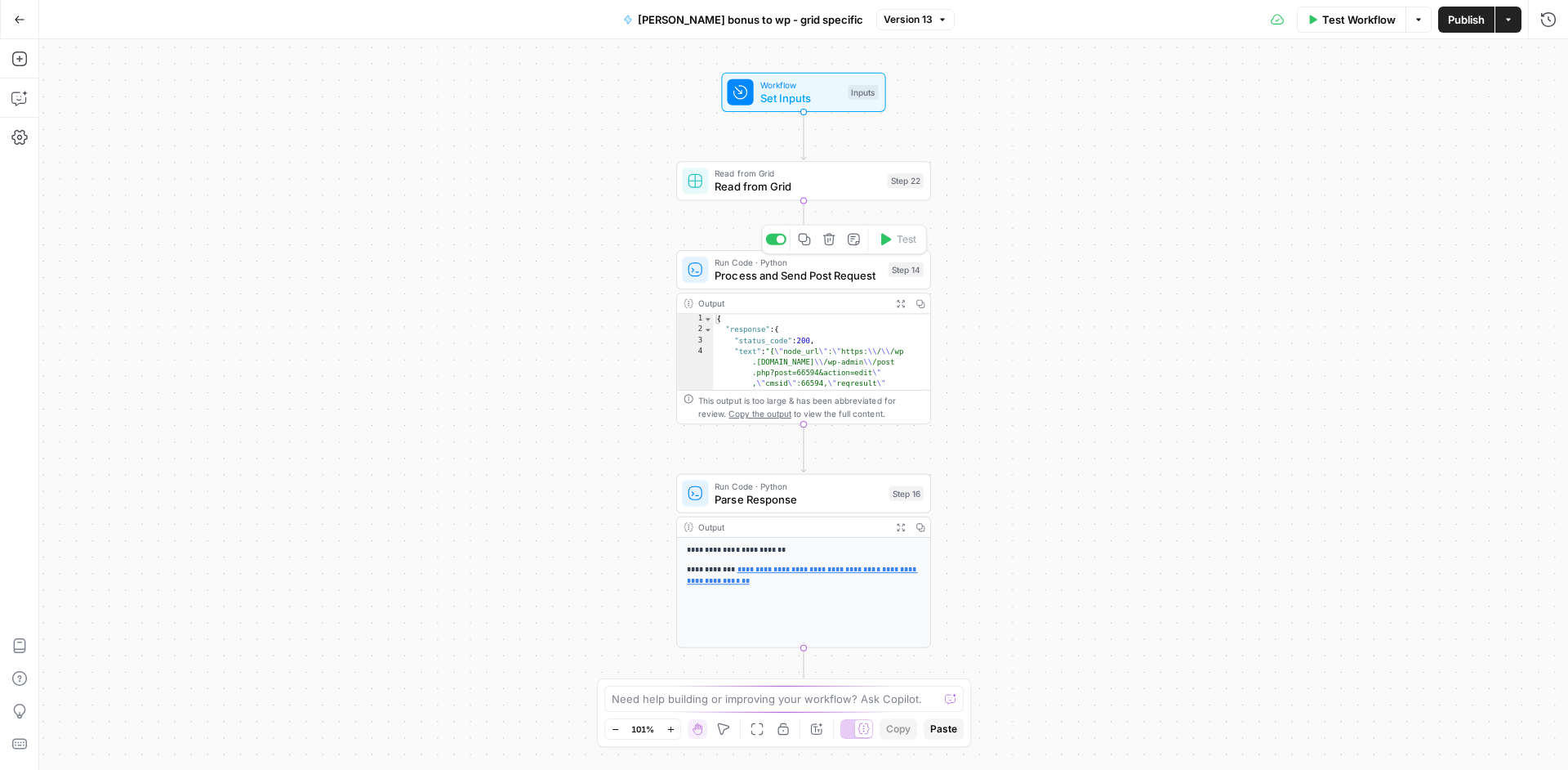
click at [875, 273] on span "Process and Send Post Request" at bounding box center [798, 276] width 167 height 16
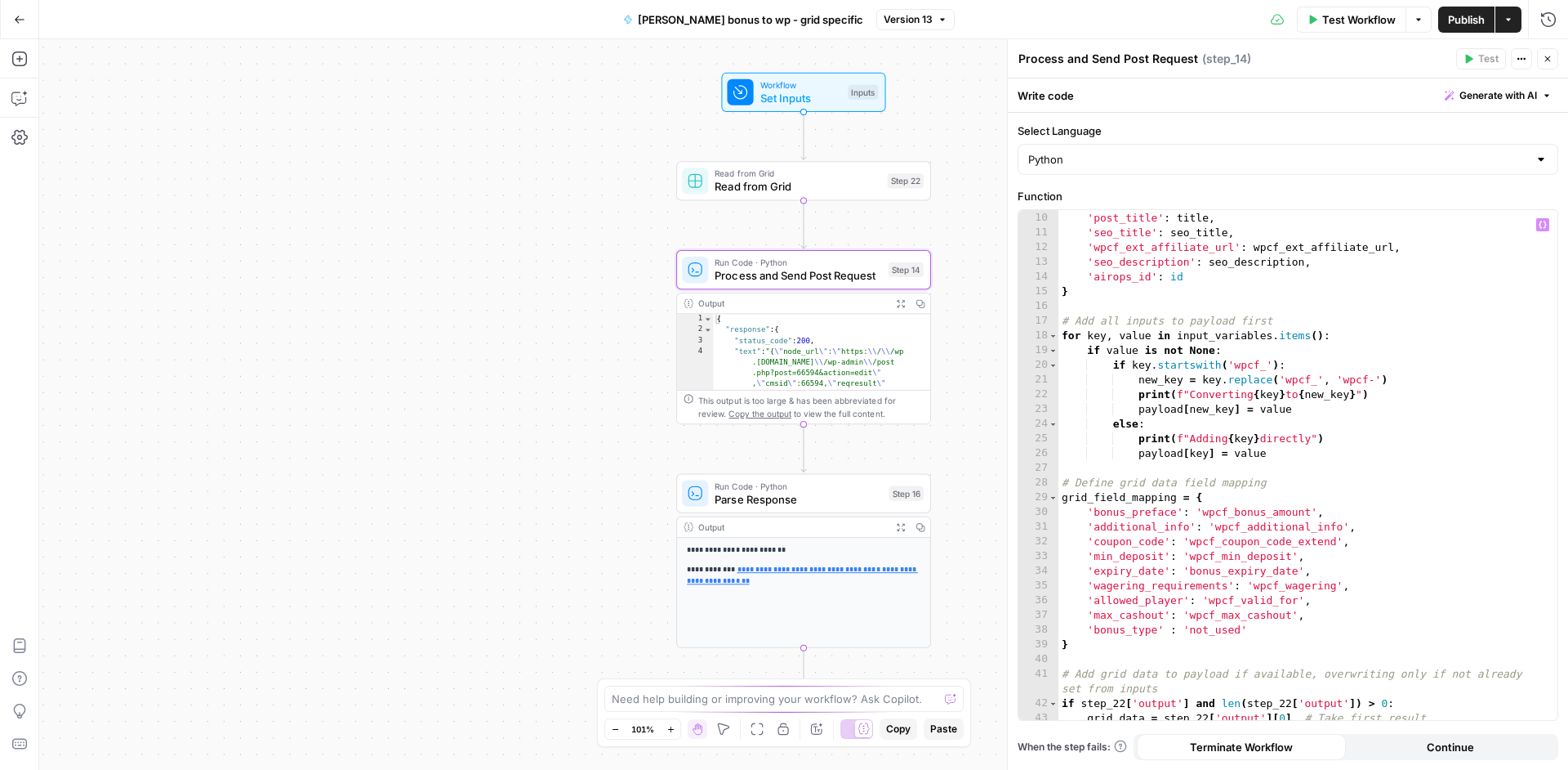
scroll to position [131, 0]
click at [1246, 627] on div "'content' : content , 'post_title' : title , 'seo_title' : seo_title , 'wpcf_ex…" at bounding box center [1301, 465] width 487 height 539
type textarea "**********"
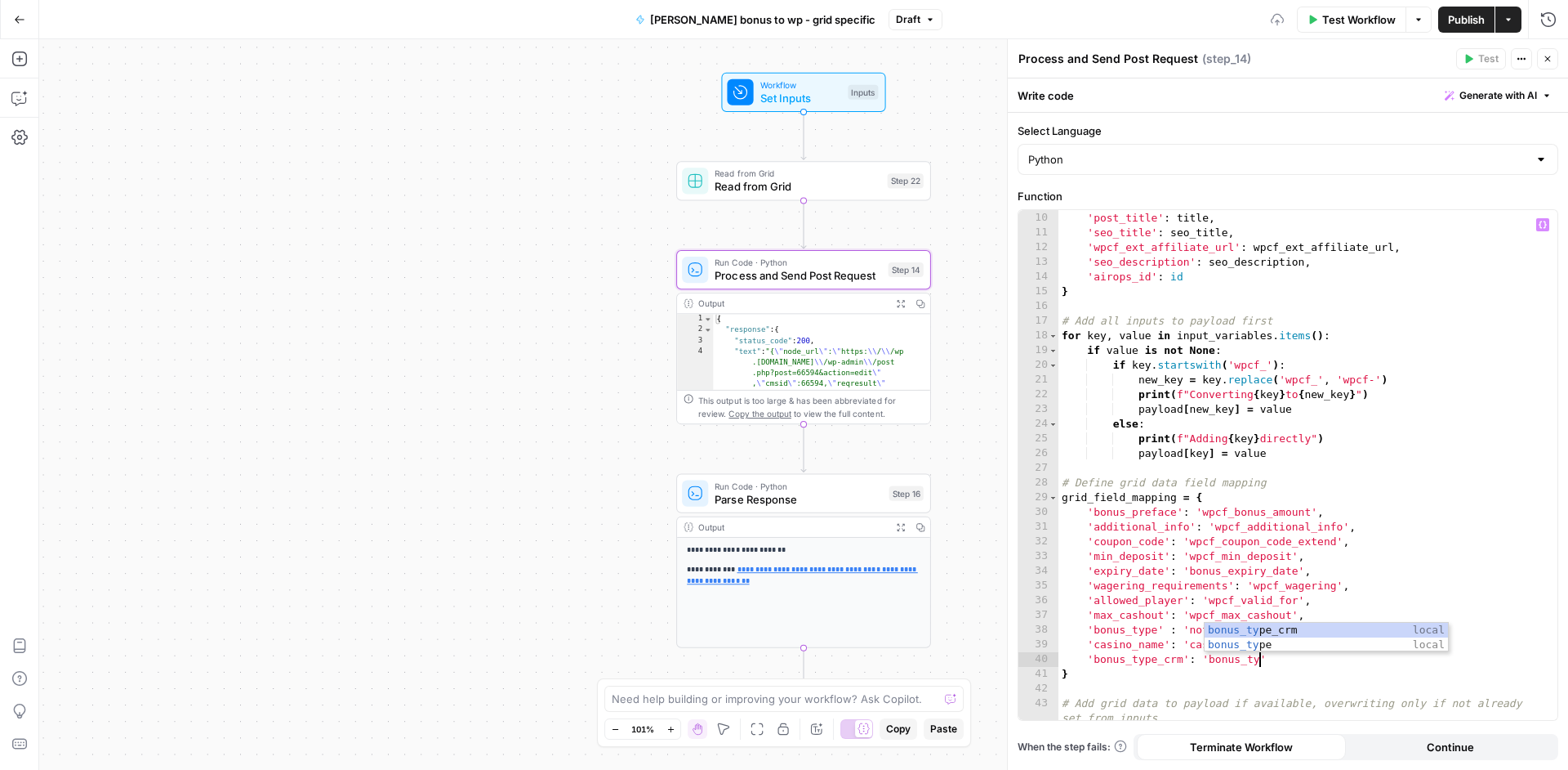
scroll to position [0, 15]
type textarea "**********"
drag, startPoint x: 1189, startPoint y: 631, endPoint x: 1237, endPoint y: 632, distance: 48.0
click at [1237, 632] on div "'content' : content , 'post_title' : title , 'seo_title' : seo_title , 'wpcf_ex…" at bounding box center [1301, 473] width 487 height 554
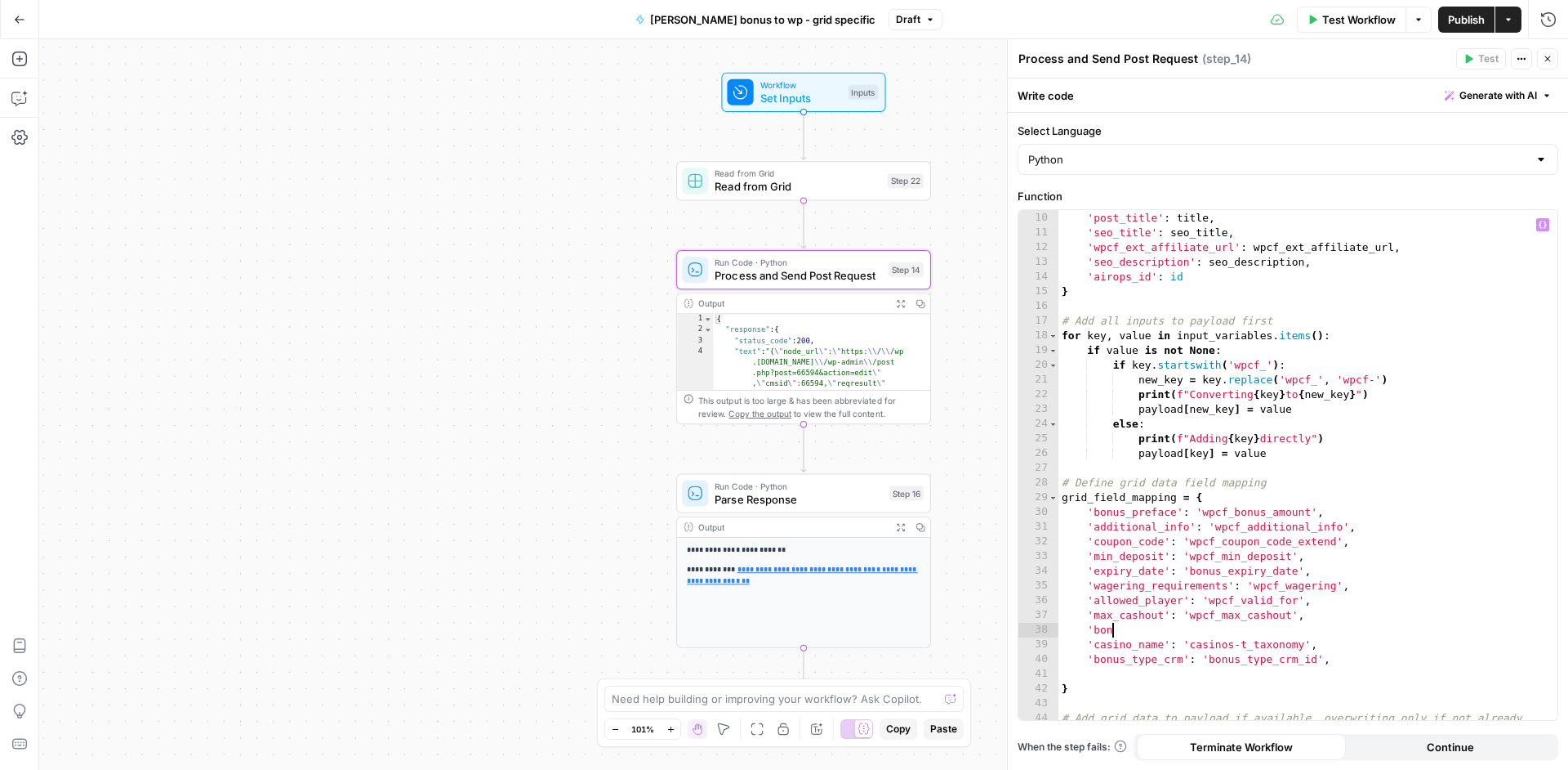
type textarea "*"
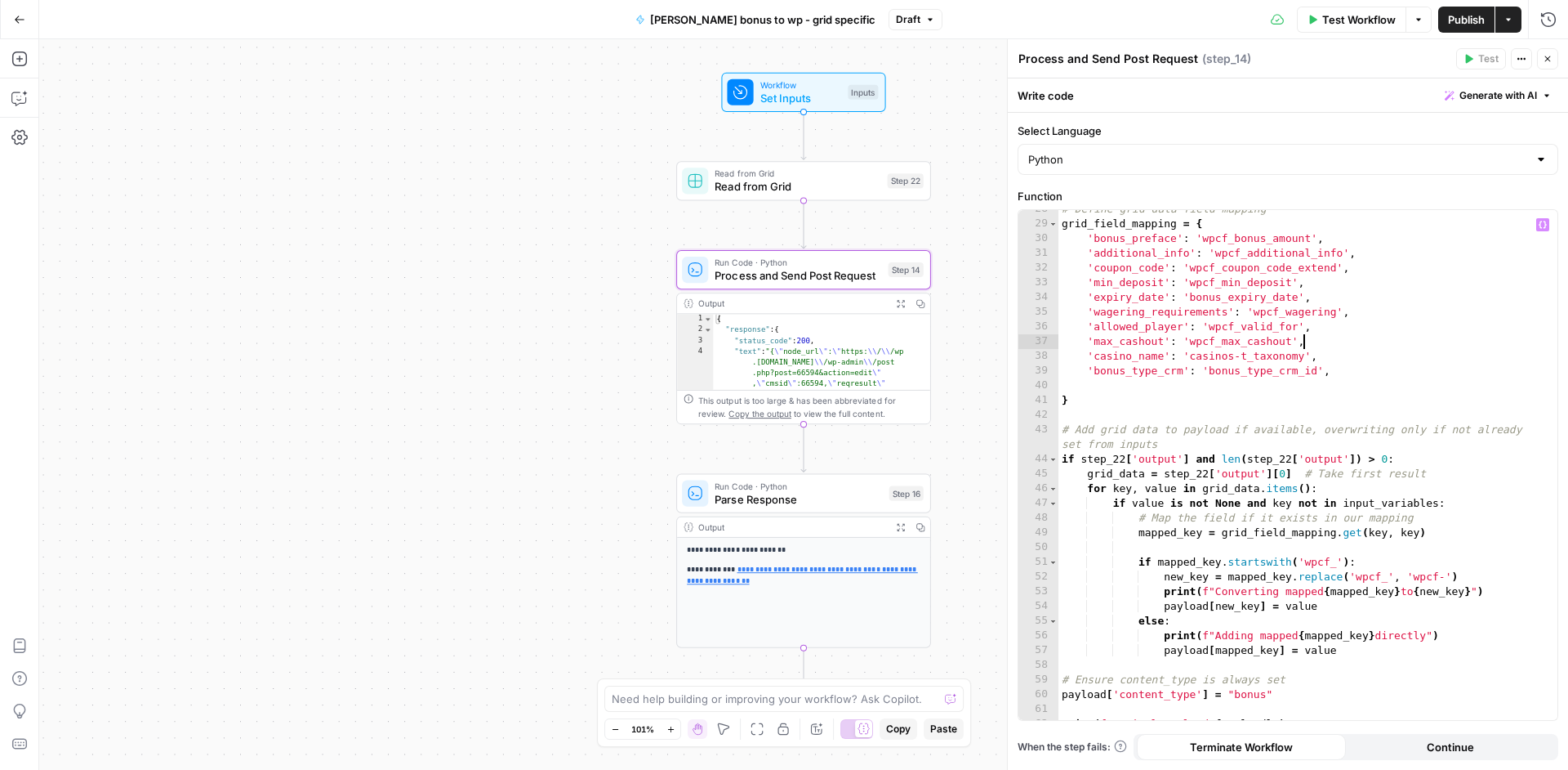
scroll to position [409, 0]
click at [1176, 529] on div "# Define grid data field mapping grid_field_mapping = { 'bonus_preface' : 'wpcf…" at bounding box center [1301, 468] width 487 height 539
click at [1258, 560] on div "# Define grid data field mapping grid_field_mapping = { 'bonus_preface' : 'wpcf…" at bounding box center [1301, 468] width 487 height 539
click at [1131, 470] on div "# Define grid data field mapping grid_field_mapping = { 'bonus_preface' : 'wpcf…" at bounding box center [1301, 468] width 487 height 539
click at [1345, 368] on div "# Define grid data field mapping grid_field_mapping = { 'bonus_preface' : 'wpcf…" at bounding box center [1301, 468] width 487 height 539
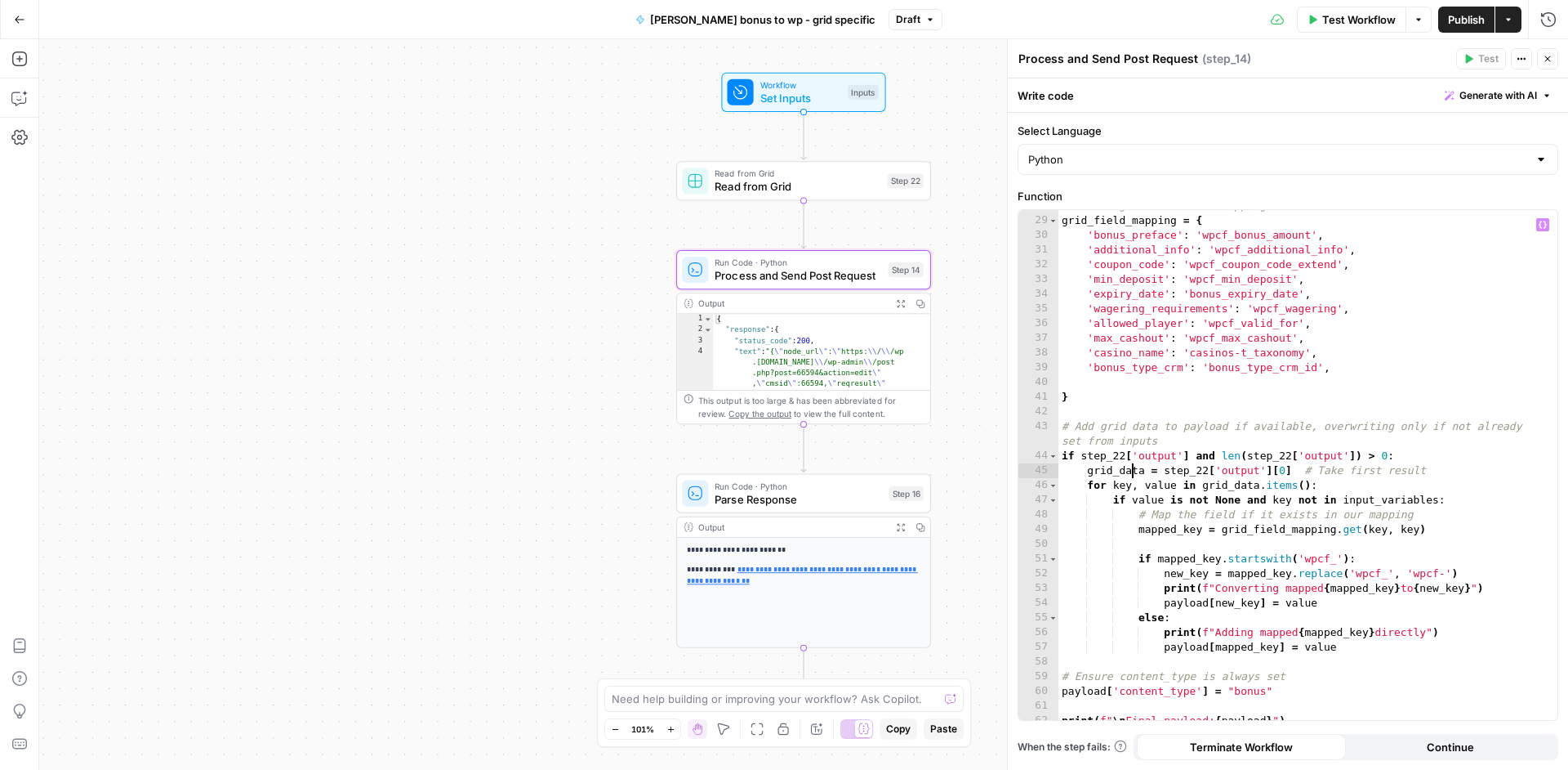
type textarea "**********"
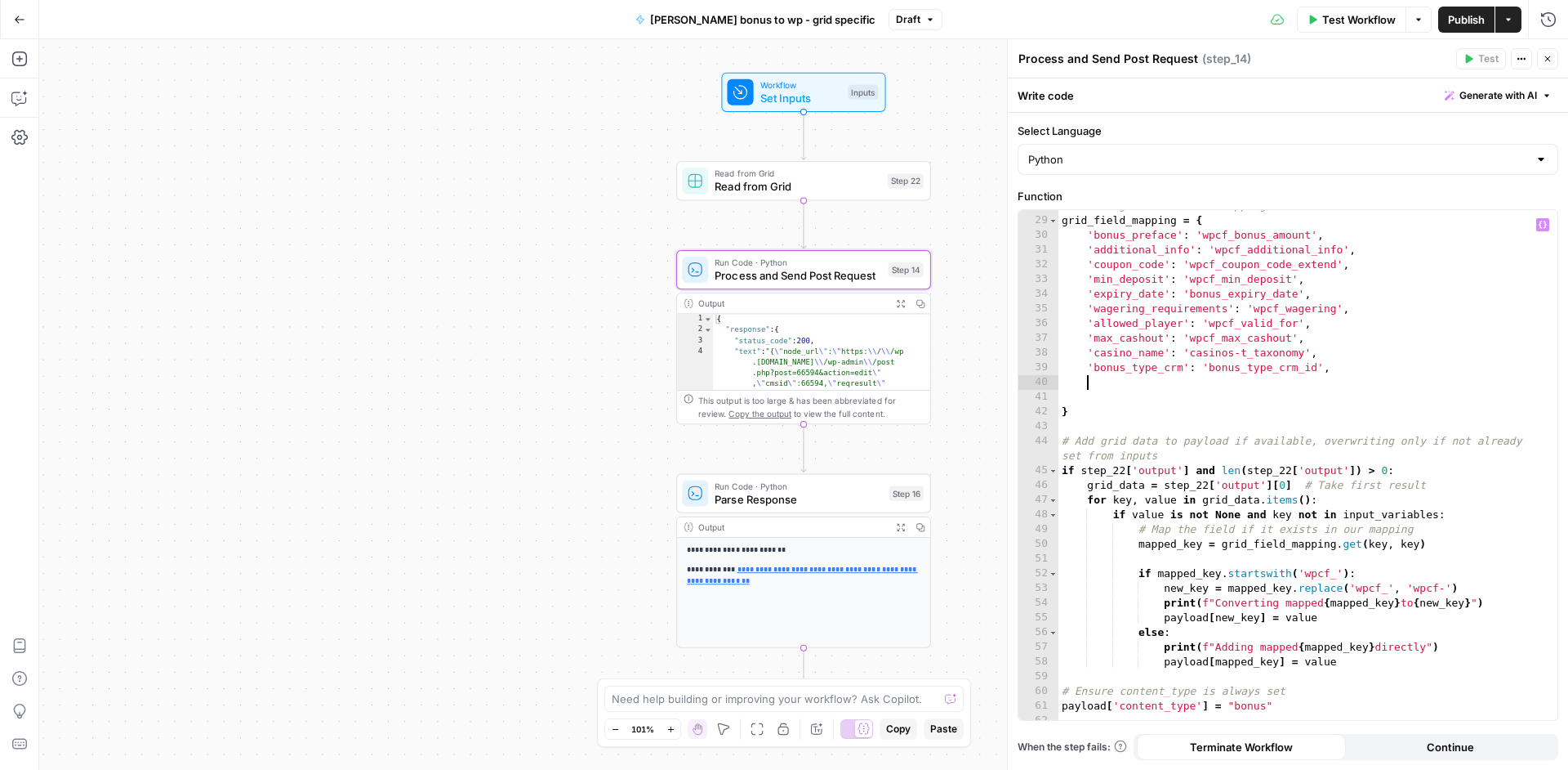
type textarea "*"
paste textarea "**********"
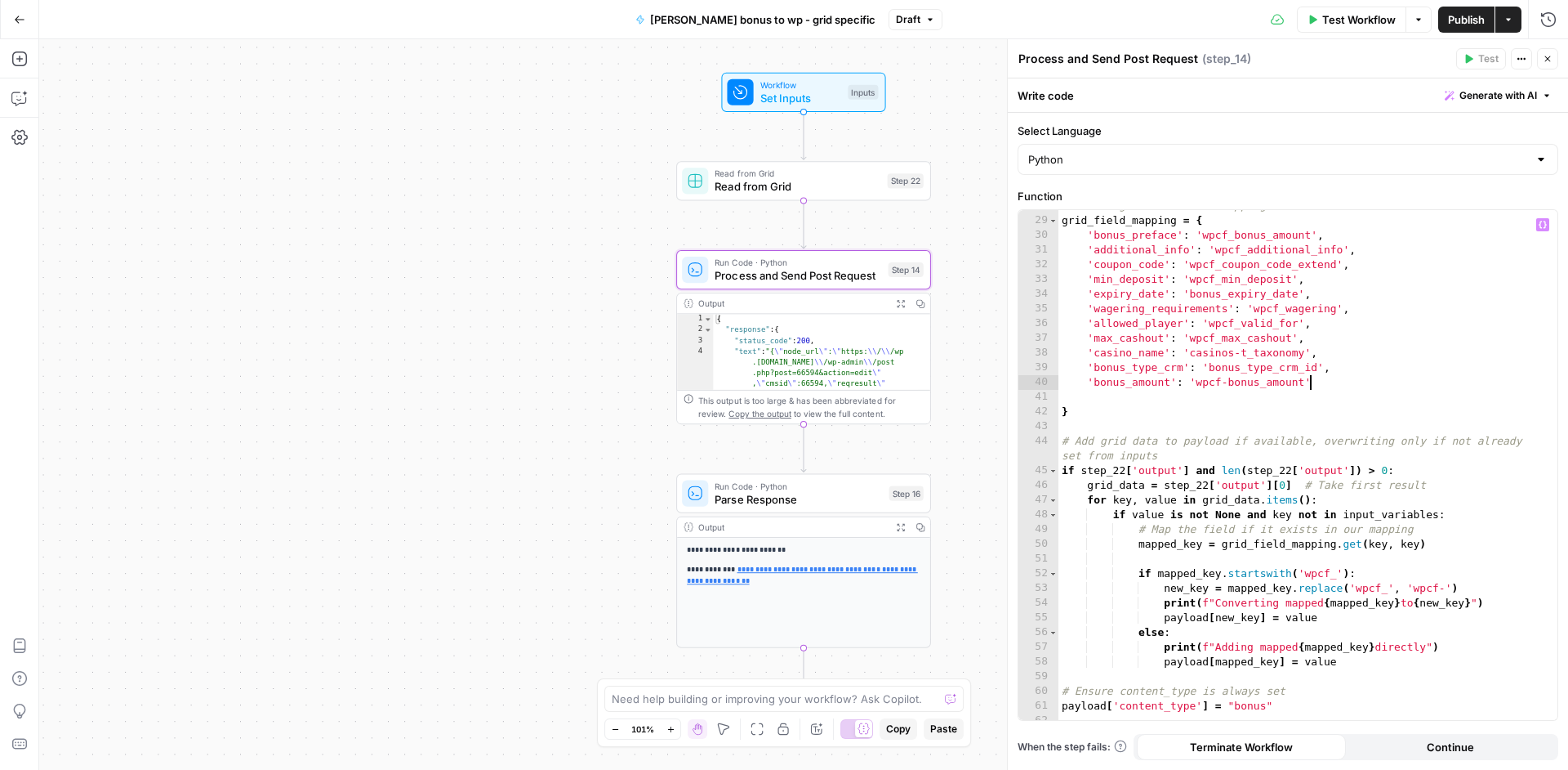
click at [1291, 412] on div "# Define grid data field mapping grid_field_mapping = { 'bonus_preface' : 'wpcf…" at bounding box center [1301, 468] width 487 height 539
click at [1332, 386] on div "# Define grid data field mapping grid_field_mapping = { 'bonus_preface' : 'wpcf…" at bounding box center [1301, 468] width 487 height 539
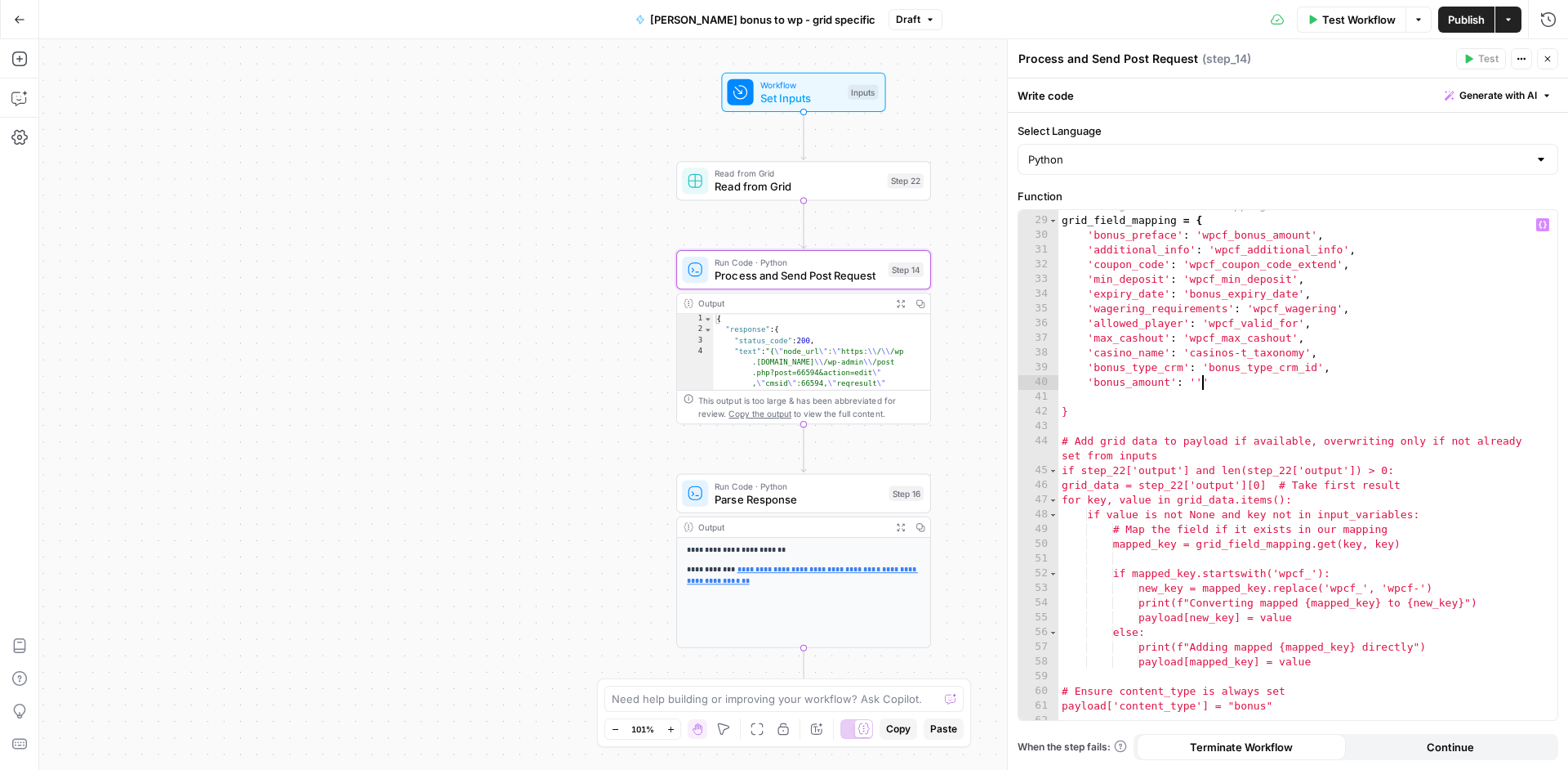
type textarea "**********"
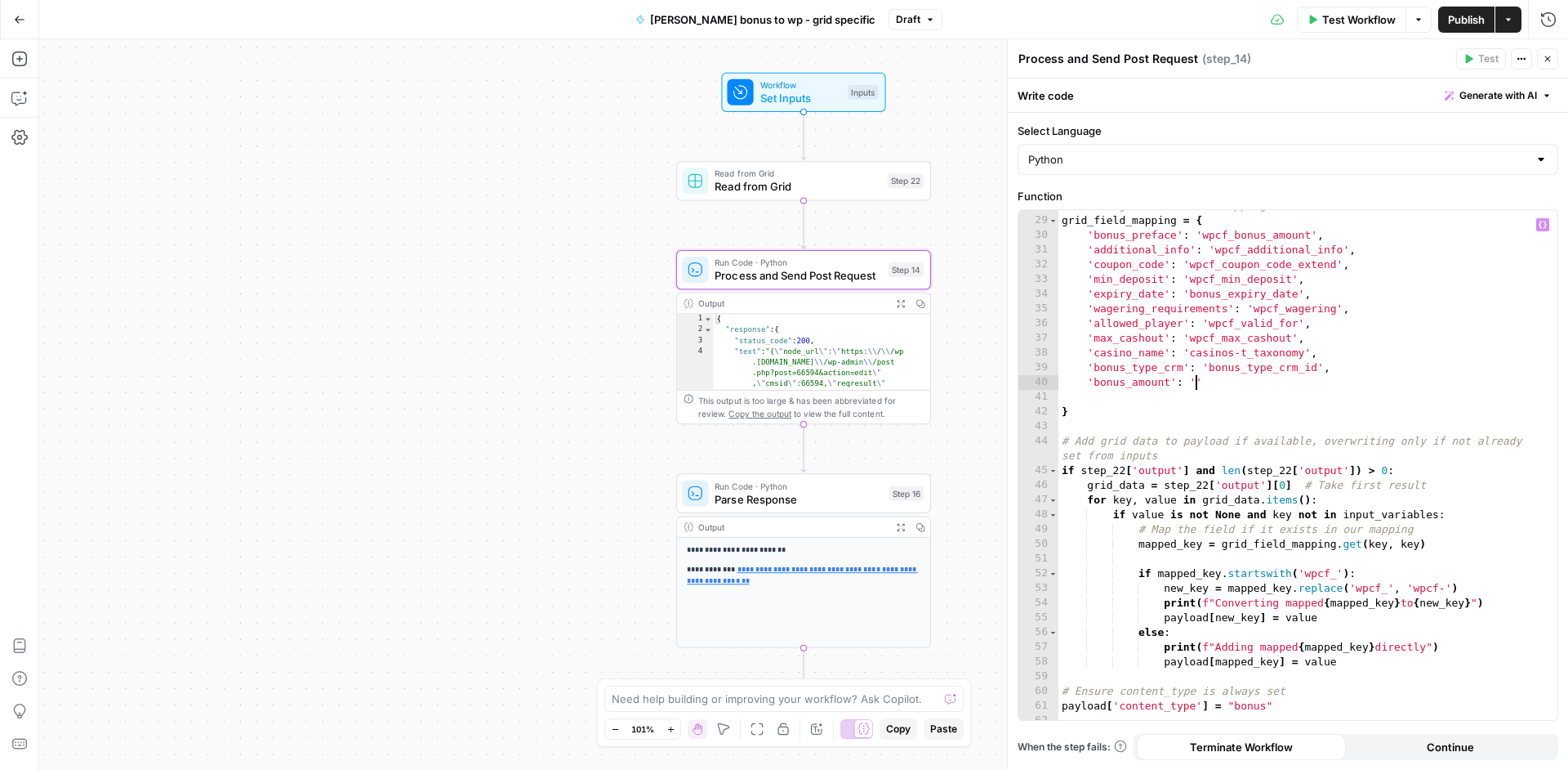
paste textarea "**********"
type textarea "**********"
click at [1448, 380] on div "# Define grid data field mapping grid_field_mapping = { 'bonus_preface' : 'wpcf…" at bounding box center [1301, 468] width 487 height 539
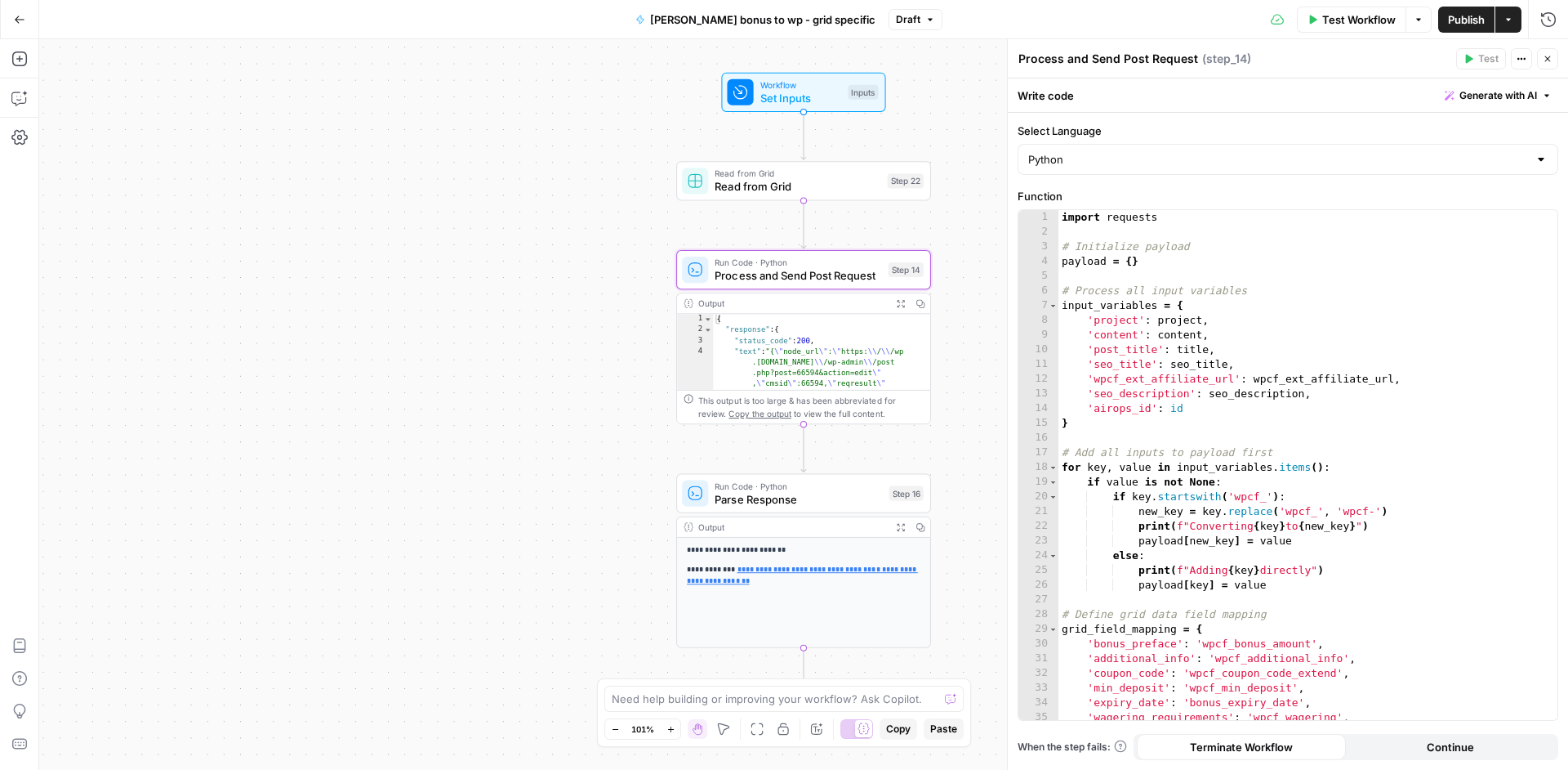
click at [1460, 14] on span "Publish" at bounding box center [1466, 20] width 37 height 16
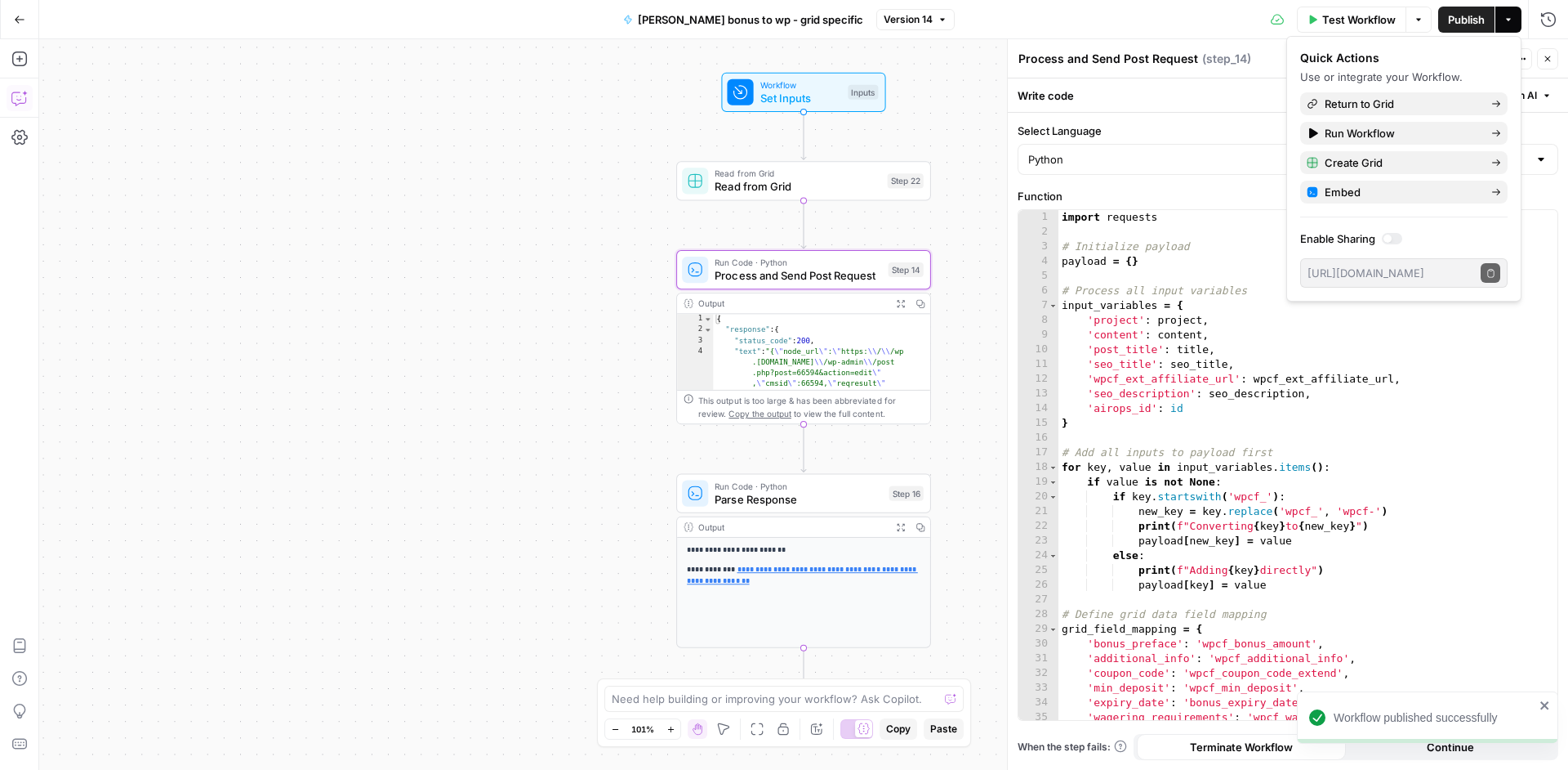
click at [23, 95] on icon "button" at bounding box center [20, 98] width 16 height 16
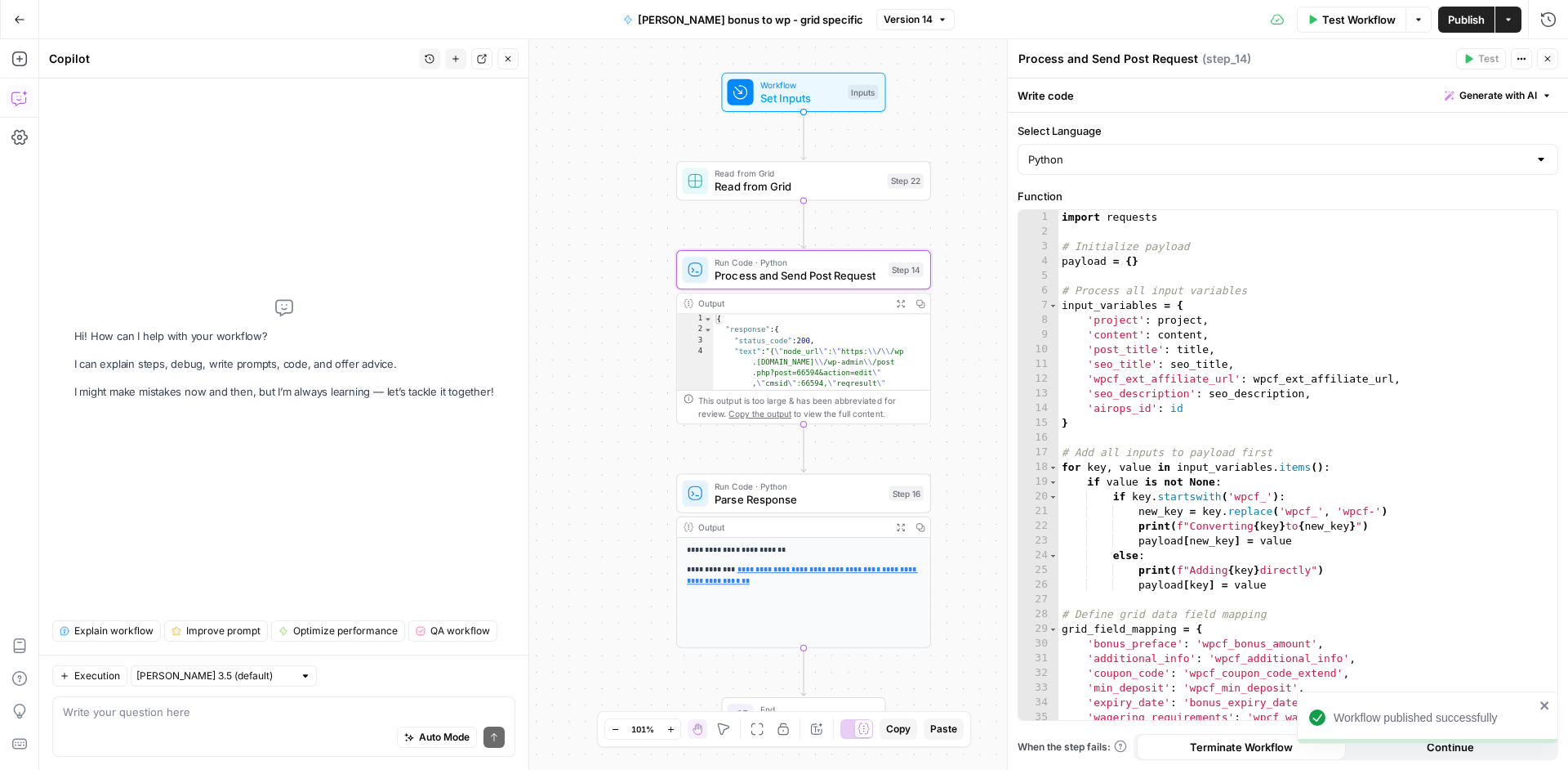
click at [236, 720] on div "Auto Mode Send" at bounding box center [284, 738] width 442 height 36
type textarea "a"
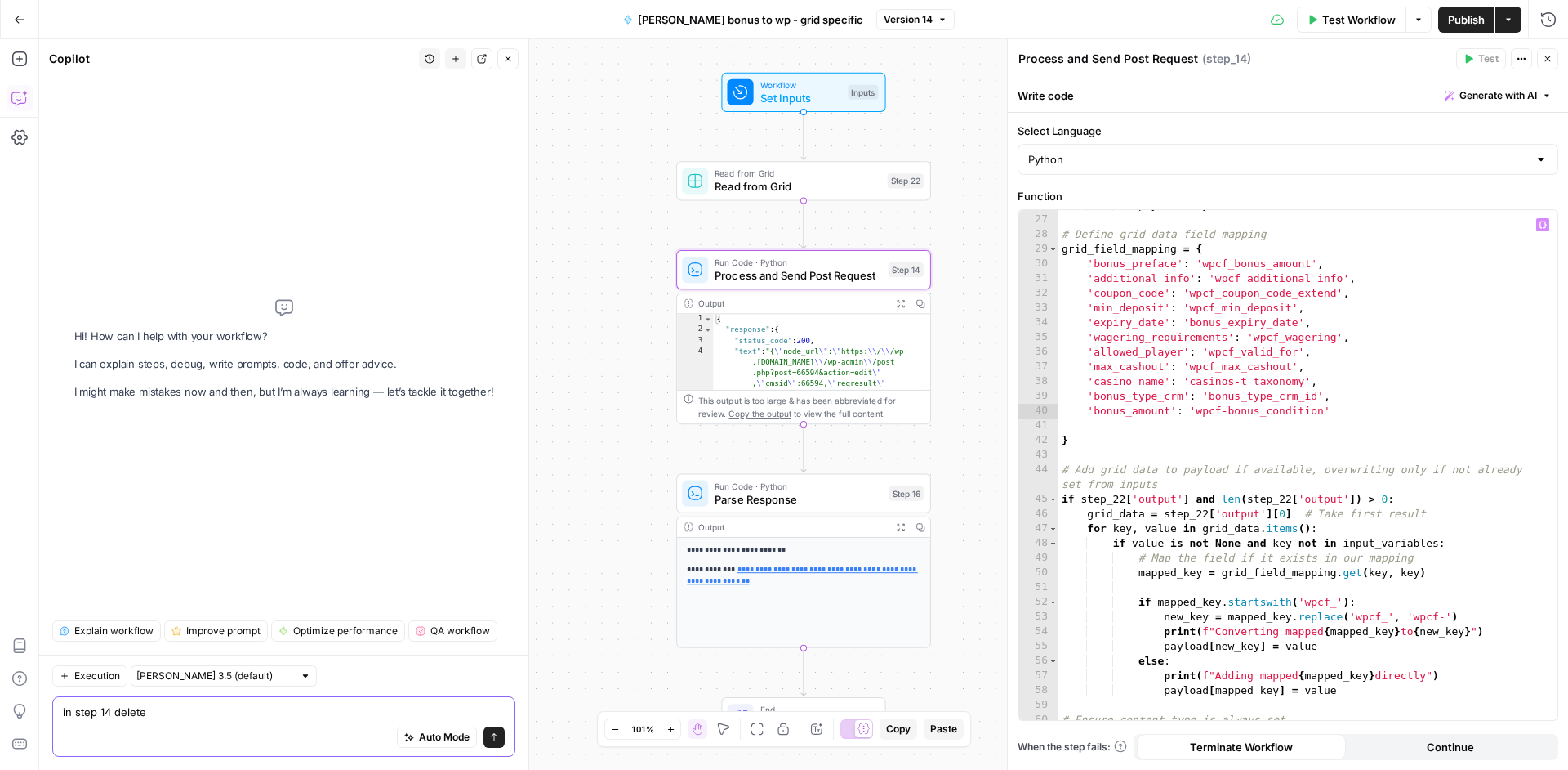
scroll to position [443, 0]
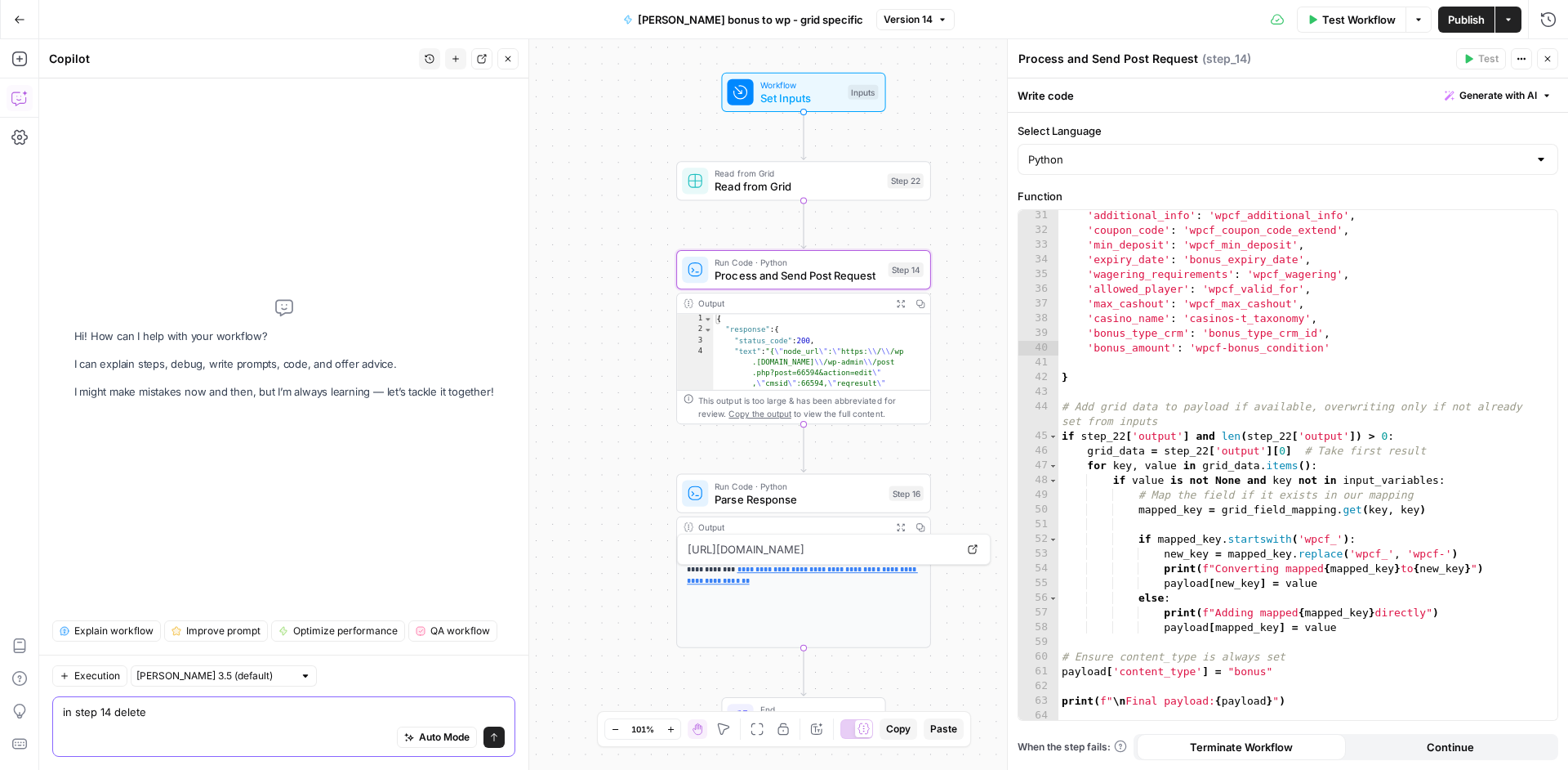
click at [255, 708] on textarea "in step 14 delete" at bounding box center [284, 712] width 442 height 16
type textarea "in step 14 delete from read grid data fields 'bonus_type', 'Date created'"
click at [491, 731] on button "Send" at bounding box center [494, 737] width 21 height 21
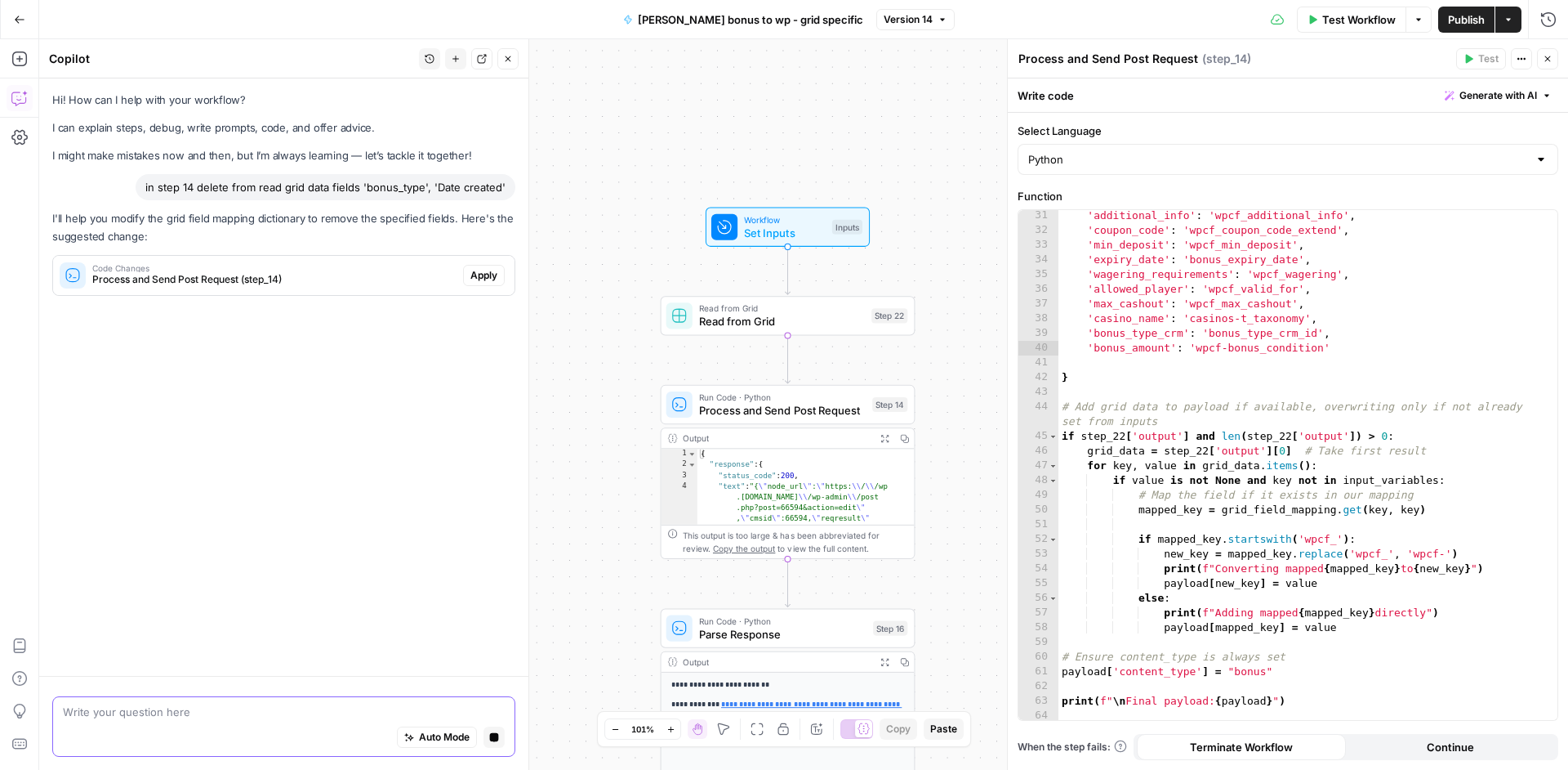
scroll to position [0, 0]
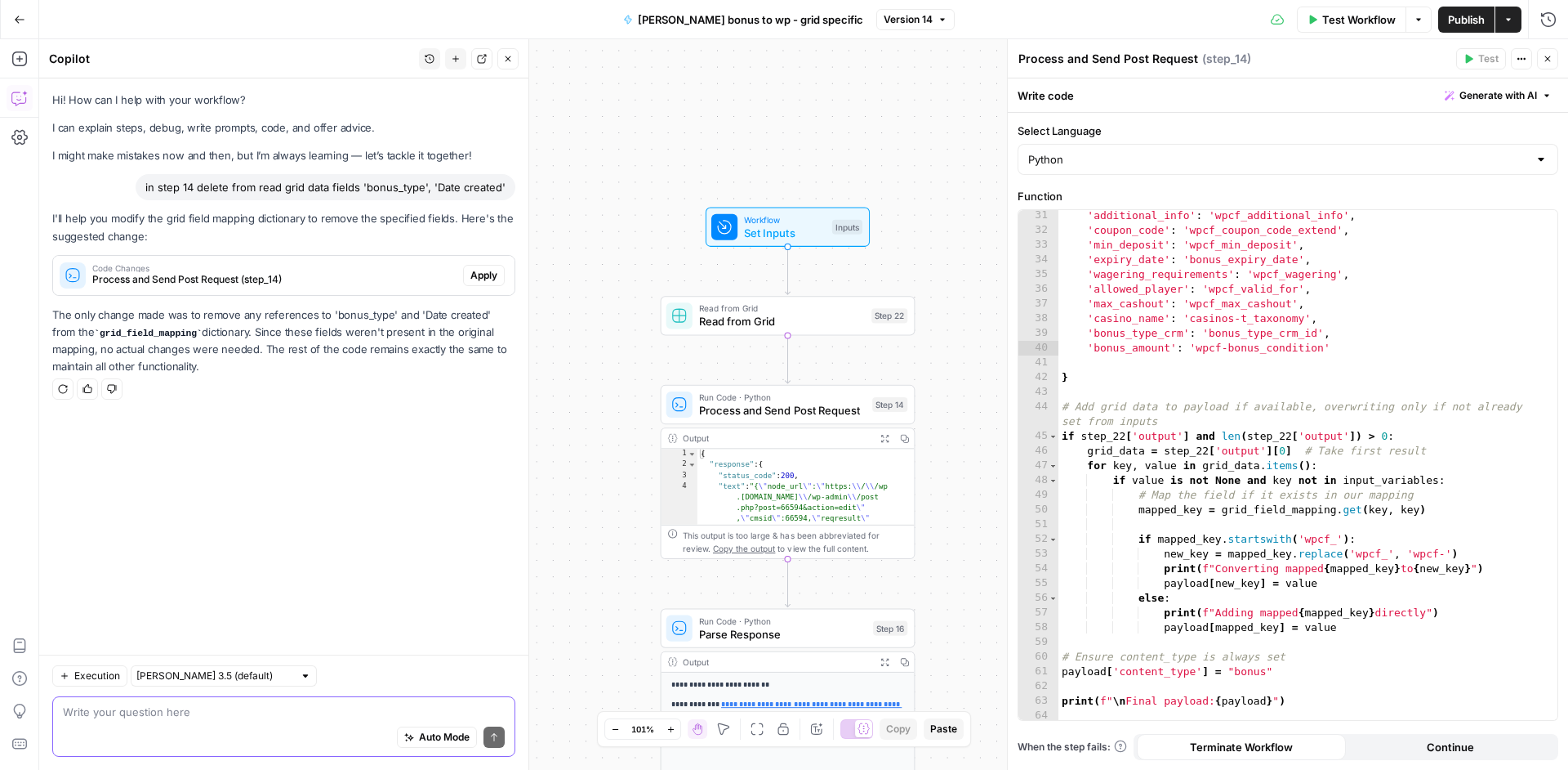
click at [408, 298] on div "I'll help you modify the grid field mapping dictionary to remove the specified …" at bounding box center [284, 292] width 463 height 165
click at [421, 286] on div "Code Changes Process and Send Post Request (step_14)" at bounding box center [258, 276] width 410 height 39
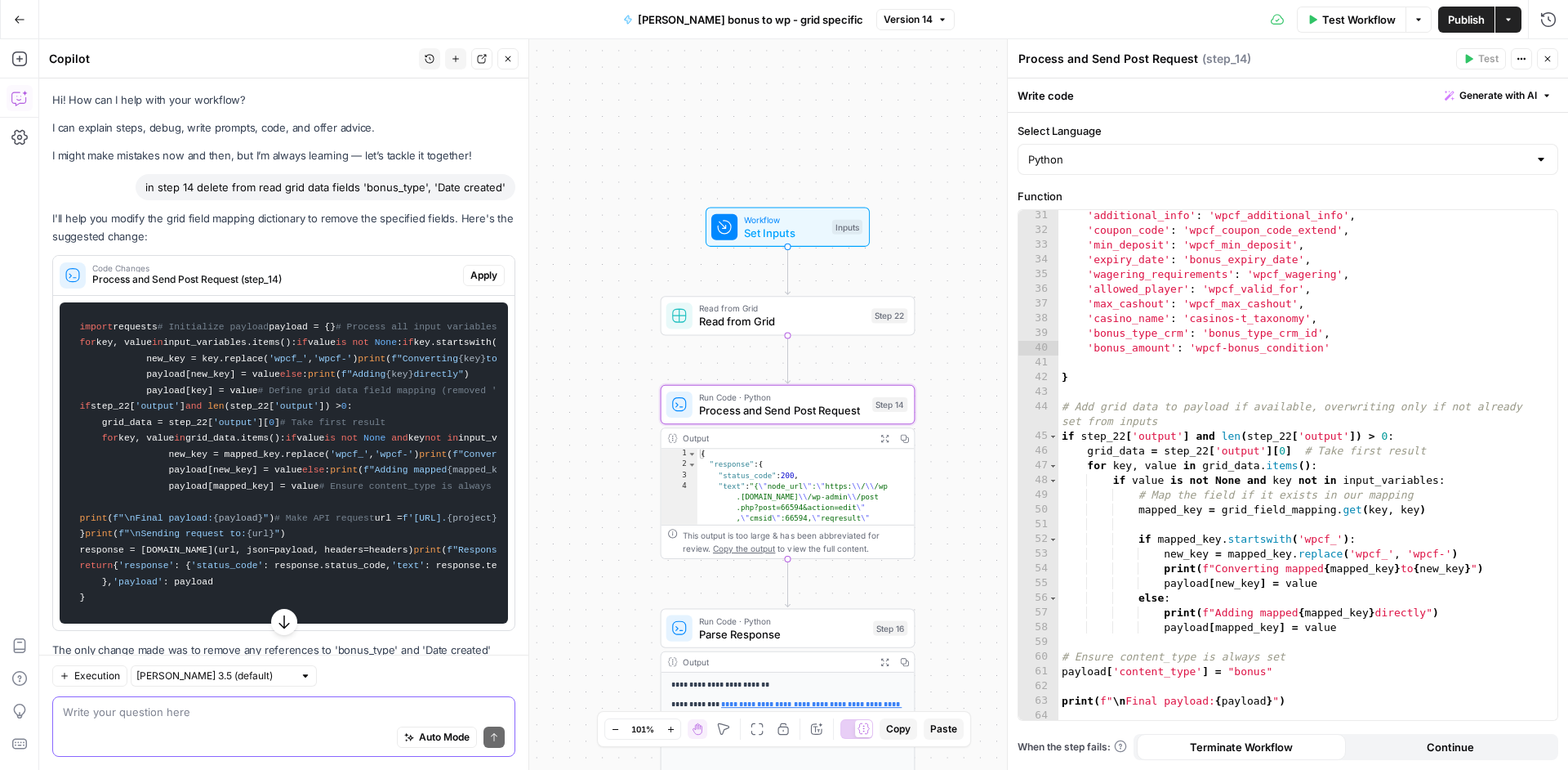
click at [470, 274] on span "Apply" at bounding box center [483, 276] width 27 height 15
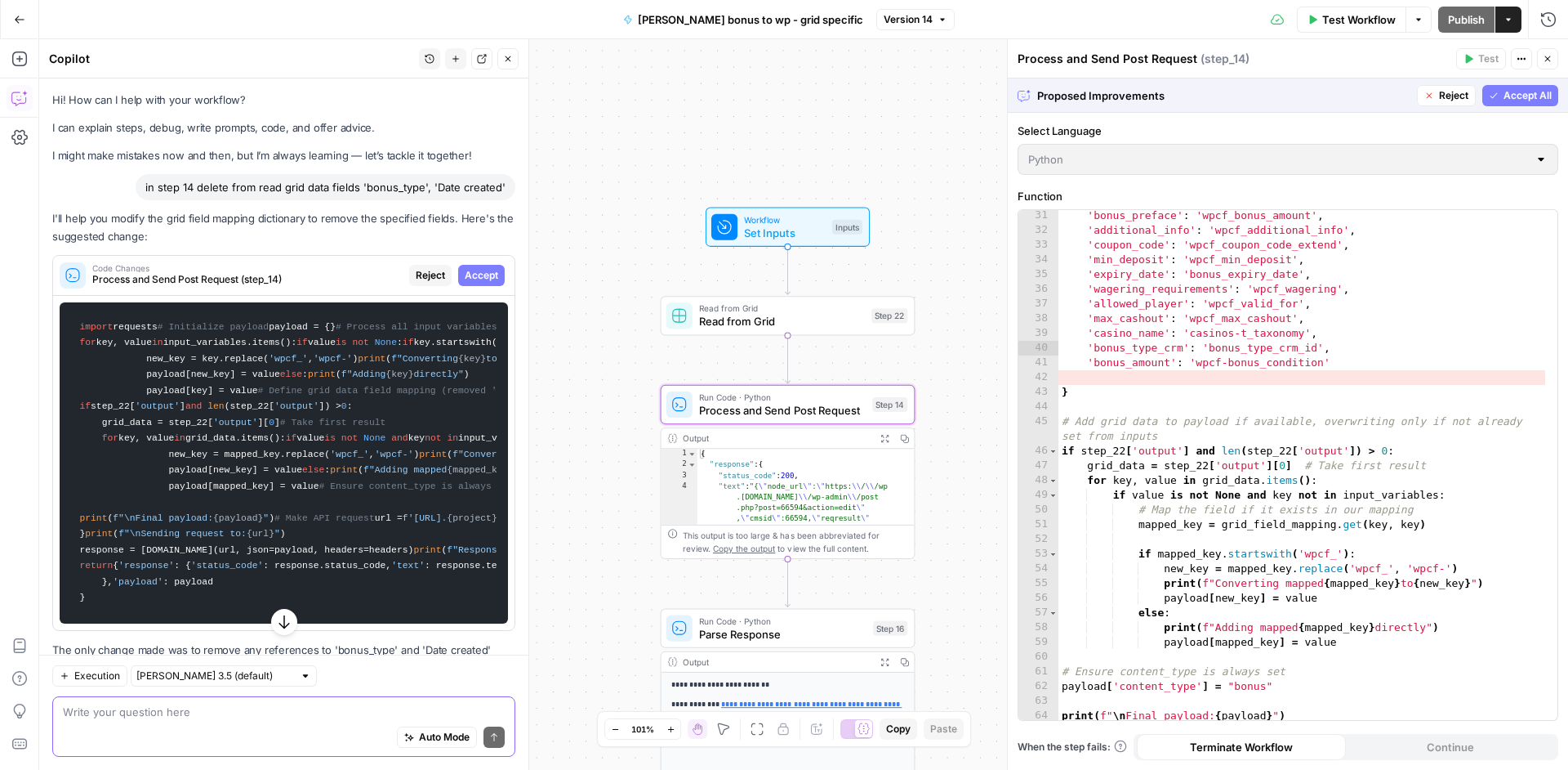
click at [468, 275] on span "Accept" at bounding box center [481, 276] width 34 height 15
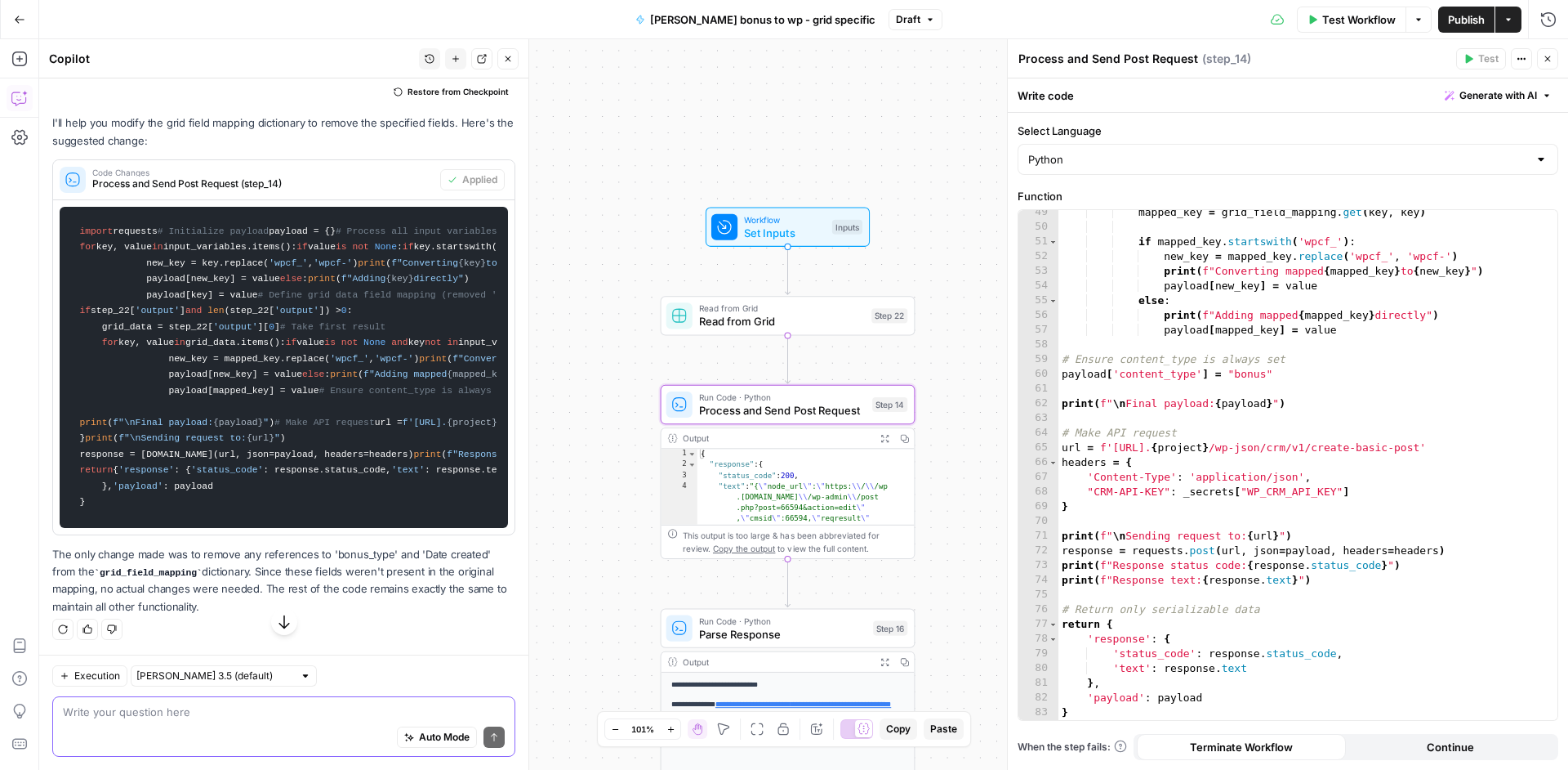
scroll to position [1169, 0]
click at [172, 704] on textarea at bounding box center [284, 712] width 442 height 16
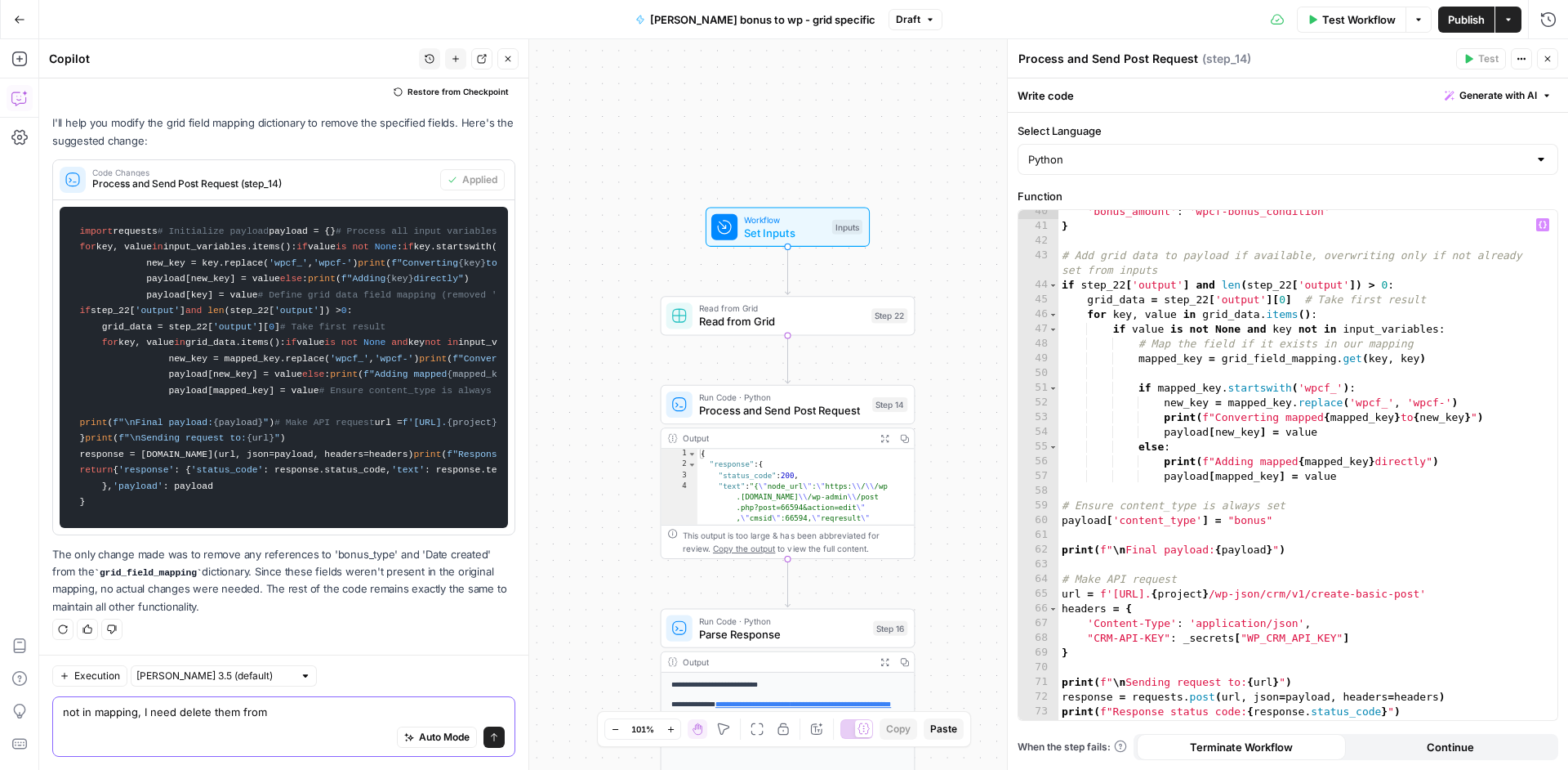
scroll to position [580, 0]
type textarea "not in mapping, I need delete them from"
click at [1221, 355] on div "'bonus_amount' : 'wpcf-bonus_condition' } # Add grid data to payload if availab…" at bounding box center [1301, 474] width 487 height 539
click at [1223, 316] on div "'bonus_amount' : 'wpcf-bonus_condition' } # Add grid data to payload if availab…" at bounding box center [1301, 474] width 487 height 539
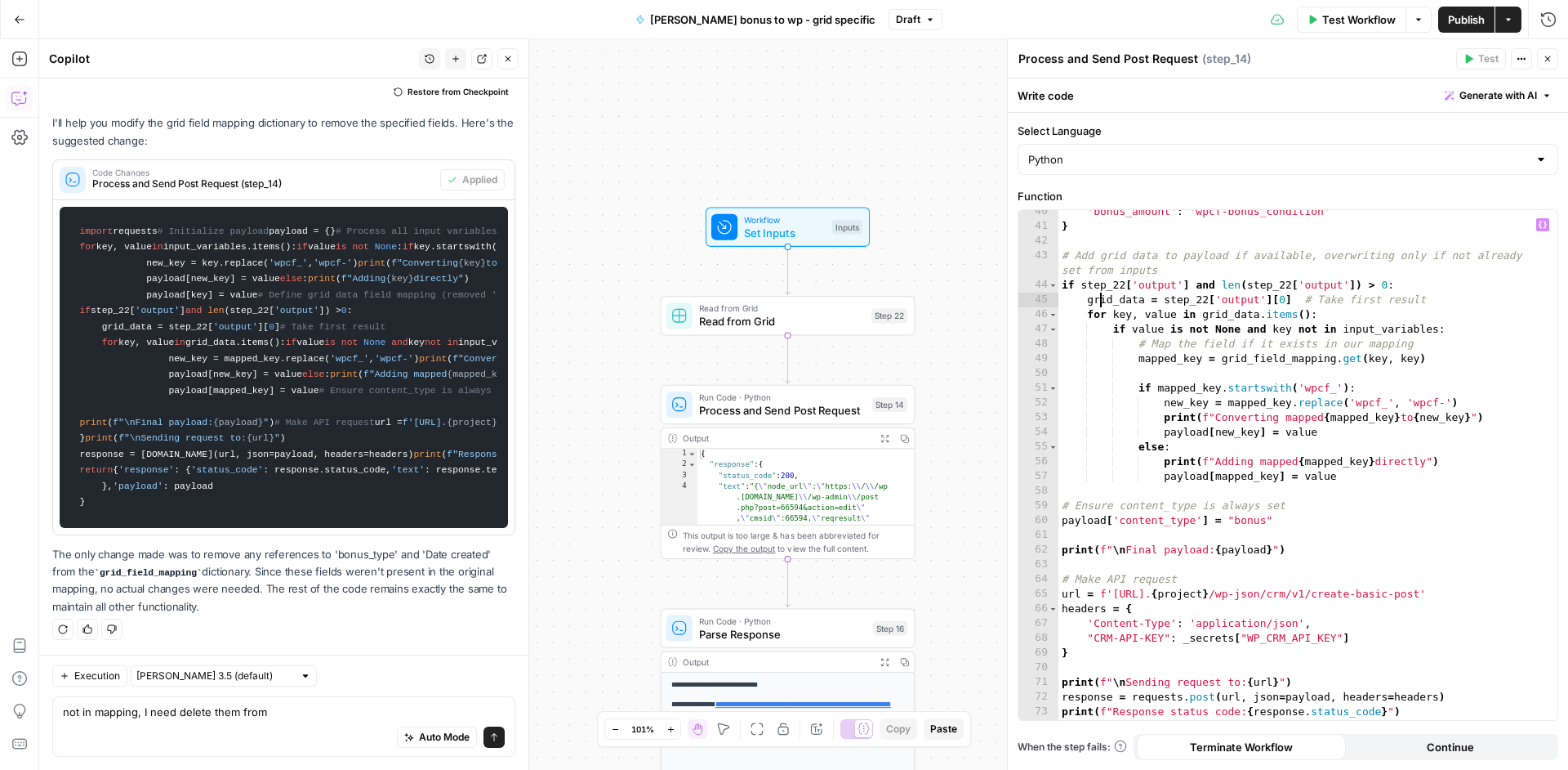
click at [1099, 299] on div "'bonus_amount' : 'wpcf-bonus_condition' } # Add grid data to payload if availab…" at bounding box center [1301, 474] width 487 height 539
type textarea "**********"
drag, startPoint x: 1079, startPoint y: 300, endPoint x: 1442, endPoint y: 296, distance: 363.0
click at [1442, 296] on div "'bonus_amount' : 'wpcf-bonus_condition' } # Add grid data to payload if availab…" at bounding box center [1301, 474] width 487 height 539
click at [1086, 304] on div "'bonus_amount' : 'wpcf-bonus_condition' } # Add grid data to payload if availab…" at bounding box center [1301, 474] width 487 height 539
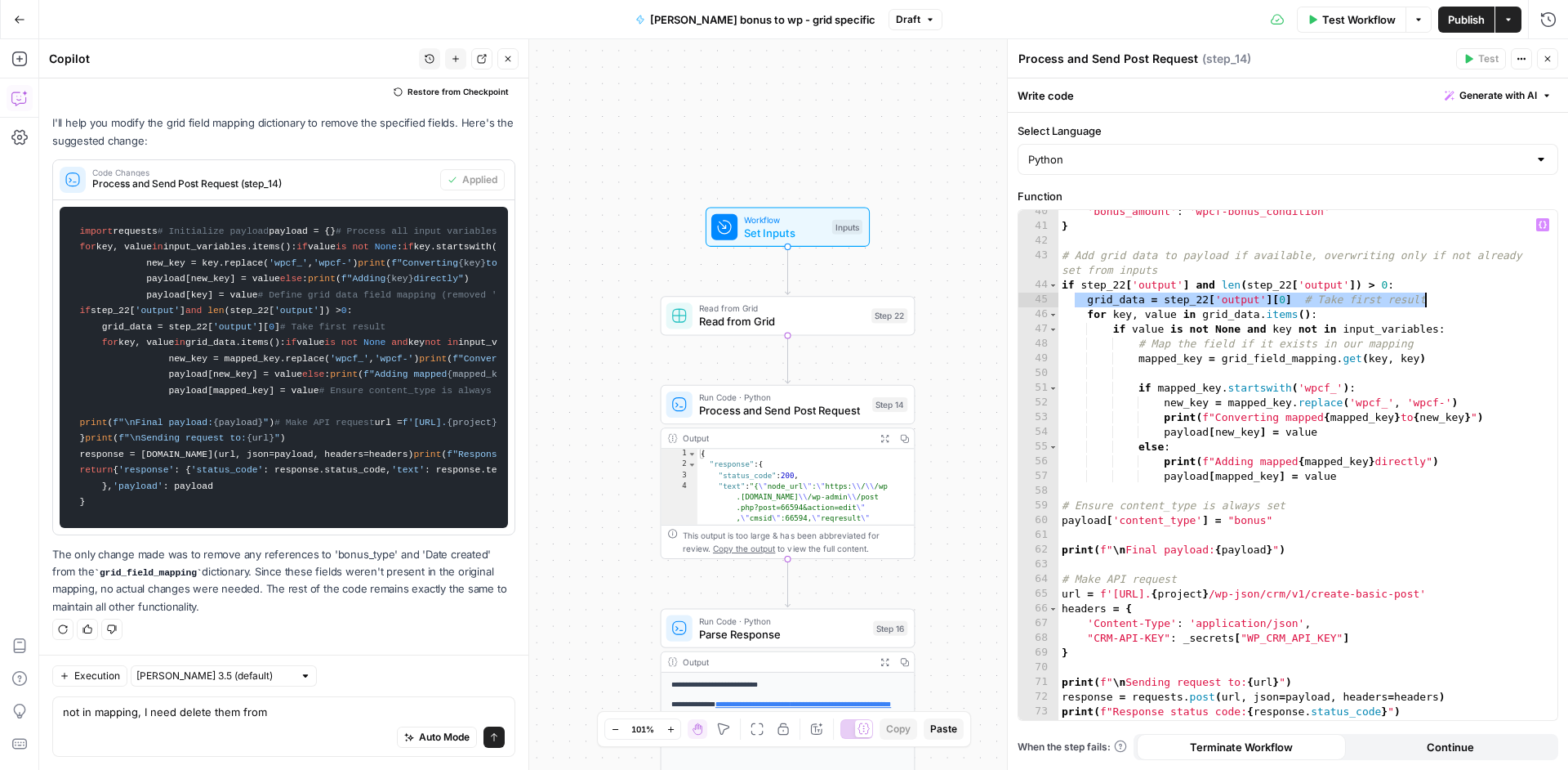
drag, startPoint x: 1074, startPoint y: 303, endPoint x: 1444, endPoint y: 304, distance: 370.0
click at [1444, 304] on div "'bonus_amount' : 'wpcf-bonus_condition' } # Add grid data to payload if availab…" at bounding box center [1301, 474] width 487 height 539
click at [291, 711] on textarea "not in mapping, I need delete them from" at bounding box center [284, 712] width 442 height 16
paste textarea "grid_data = step_22['output'][0] # Take first result"
type textarea "not in mapping, I need delete them from grid_data = step_22['output'][0] # Take…"
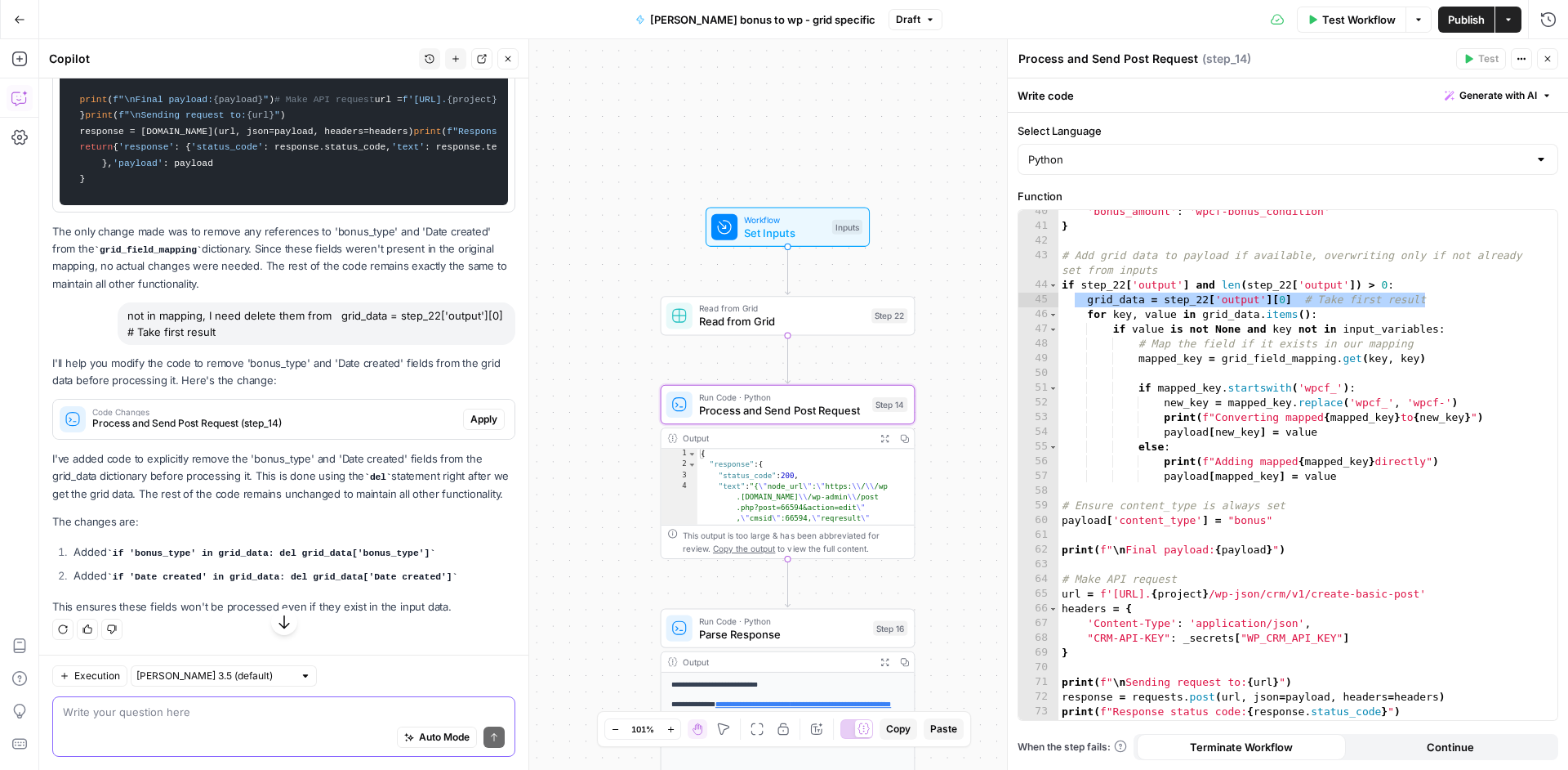
scroll to position [1507, 0]
click at [332, 416] on span "Process and Send Post Request (step_14)" at bounding box center [274, 424] width 364 height 15
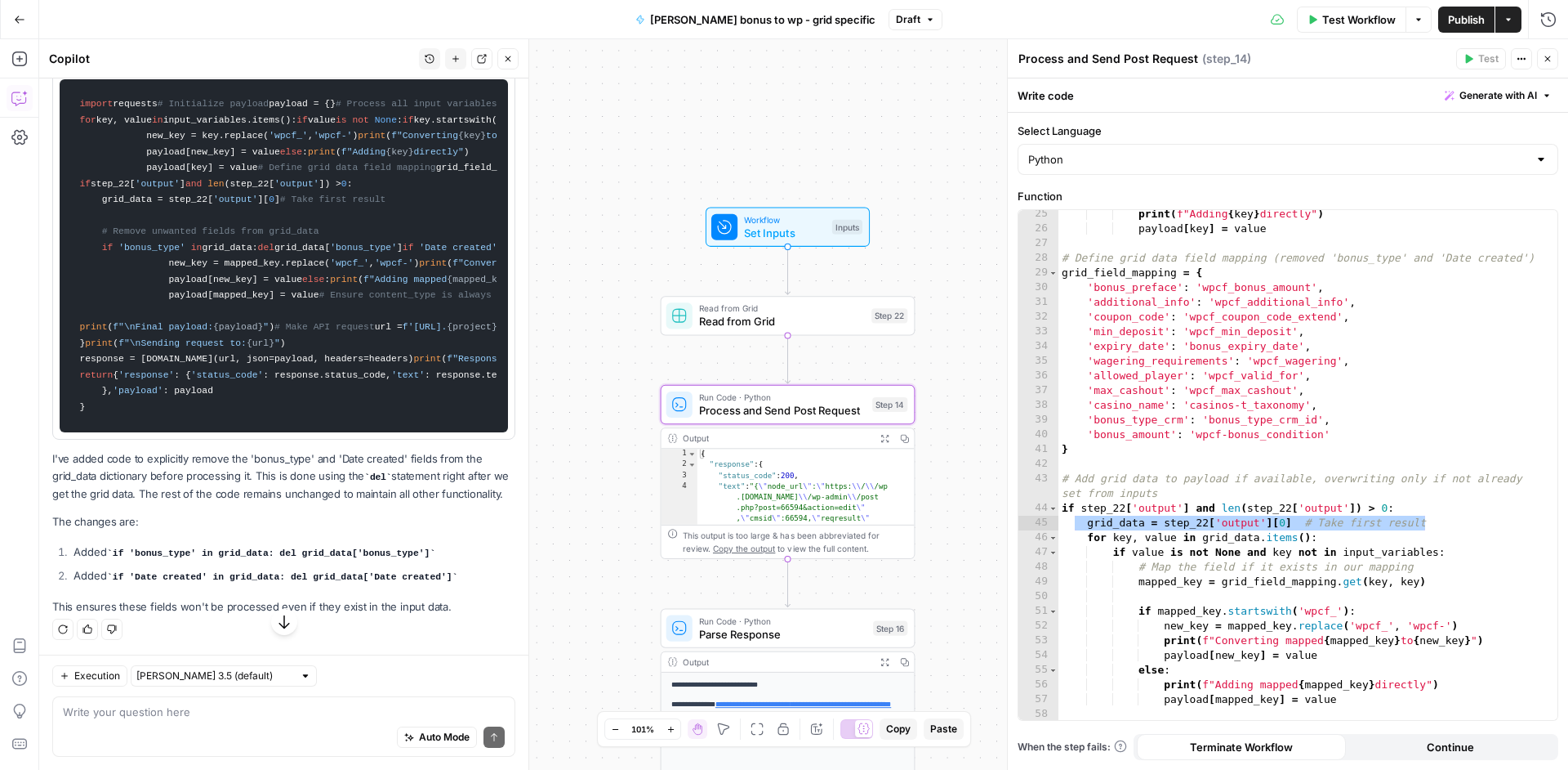
scroll to position [1474, 0]
click at [469, 63] on button "Apply" at bounding box center [483, 53] width 42 height 21
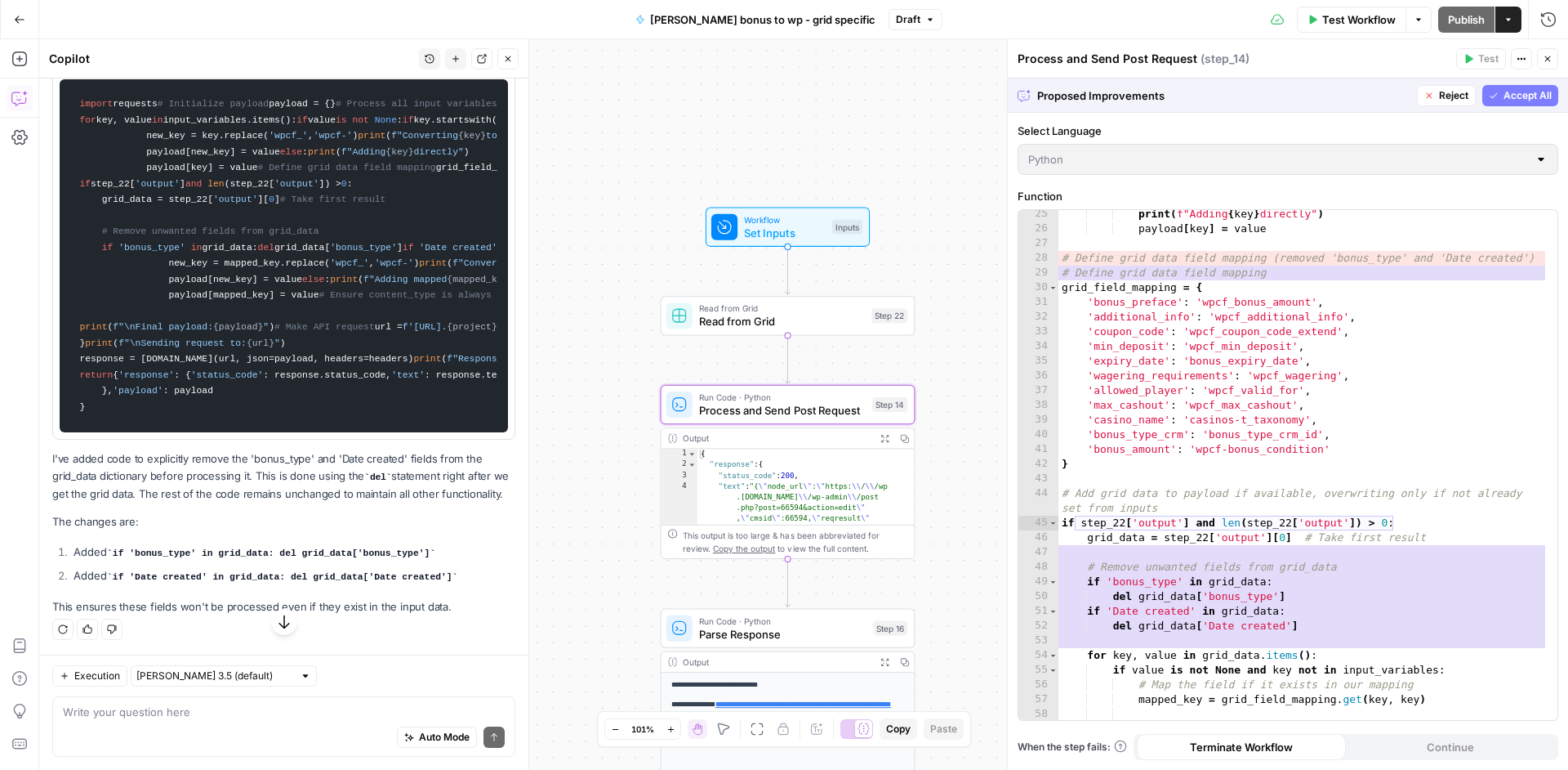
click at [464, 60] on span "Accept" at bounding box center [481, 53] width 34 height 15
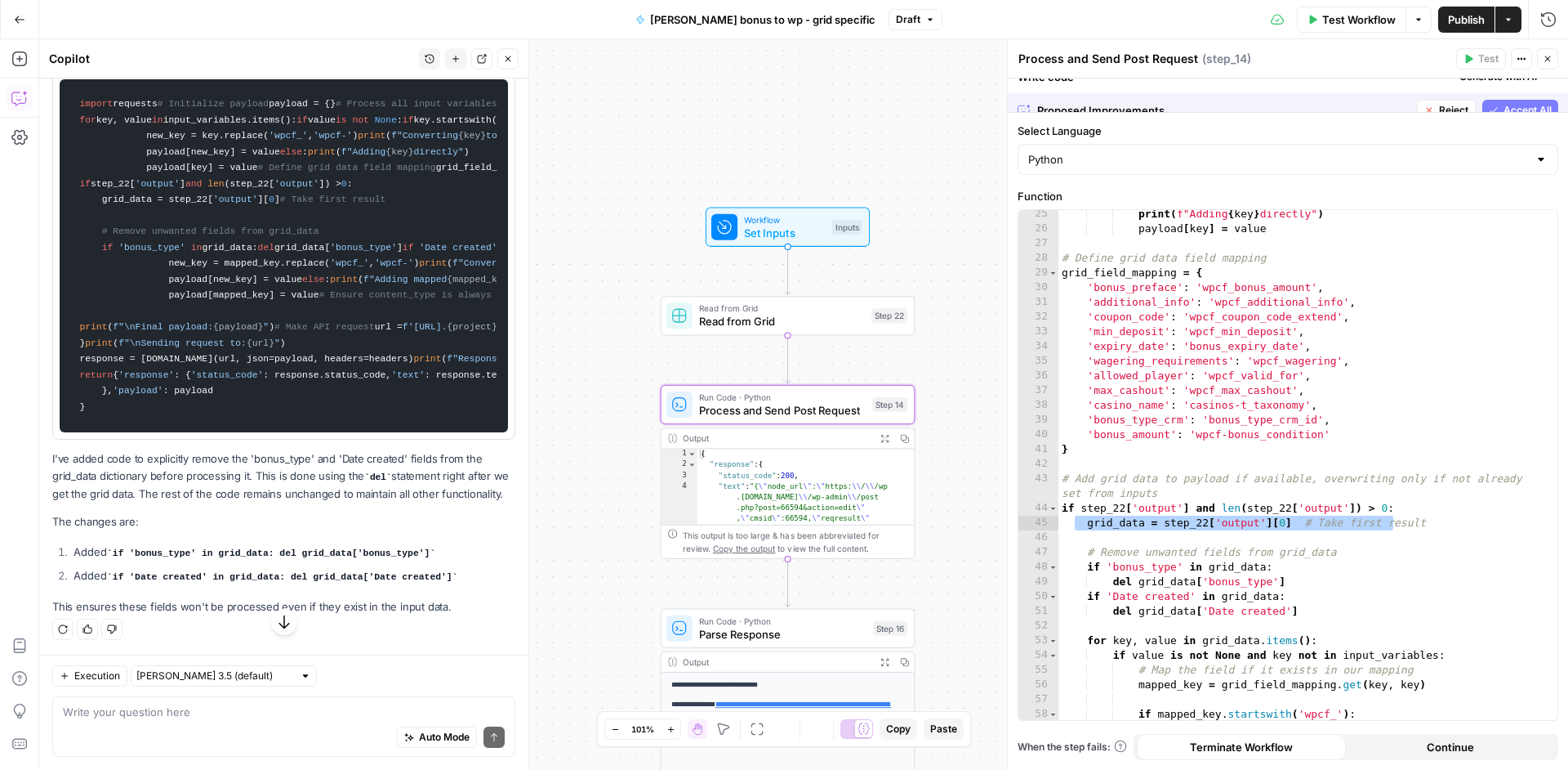
scroll to position [1474, 0]
type textarea "**********"
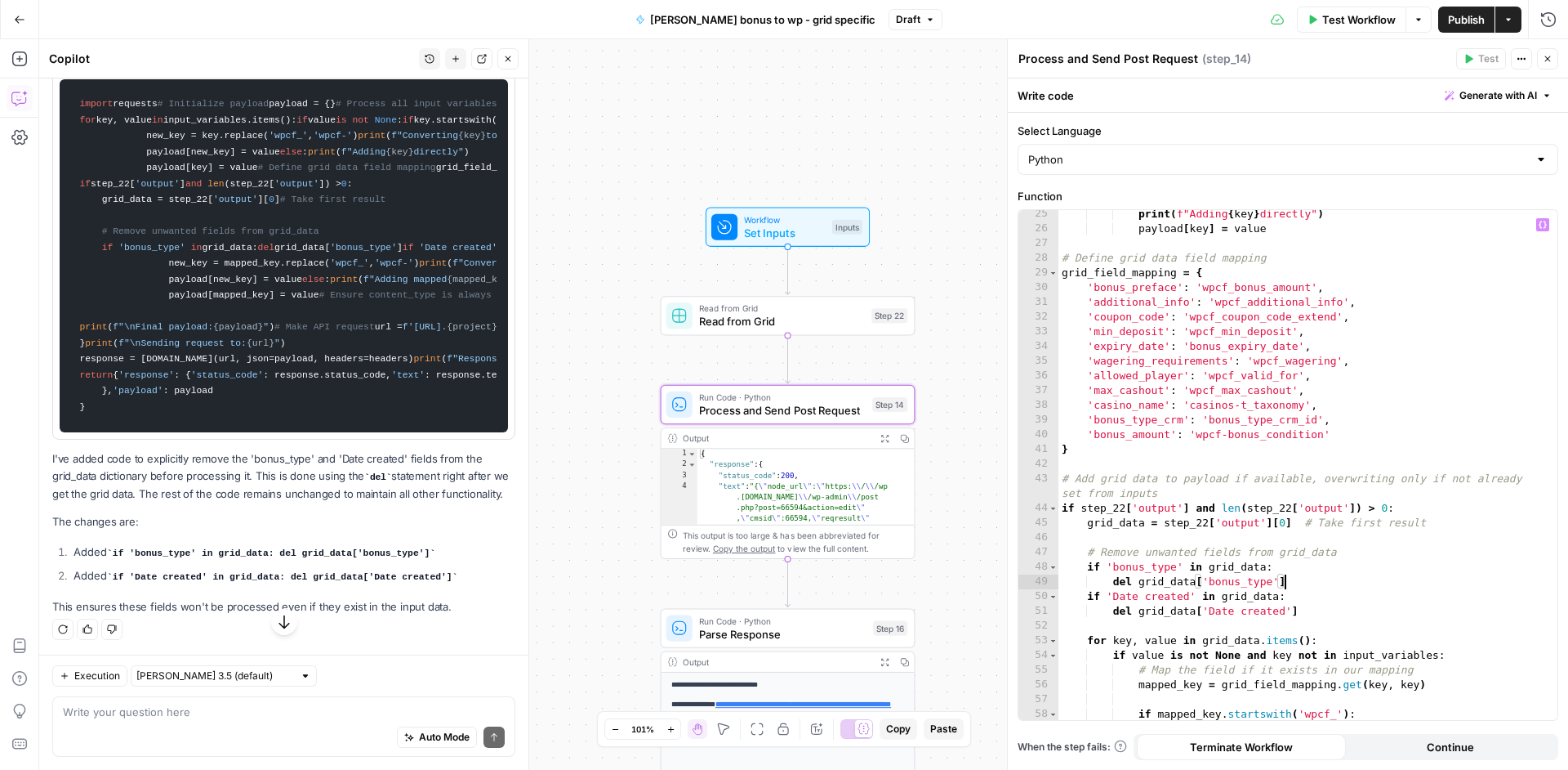
click at [1359, 575] on div "print ( f"Adding { key } directly" ) payload [ key ] = value # Define grid data…" at bounding box center [1301, 476] width 487 height 539
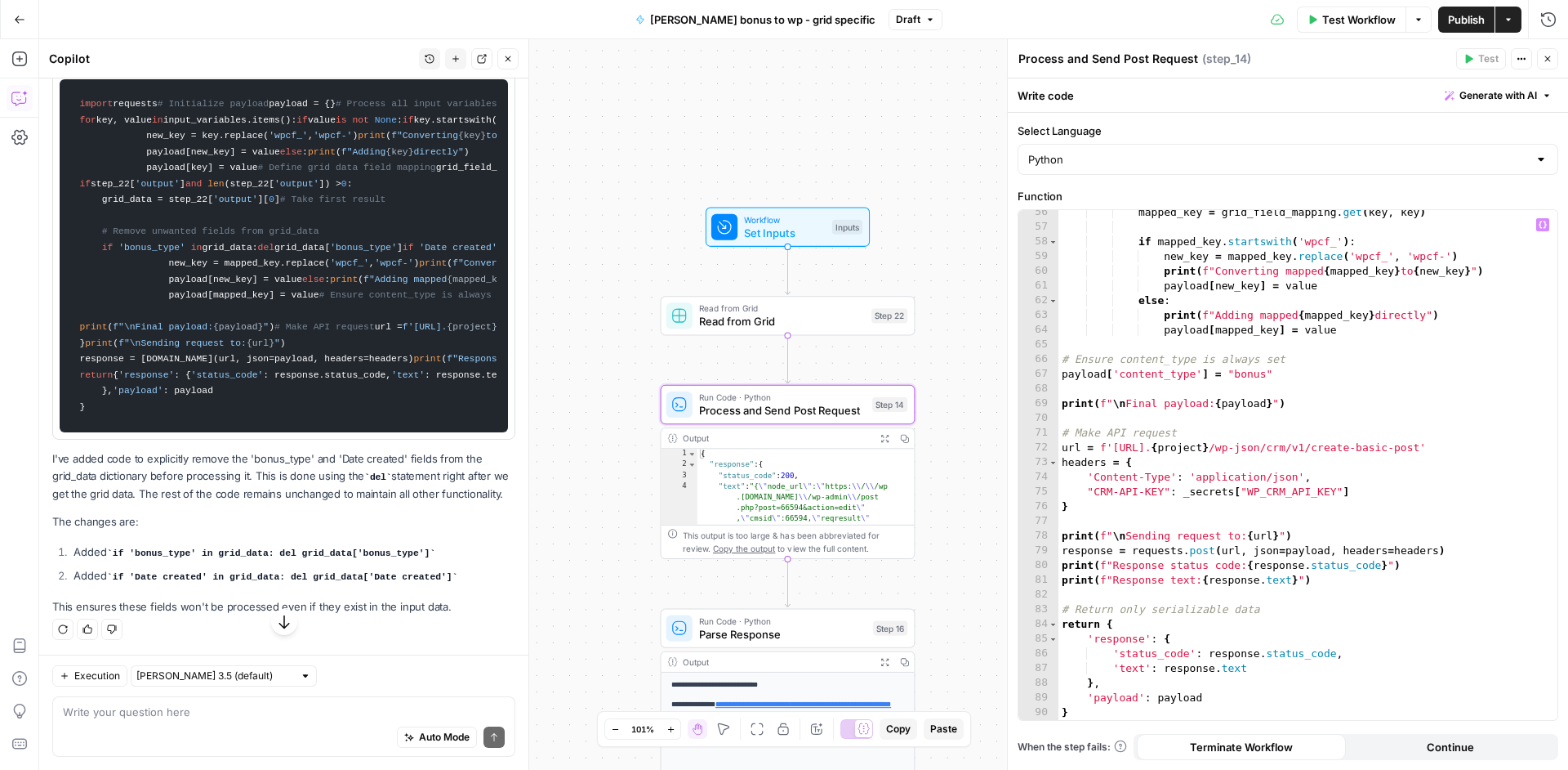
click at [1483, 27] on span "Publish" at bounding box center [1466, 20] width 37 height 16
